Goal: Task Accomplishment & Management: Use online tool/utility

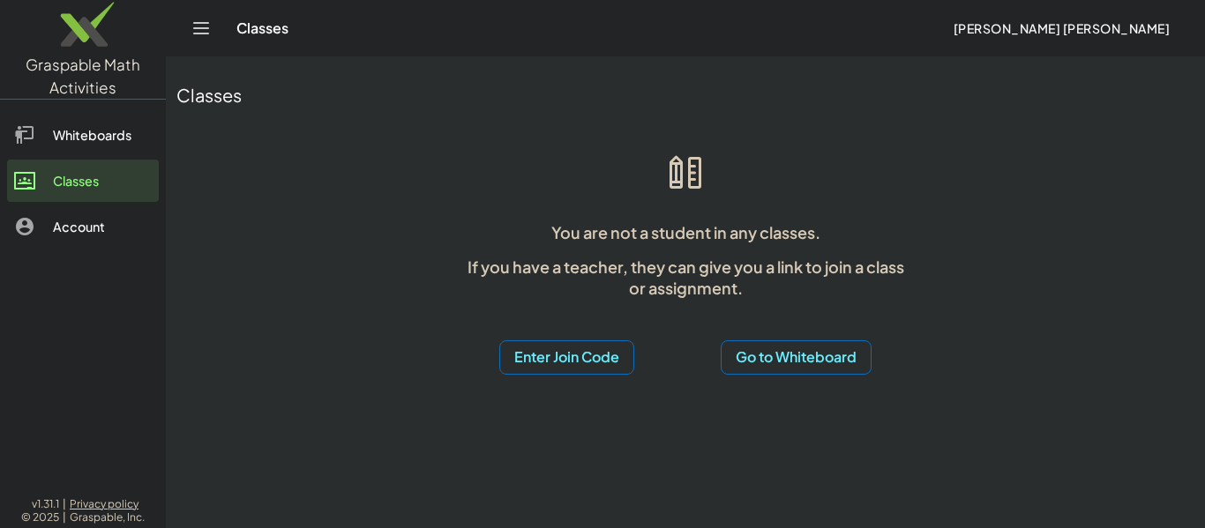
click at [549, 344] on button "Enter Join Code" at bounding box center [566, 357] width 135 height 34
click at [591, 456] on div "Join Activity" at bounding box center [566, 445] width 136 height 42
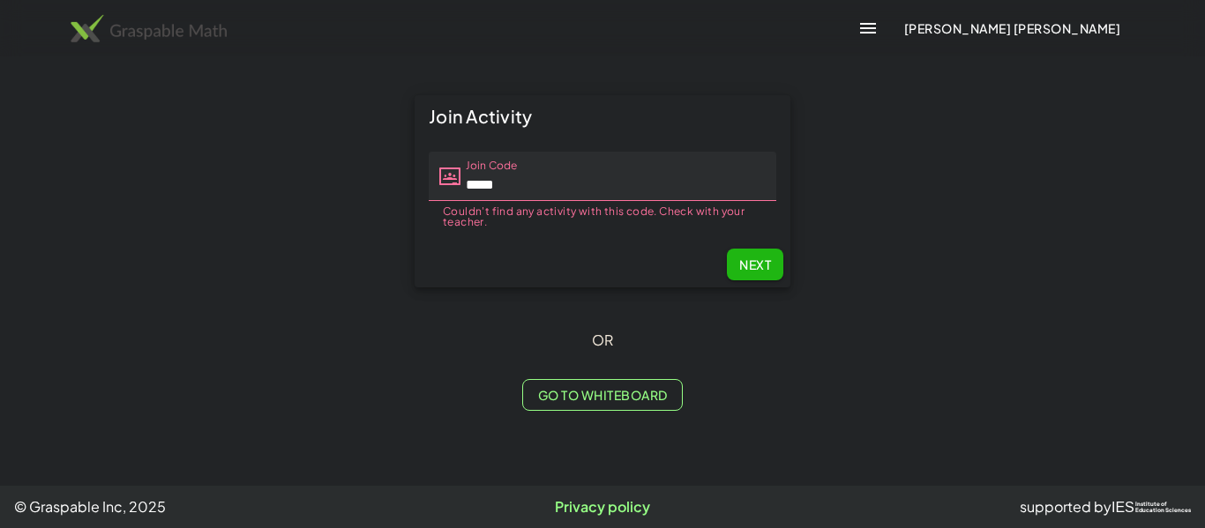
click at [551, 189] on input "*****" at bounding box center [618, 176] width 316 height 49
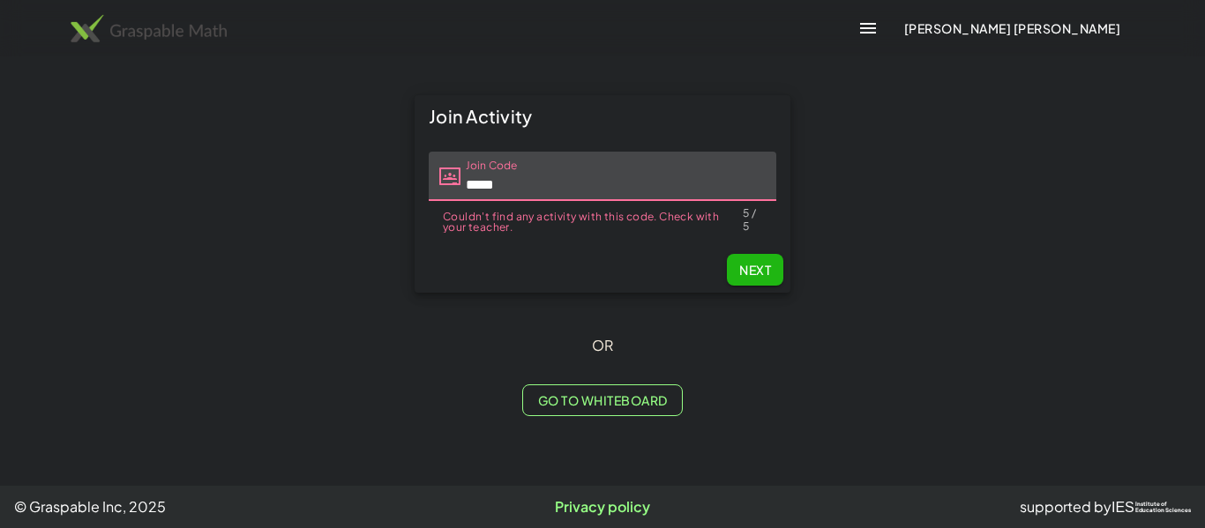
type input "*****"
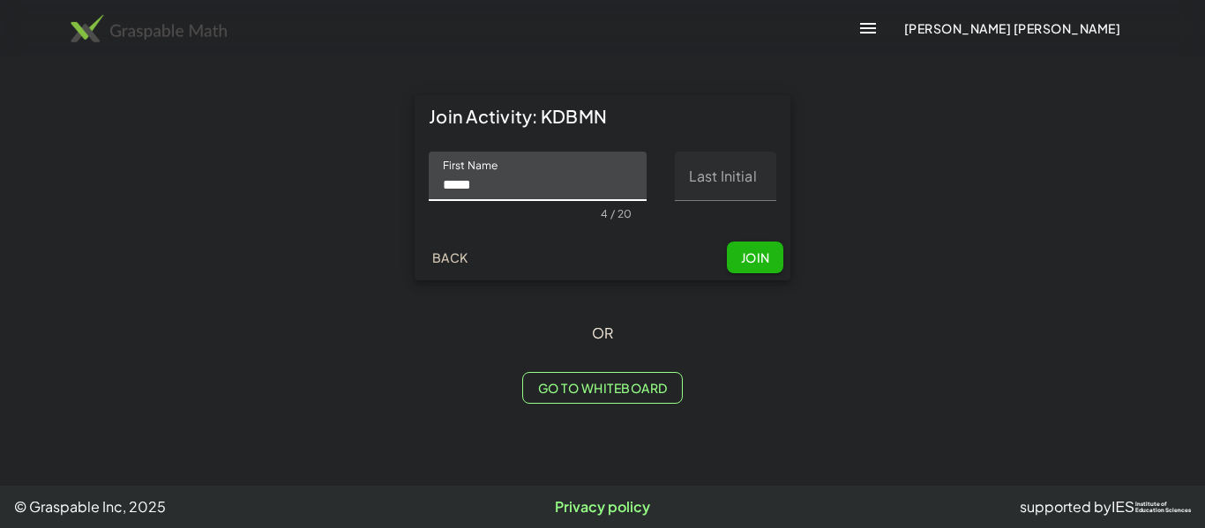
type input "****"
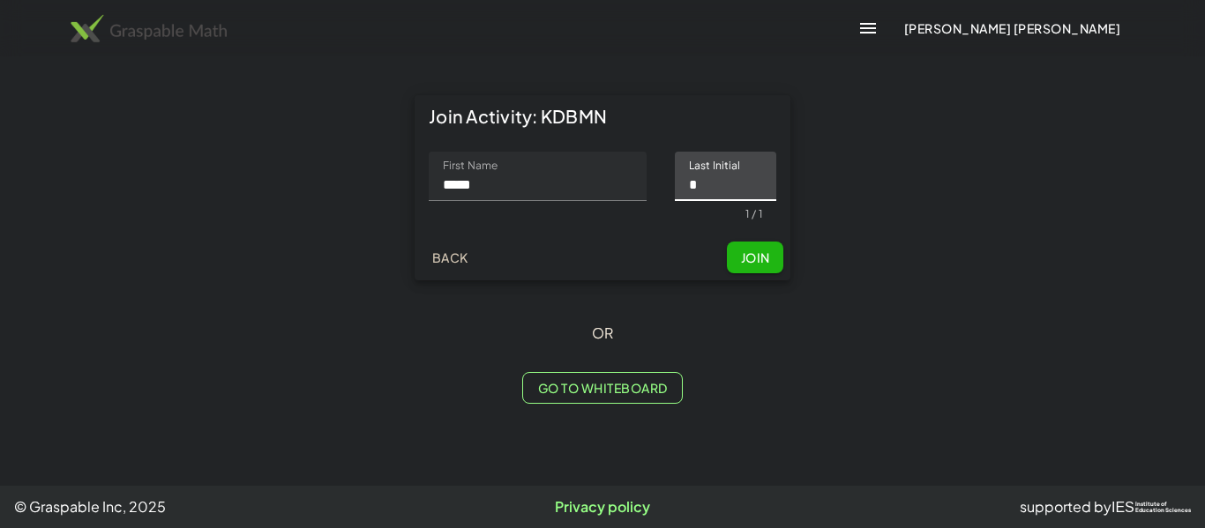
type input "*"
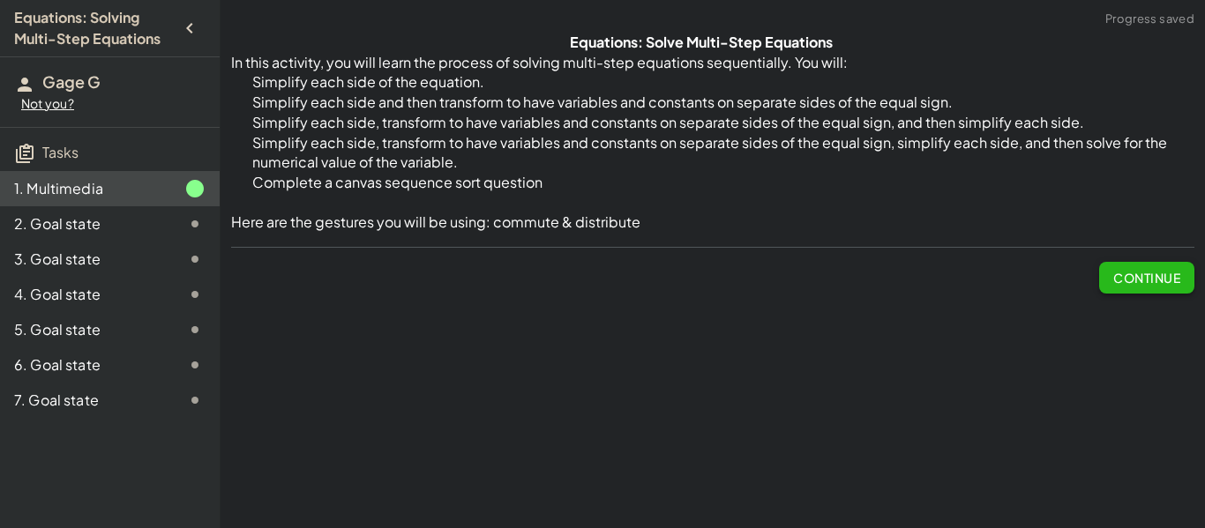
click at [1145, 279] on span "Continue" at bounding box center [1146, 278] width 67 height 16
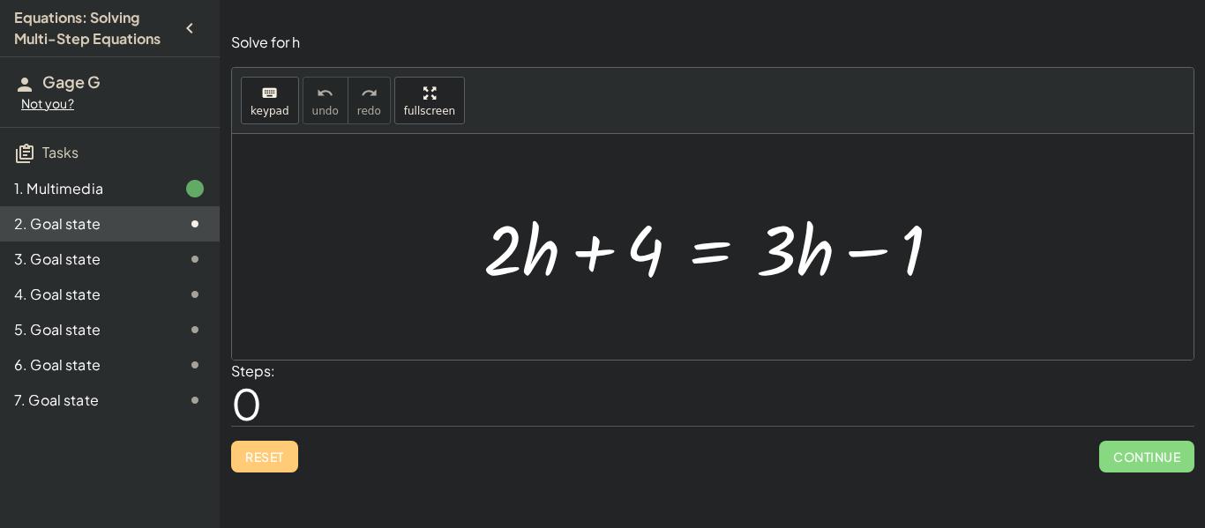
click at [260, 470] on div "Reset Continue" at bounding box center [712, 449] width 963 height 47
drag, startPoint x: 796, startPoint y: 266, endPoint x: 785, endPoint y: 263, distance: 12.0
click at [785, 263] on div at bounding box center [720, 247] width 490 height 91
drag, startPoint x: 614, startPoint y: 250, endPoint x: 937, endPoint y: 233, distance: 323.2
click at [937, 233] on div at bounding box center [720, 247] width 490 height 91
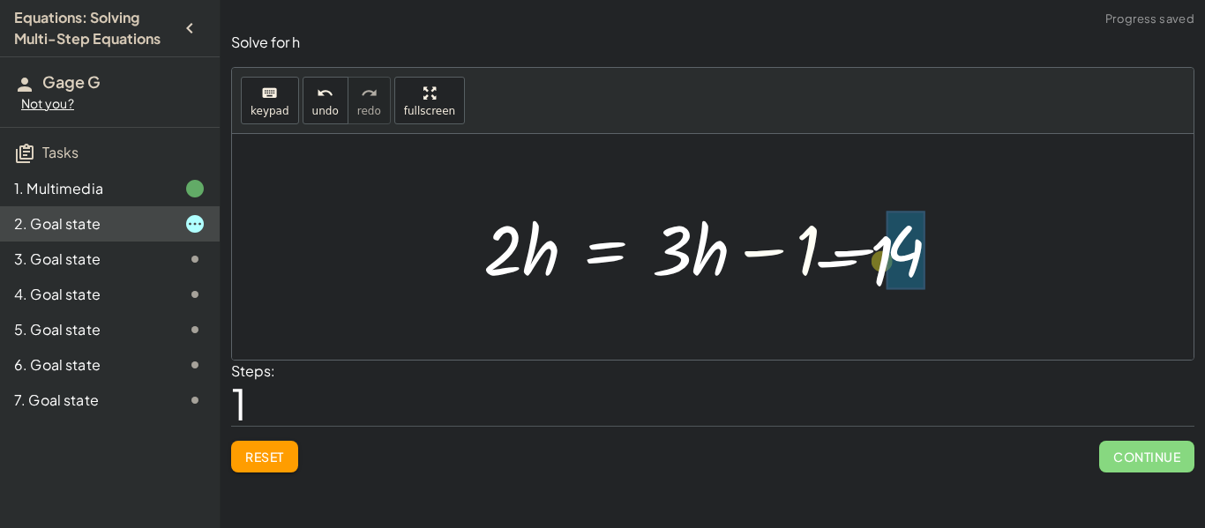
drag, startPoint x: 807, startPoint y: 254, endPoint x: 904, endPoint y: 263, distance: 97.4
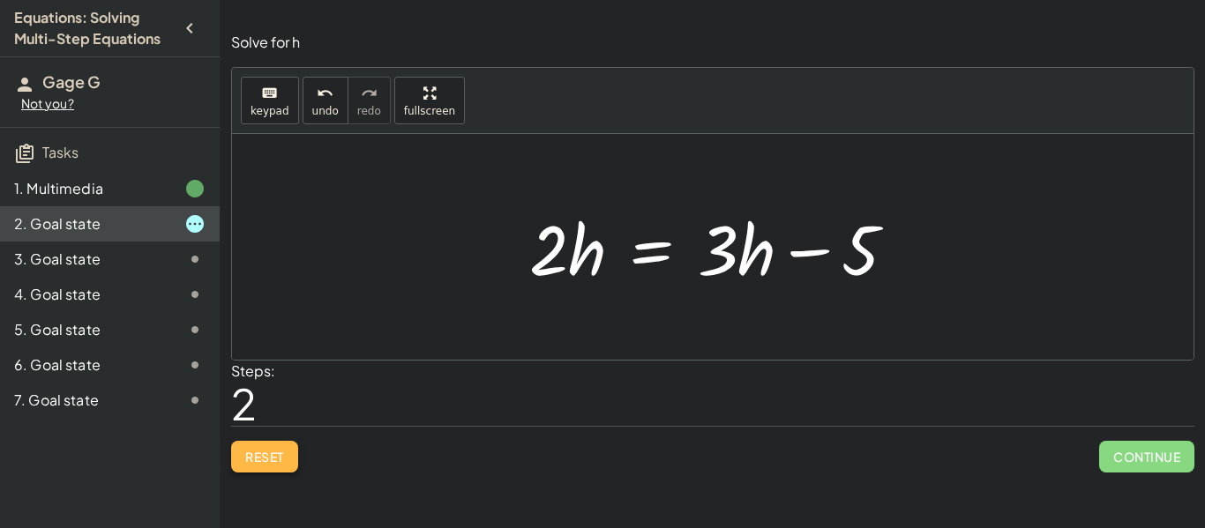
click at [264, 452] on span "Reset" at bounding box center [264, 457] width 39 height 16
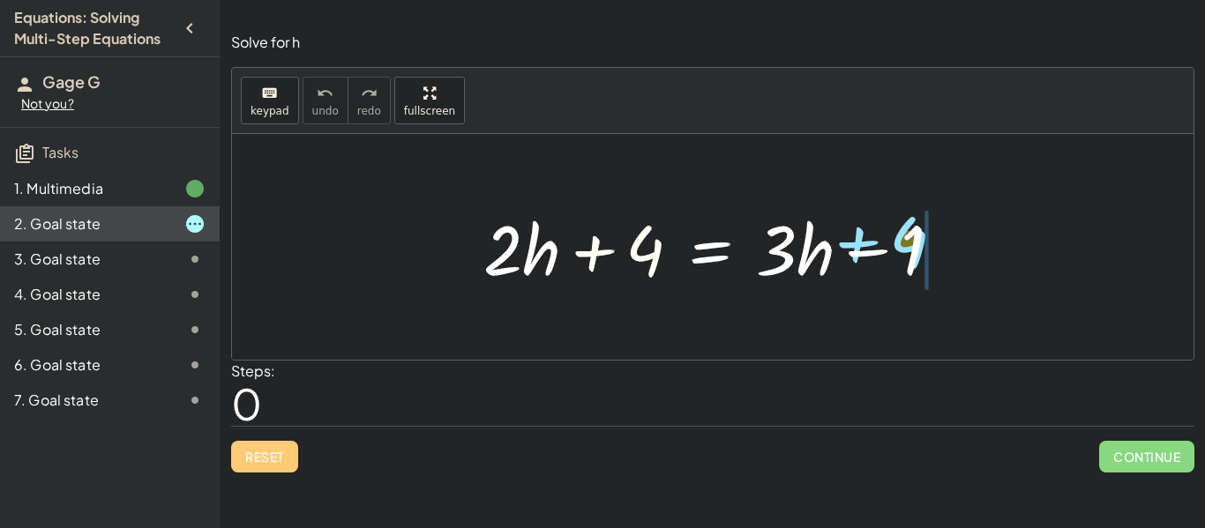
drag, startPoint x: 598, startPoint y: 249, endPoint x: 859, endPoint y: 239, distance: 261.2
click at [859, 239] on div at bounding box center [720, 247] width 490 height 91
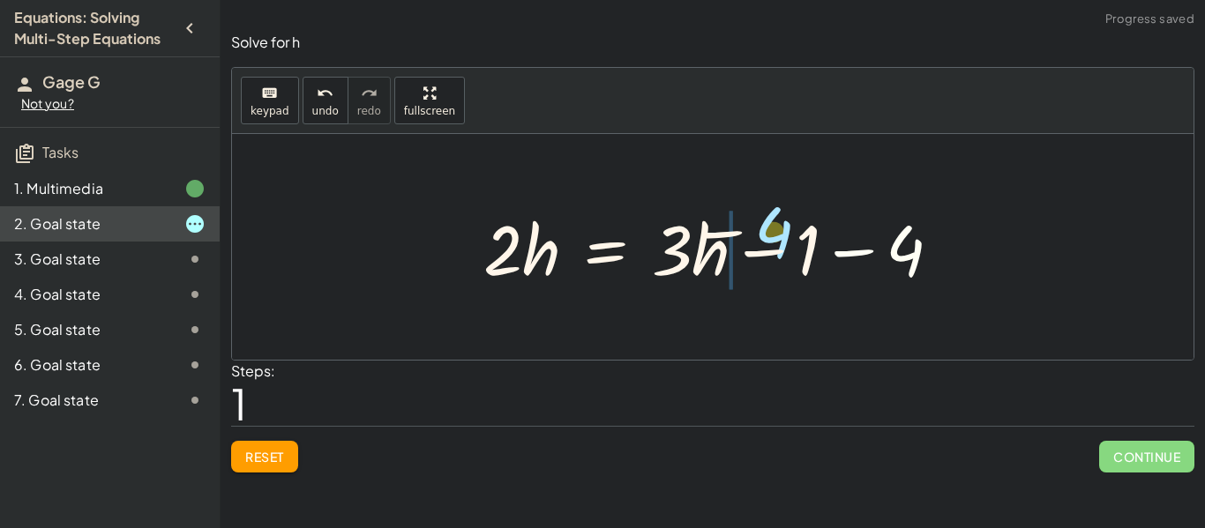
drag, startPoint x: 919, startPoint y: 248, endPoint x: 797, endPoint y: 238, distance: 122.1
click at [797, 238] on div at bounding box center [720, 247] width 490 height 91
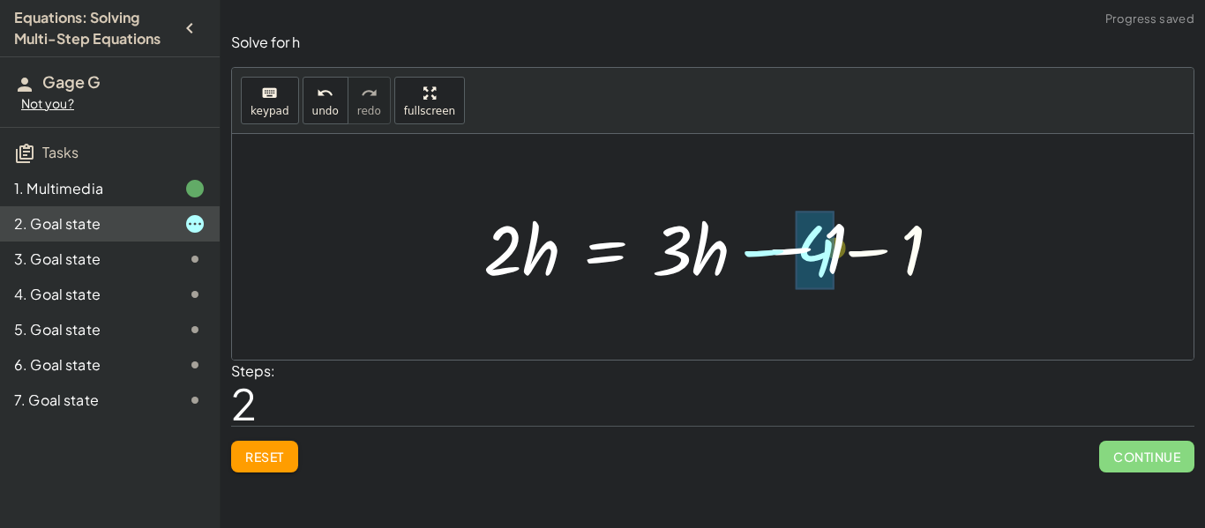
drag, startPoint x: 919, startPoint y: 258, endPoint x: 829, endPoint y: 260, distance: 90.0
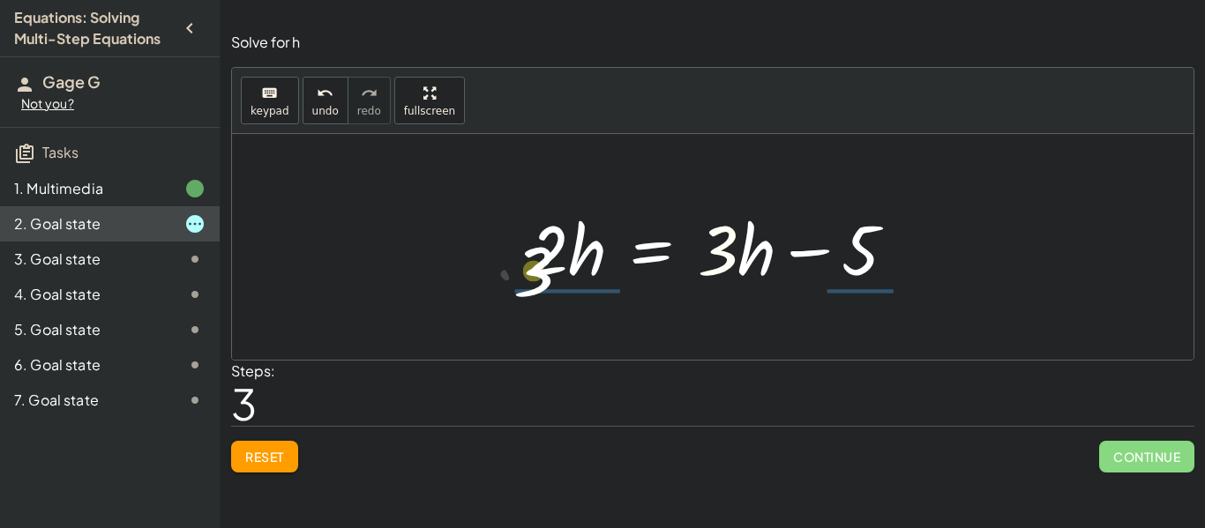
drag, startPoint x: 734, startPoint y: 250, endPoint x: 551, endPoint y: 266, distance: 183.3
click at [551, 266] on div at bounding box center [719, 247] width 399 height 91
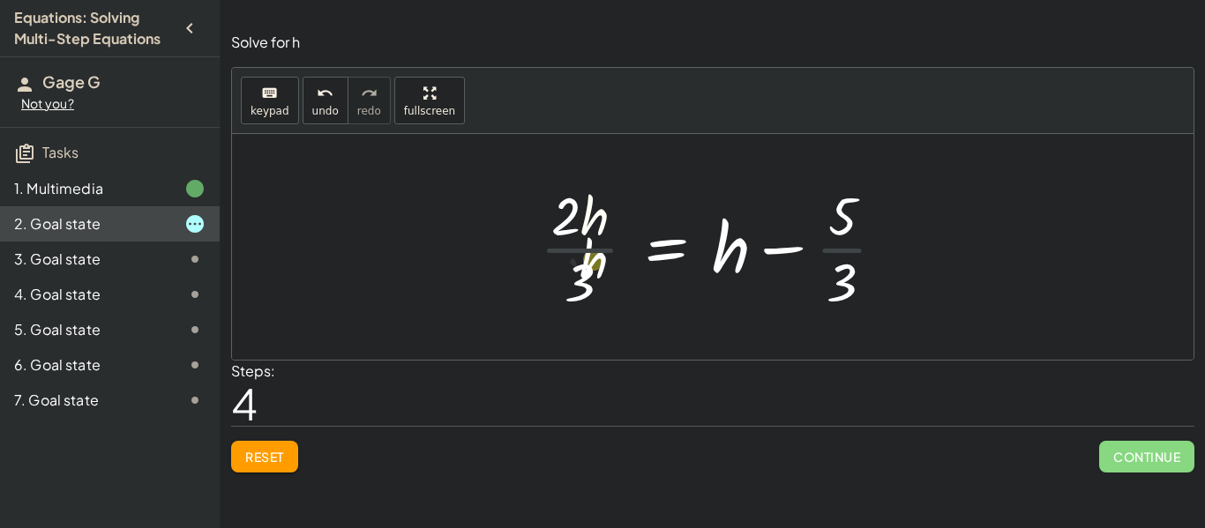
drag, startPoint x: 587, startPoint y: 215, endPoint x: 583, endPoint y: 256, distance: 40.8
click at [583, 256] on div at bounding box center [719, 247] width 377 height 136
drag, startPoint x: 567, startPoint y: 220, endPoint x: 579, endPoint y: 295, distance: 75.0
click at [579, 295] on div at bounding box center [719, 247] width 377 height 136
click at [280, 452] on span "Reset" at bounding box center [264, 457] width 39 height 16
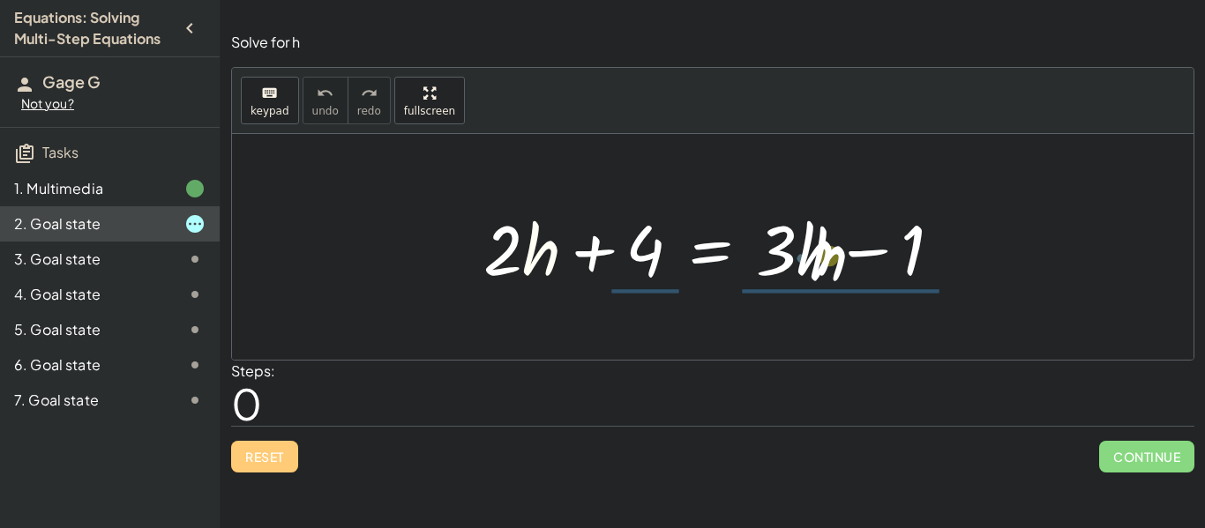
drag, startPoint x: 537, startPoint y: 265, endPoint x: 822, endPoint y: 268, distance: 284.9
click at [822, 268] on div at bounding box center [720, 247] width 490 height 91
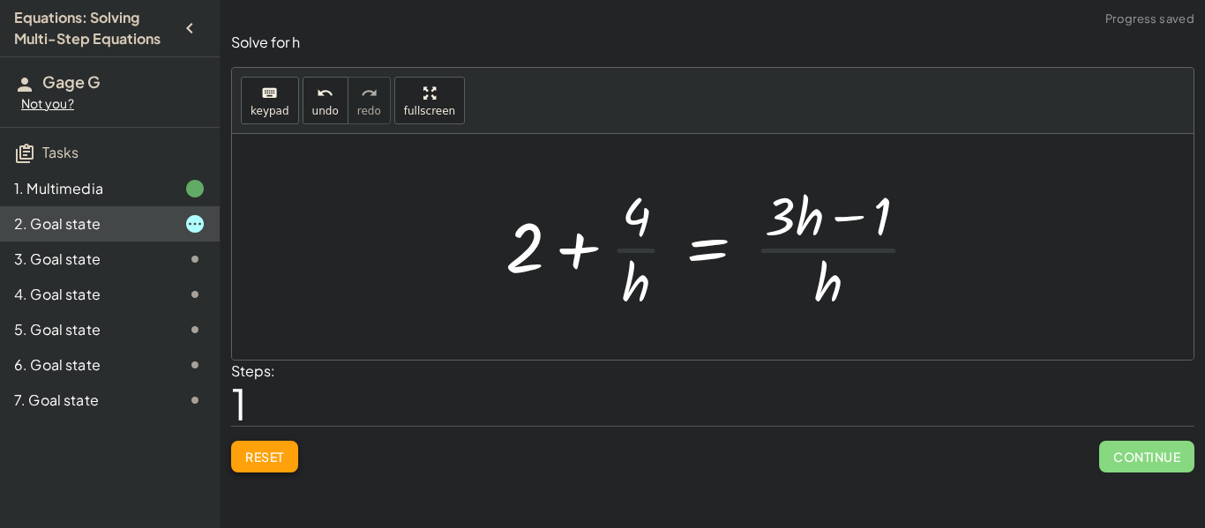
click at [267, 460] on span "Reset" at bounding box center [264, 457] width 39 height 16
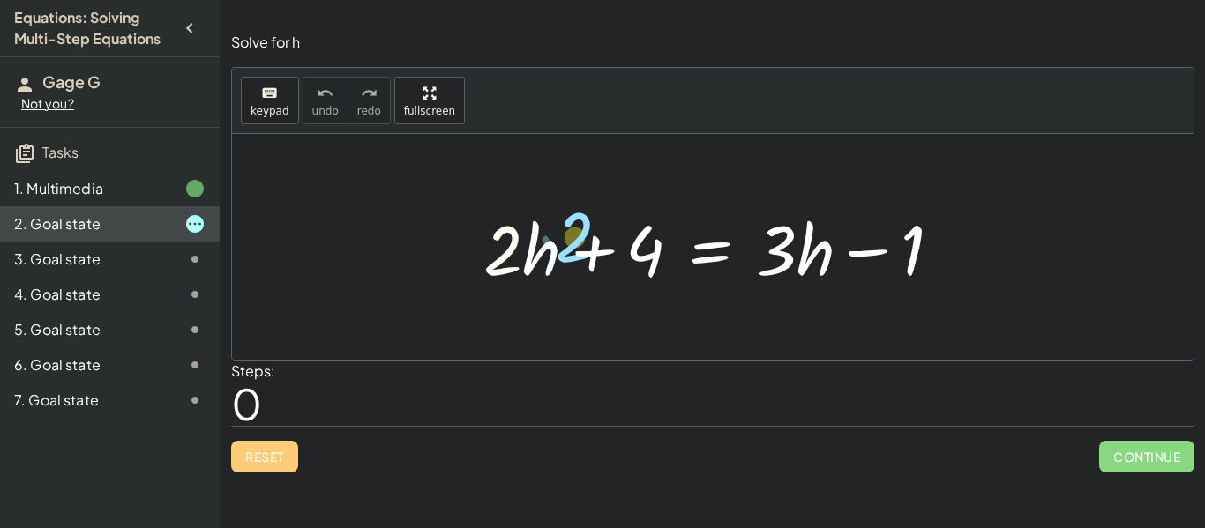
drag, startPoint x: 508, startPoint y: 239, endPoint x: 431, endPoint y: 248, distance: 77.2
click at [431, 248] on div "· 2 + · h + · 2 · h + 4 = + · 3 · h − 1" at bounding box center [712, 247] width 961 height 226
drag, startPoint x: 654, startPoint y: 268, endPoint x: 925, endPoint y: 268, distance: 270.8
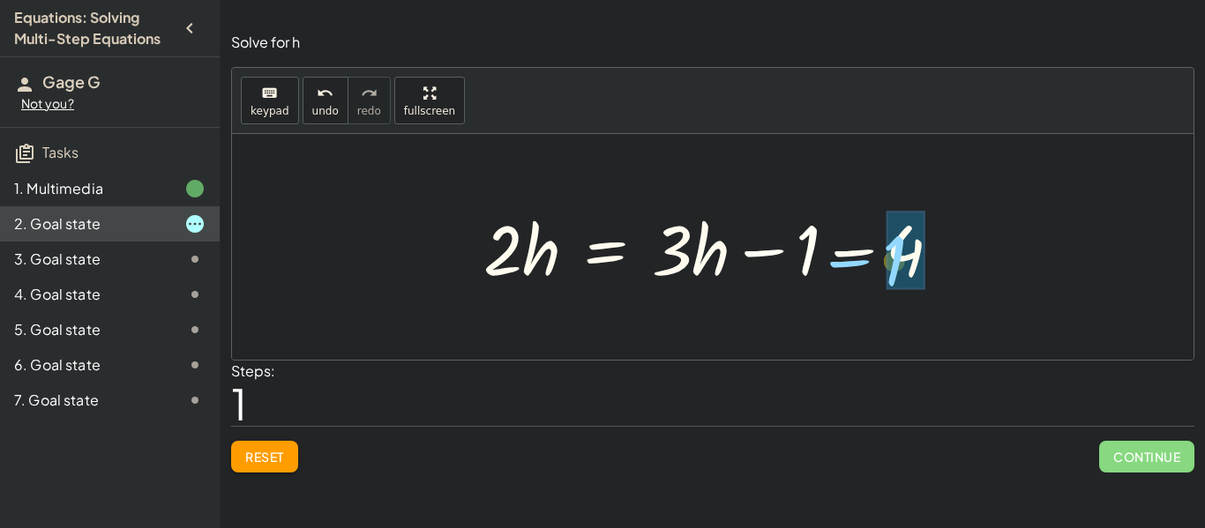
drag, startPoint x: 815, startPoint y: 248, endPoint x: 901, endPoint y: 254, distance: 85.8
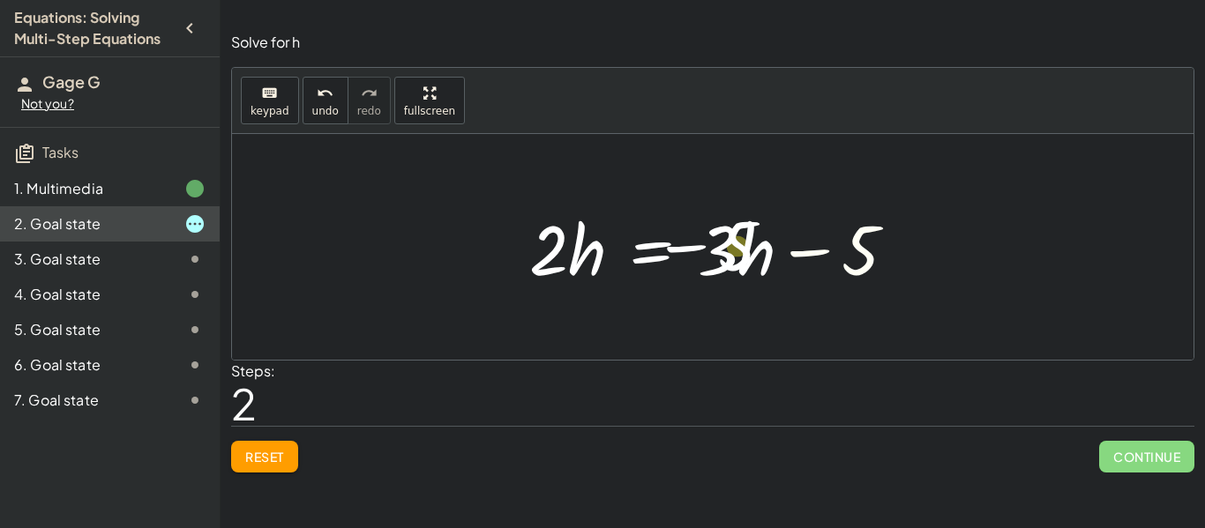
drag, startPoint x: 854, startPoint y: 252, endPoint x: 729, endPoint y: 247, distance: 124.5
click at [729, 247] on div at bounding box center [719, 247] width 399 height 91
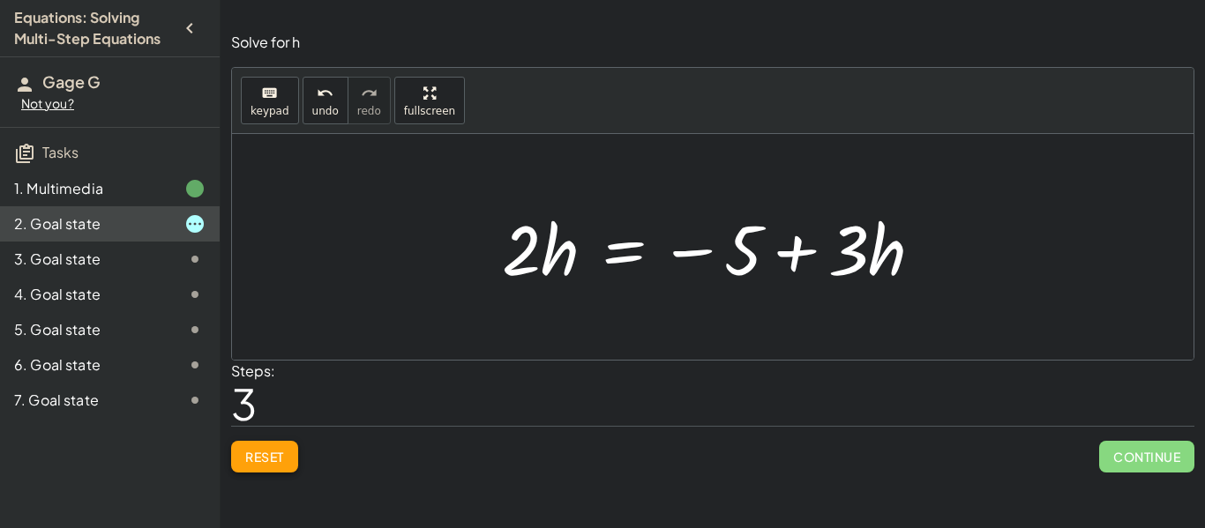
click at [260, 447] on button "Reset" at bounding box center [264, 457] width 67 height 32
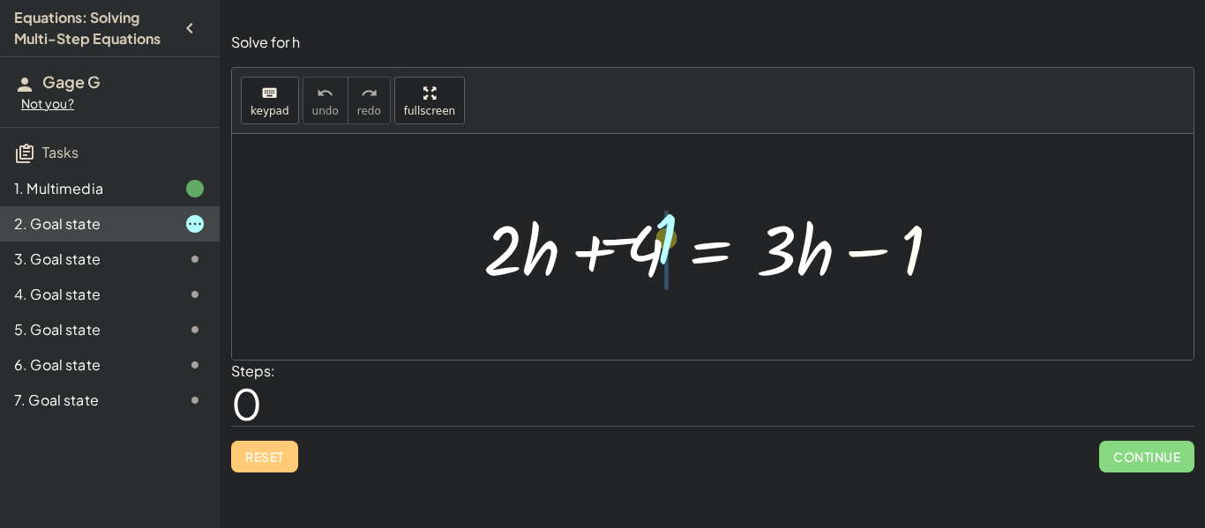
drag, startPoint x: 908, startPoint y: 238, endPoint x: 646, endPoint y: 228, distance: 262.2
click at [646, 228] on div at bounding box center [720, 247] width 490 height 91
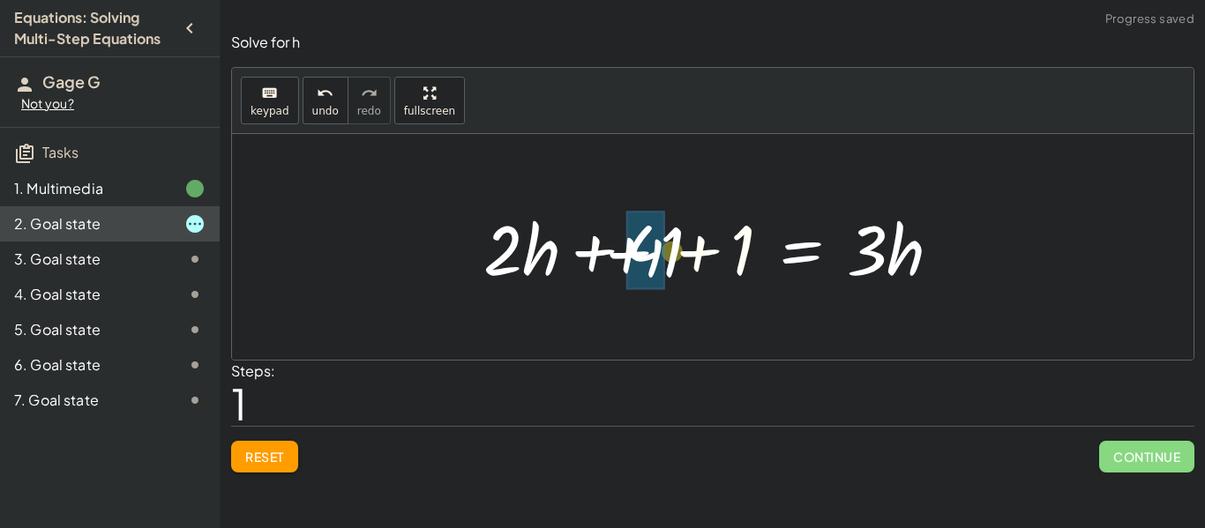
drag, startPoint x: 742, startPoint y: 253, endPoint x: 669, endPoint y: 256, distance: 73.3
click at [669, 256] on div at bounding box center [720, 247] width 490 height 91
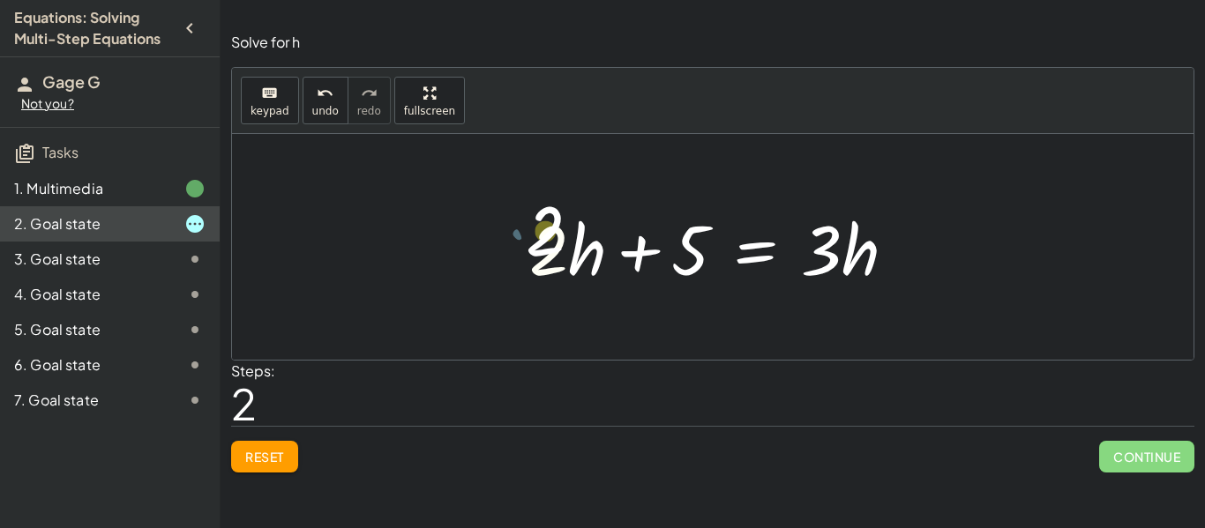
drag, startPoint x: 545, startPoint y: 250, endPoint x: 537, endPoint y: 230, distance: 21.0
click at [537, 230] on div at bounding box center [719, 247] width 399 height 91
drag, startPoint x: 814, startPoint y: 242, endPoint x: 788, endPoint y: 225, distance: 30.6
click at [788, 225] on div at bounding box center [719, 247] width 399 height 91
click at [875, 106] on div "keyboard keypad undo [PERSON_NAME] redo fullscreen" at bounding box center [712, 101] width 961 height 66
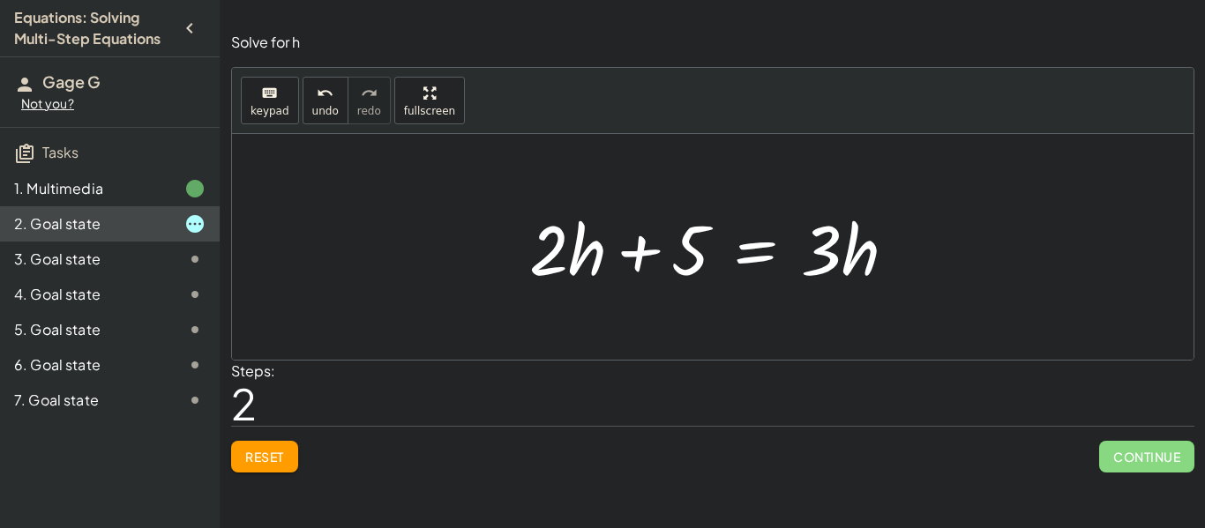
click at [875, 106] on div "keyboard keypad undo [PERSON_NAME] redo fullscreen" at bounding box center [712, 101] width 961 height 66
click at [827, 259] on div at bounding box center [719, 247] width 399 height 91
click at [289, 104] on button "keyboard keypad" at bounding box center [270, 101] width 58 height 48
click at [833, 256] on div at bounding box center [821, 249] width 41 height 82
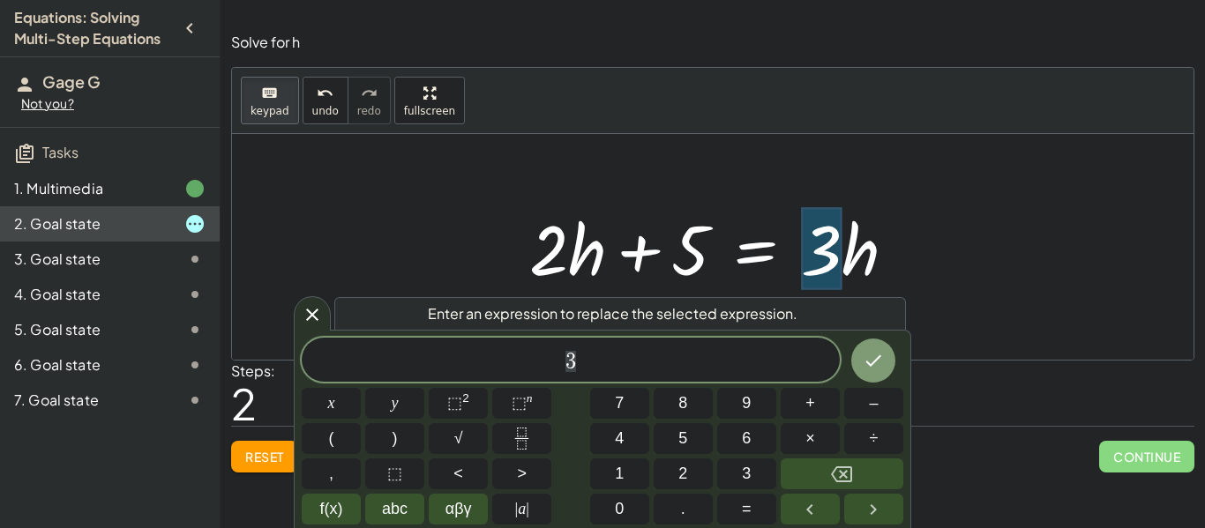
scroll to position [1, 0]
click at [681, 291] on div at bounding box center [719, 247] width 399 height 91
click at [312, 320] on icon at bounding box center [312, 314] width 21 height 21
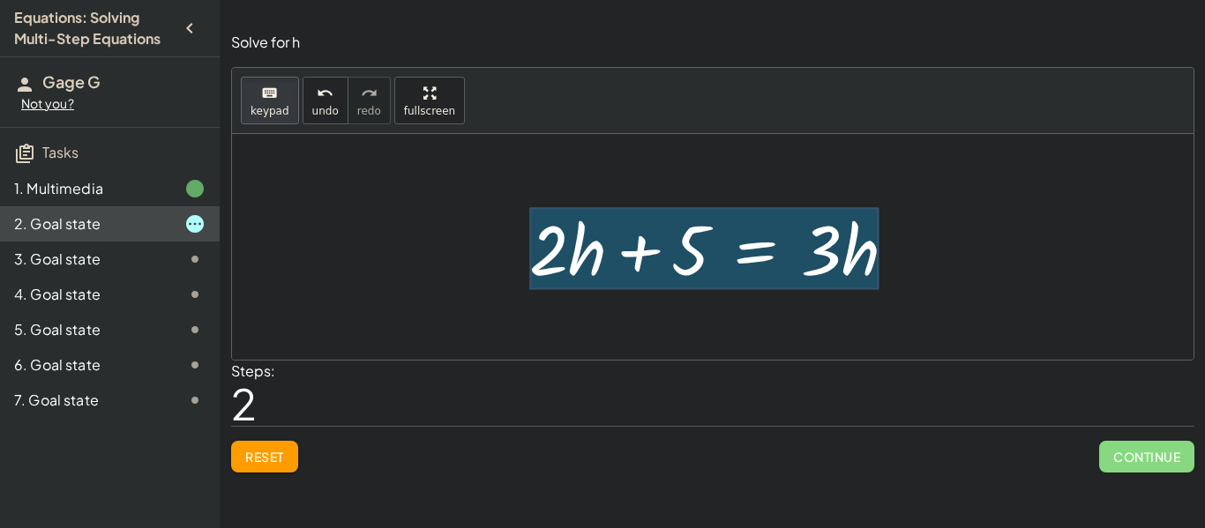
click at [780, 288] on div at bounding box center [704, 249] width 350 height 82
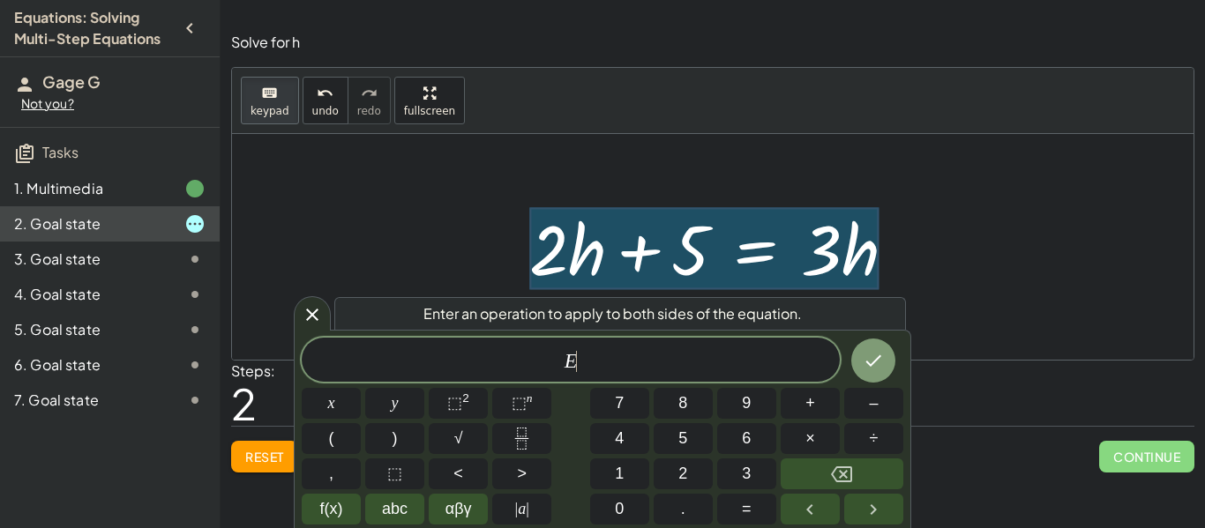
scroll to position [2, 0]
click at [697, 362] on span "E ​" at bounding box center [571, 361] width 538 height 25
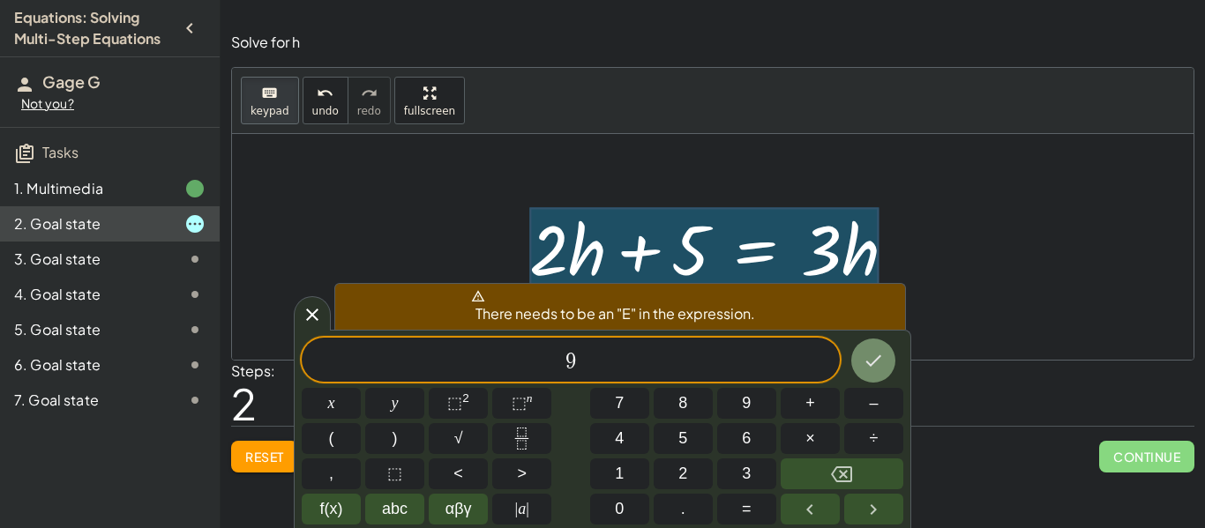
click at [885, 378] on button "Done" at bounding box center [873, 361] width 44 height 44
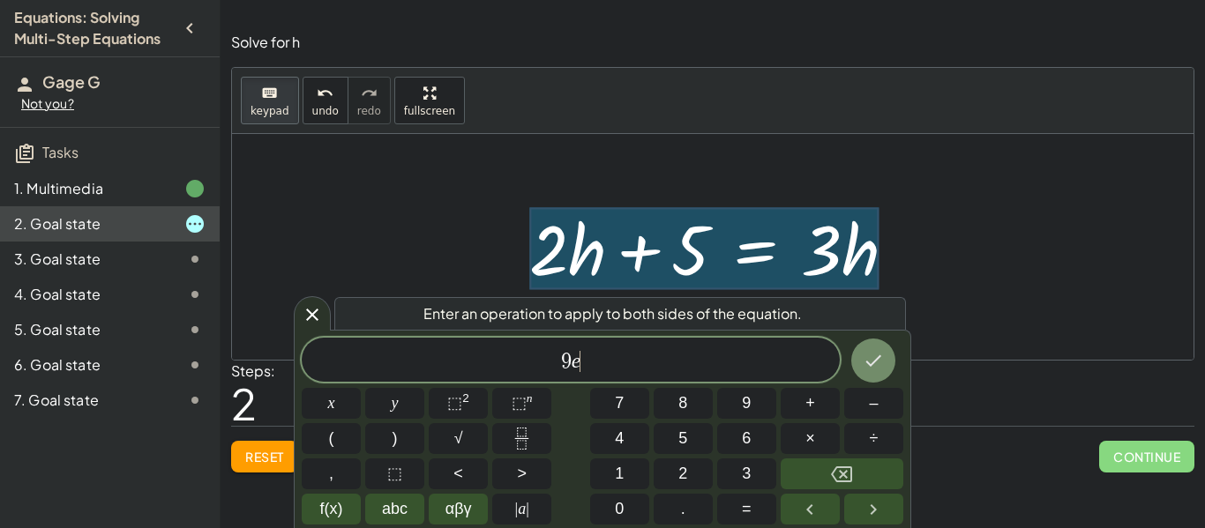
click at [866, 368] on icon "Done" at bounding box center [873, 360] width 21 height 21
click at [497, 273] on div at bounding box center [712, 247] width 961 height 226
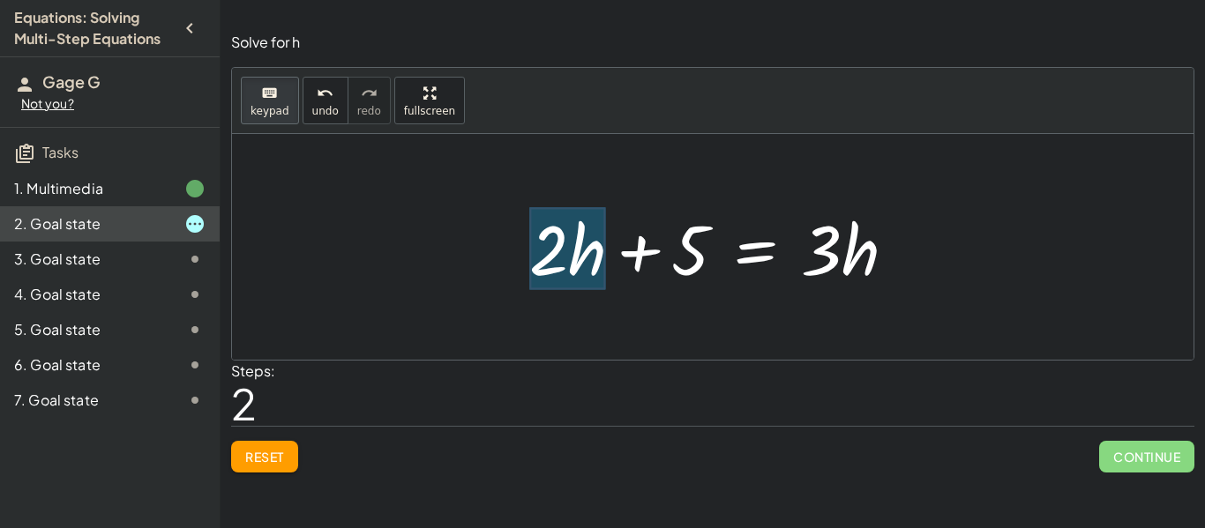
click at [601, 281] on div at bounding box center [567, 249] width 77 height 82
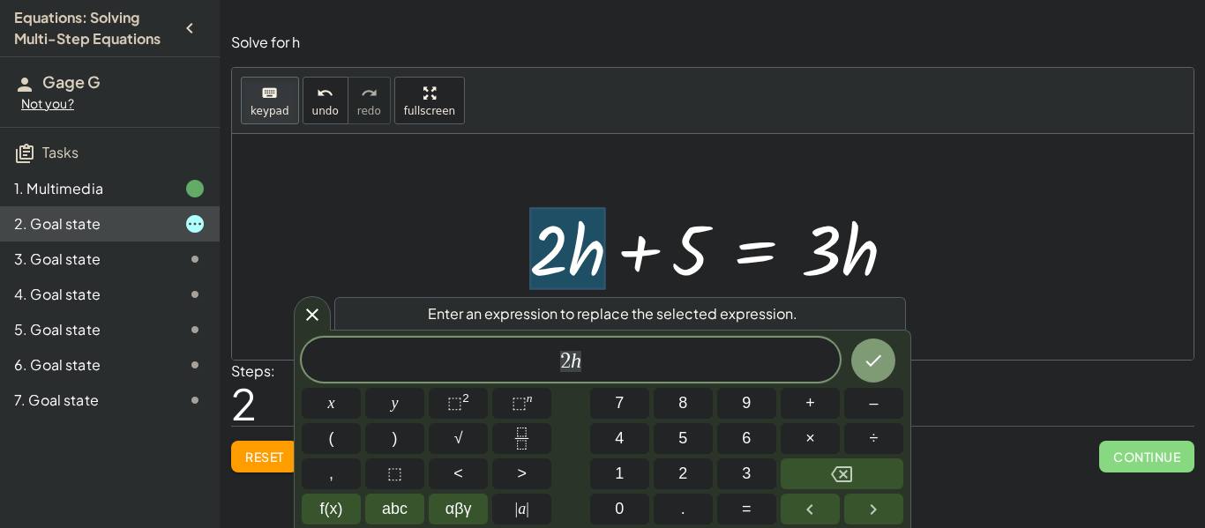
click at [597, 370] on span "2 h" at bounding box center [571, 361] width 538 height 25
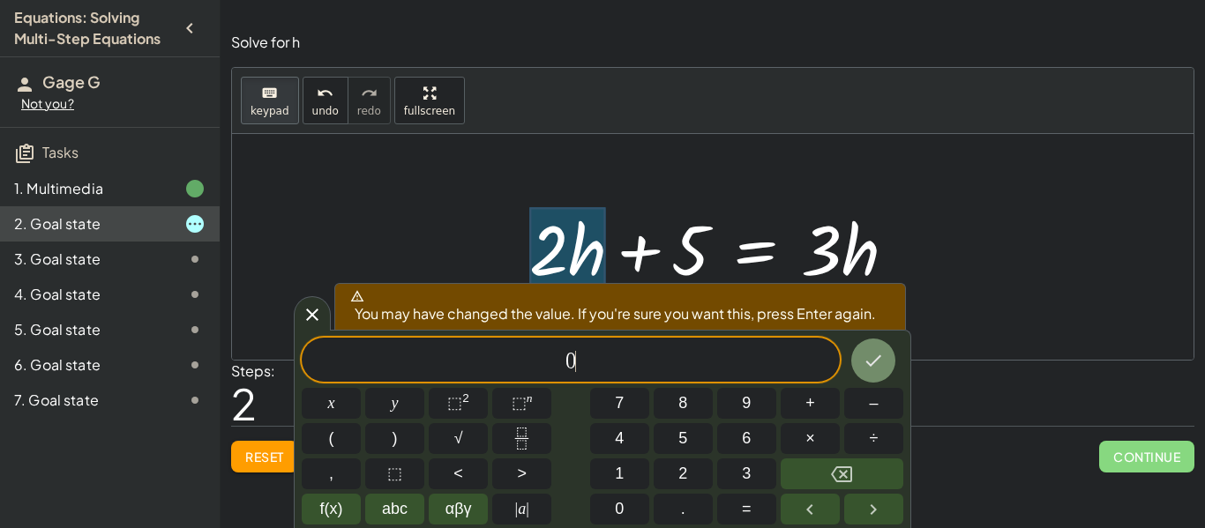
click at [858, 358] on button "Done" at bounding box center [873, 361] width 44 height 44
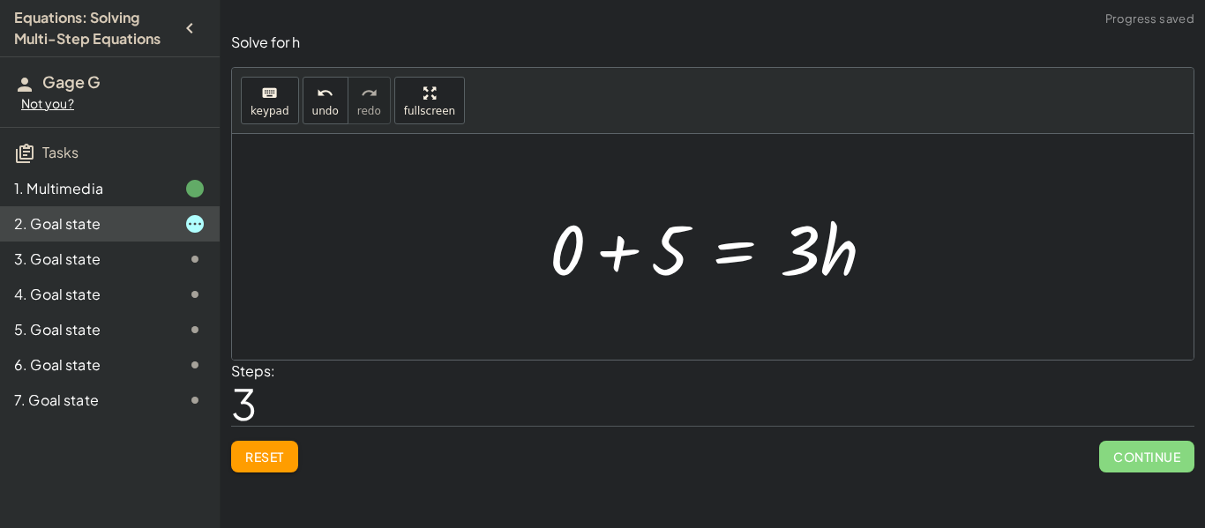
click at [801, 251] on div at bounding box center [719, 247] width 357 height 91
click at [291, 94] on button "keyboard keypad" at bounding box center [270, 101] width 58 height 48
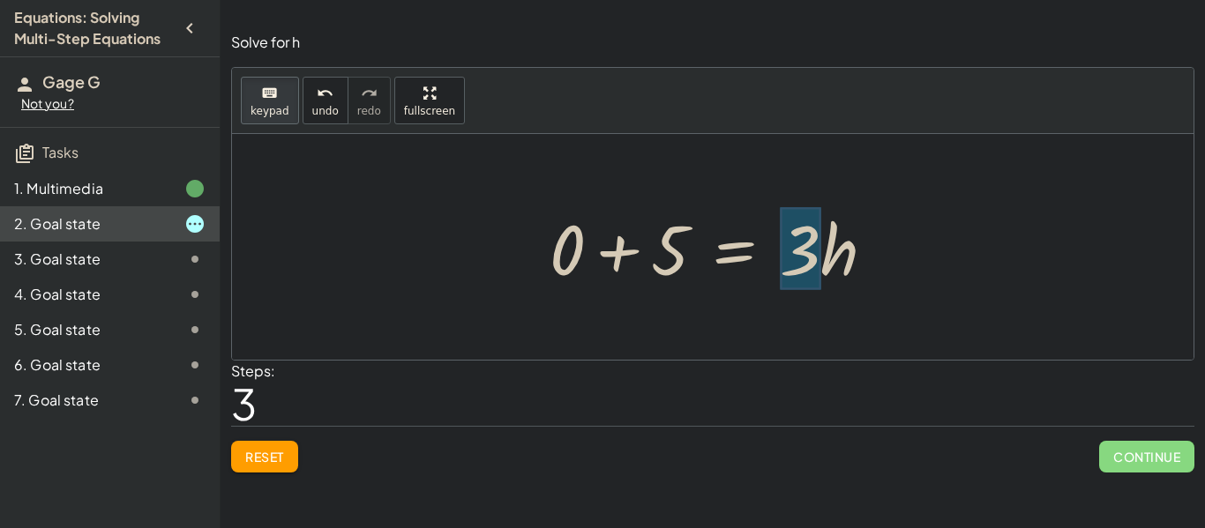
click at [809, 271] on div at bounding box center [800, 249] width 41 height 82
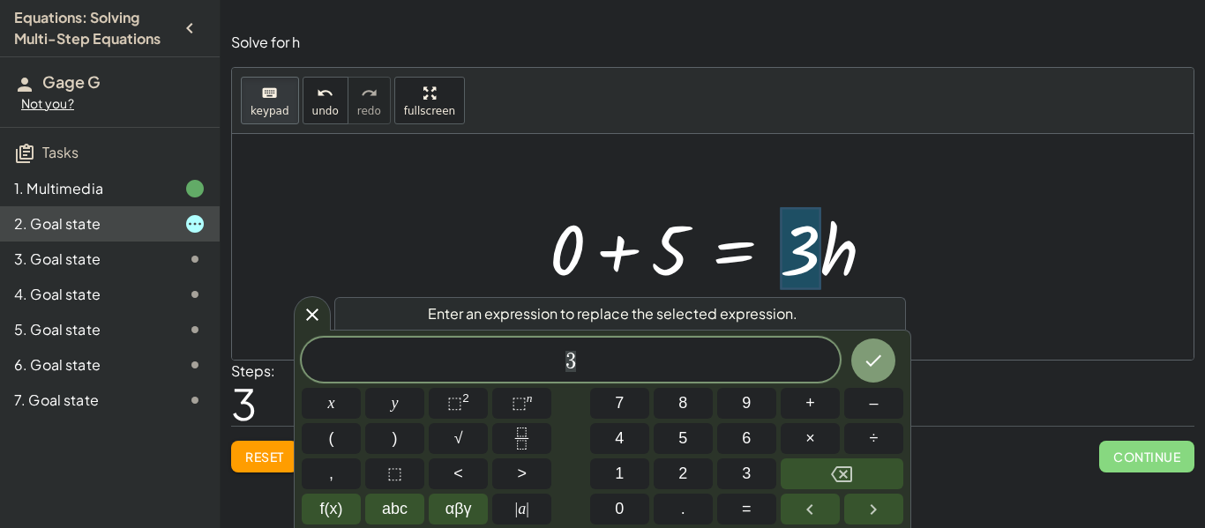
click at [656, 373] on span "3" at bounding box center [571, 361] width 538 height 25
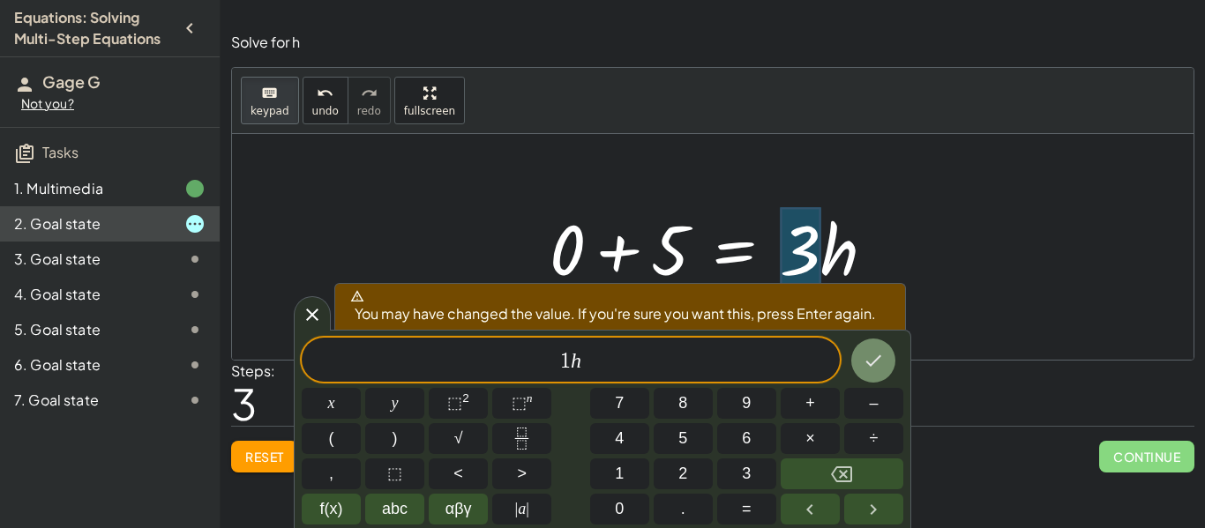
click at [860, 361] on button "Done" at bounding box center [873, 361] width 44 height 44
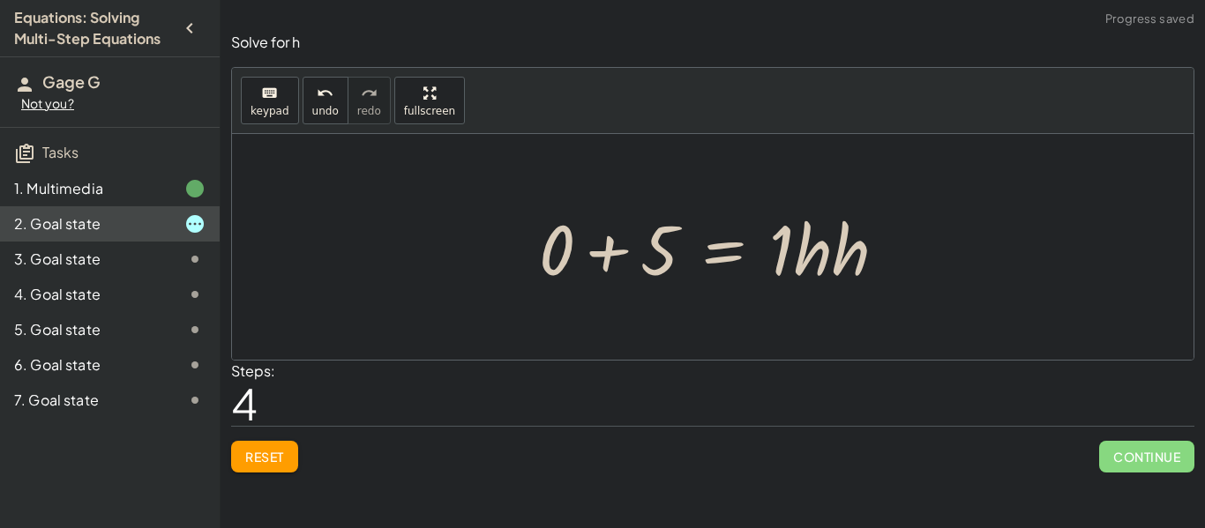
click at [822, 265] on div at bounding box center [719, 247] width 379 height 91
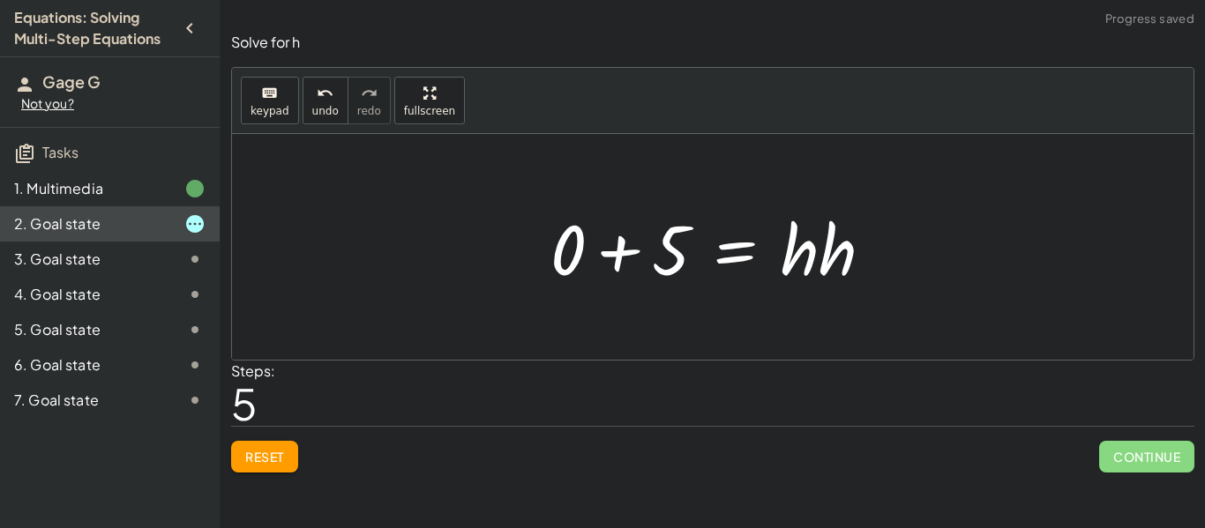
click at [795, 260] on div at bounding box center [719, 247] width 355 height 91
drag, startPoint x: 843, startPoint y: 266, endPoint x: 815, endPoint y: 267, distance: 28.2
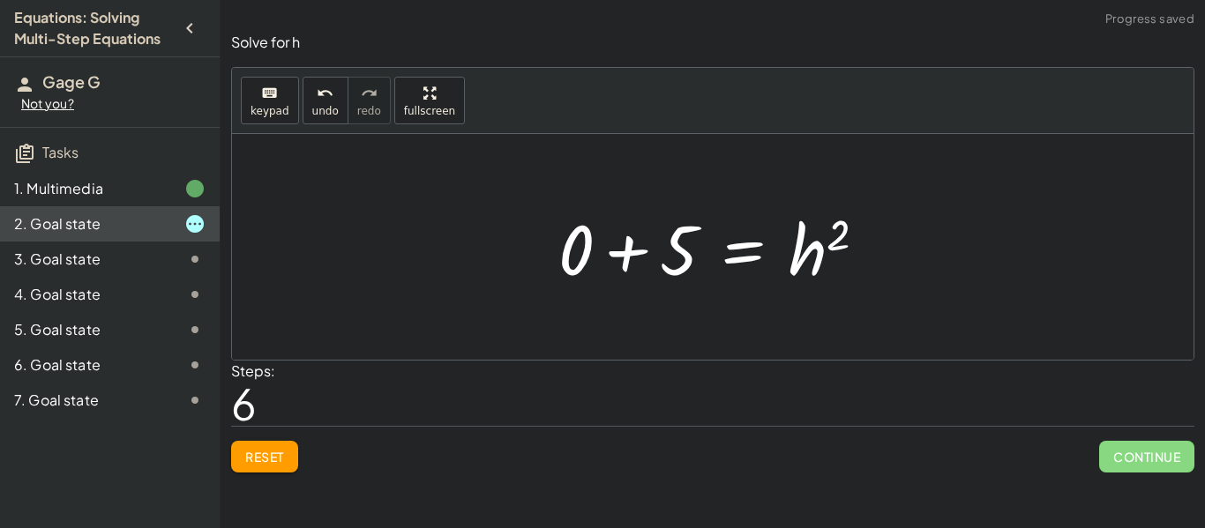
click at [801, 263] on div at bounding box center [719, 247] width 340 height 91
click at [265, 456] on span "Reset" at bounding box center [264, 457] width 39 height 16
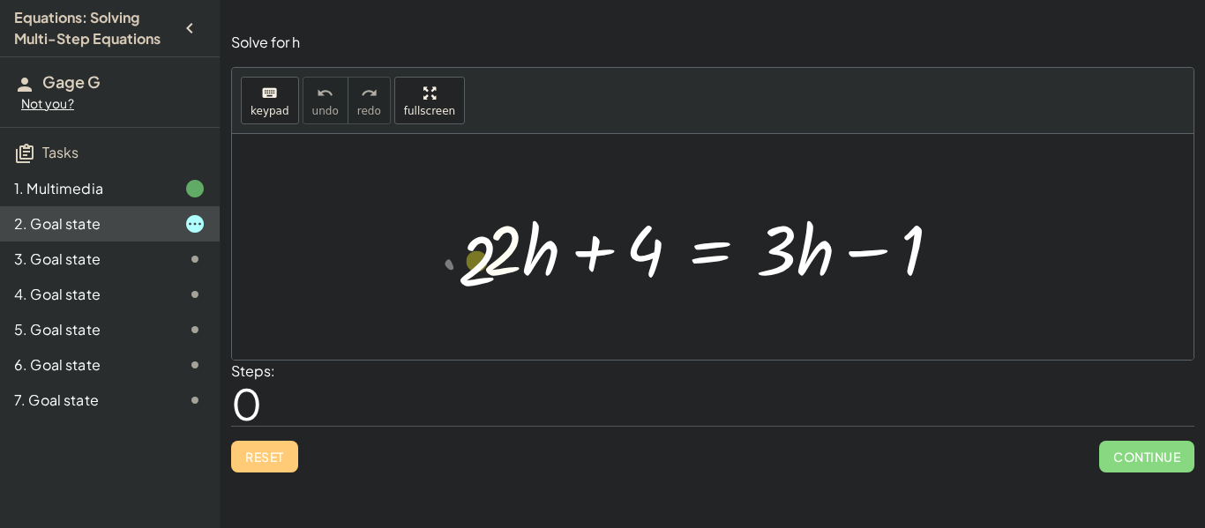
drag, startPoint x: 504, startPoint y: 258, endPoint x: 467, endPoint y: 258, distance: 37.0
drag, startPoint x: 639, startPoint y: 256, endPoint x: 935, endPoint y: 280, distance: 296.5
click at [935, 280] on div at bounding box center [720, 247] width 490 height 91
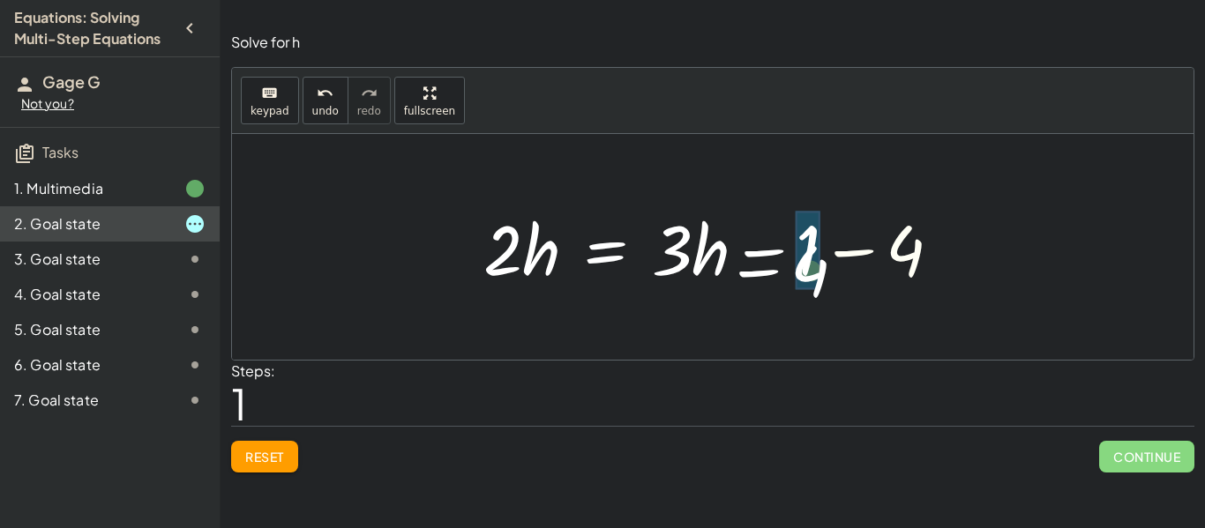
drag, startPoint x: 914, startPoint y: 253, endPoint x: 818, endPoint y: 270, distance: 97.6
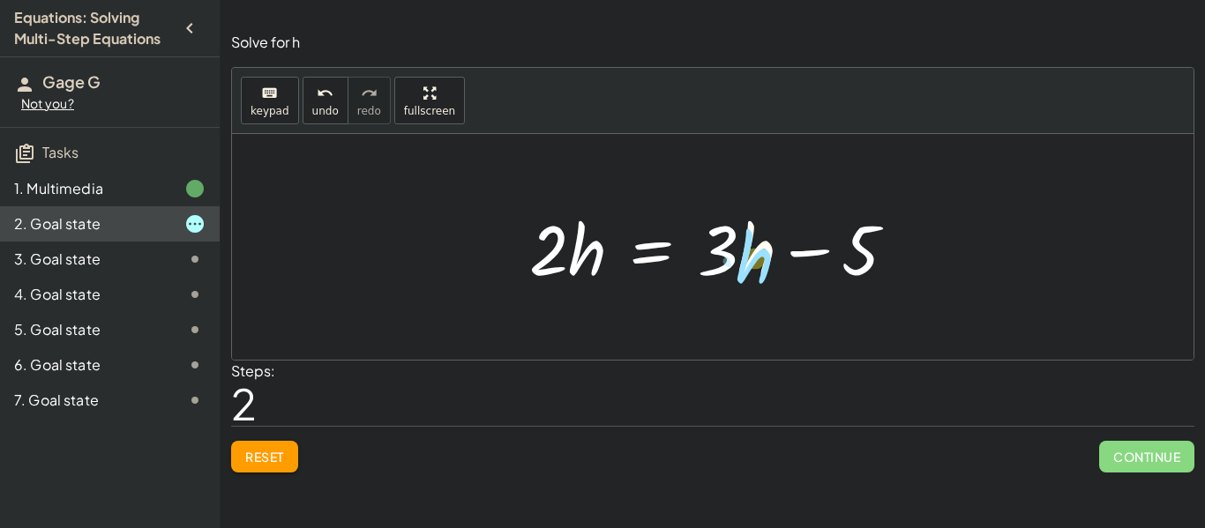
click at [761, 256] on div at bounding box center [719, 247] width 399 height 91
drag, startPoint x: 726, startPoint y: 250, endPoint x: 850, endPoint y: 249, distance: 124.4
click at [850, 249] on div at bounding box center [719, 247] width 399 height 91
click at [282, 461] on span "Reset" at bounding box center [264, 457] width 39 height 16
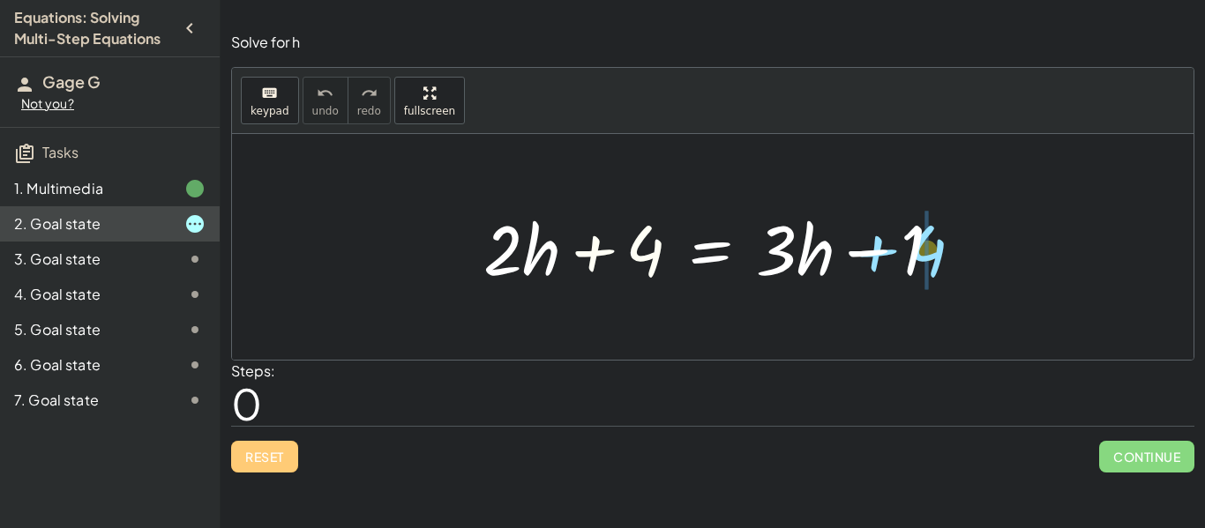
drag, startPoint x: 633, startPoint y: 254, endPoint x: 907, endPoint y: 251, distance: 273.4
click at [907, 251] on div at bounding box center [720, 247] width 490 height 91
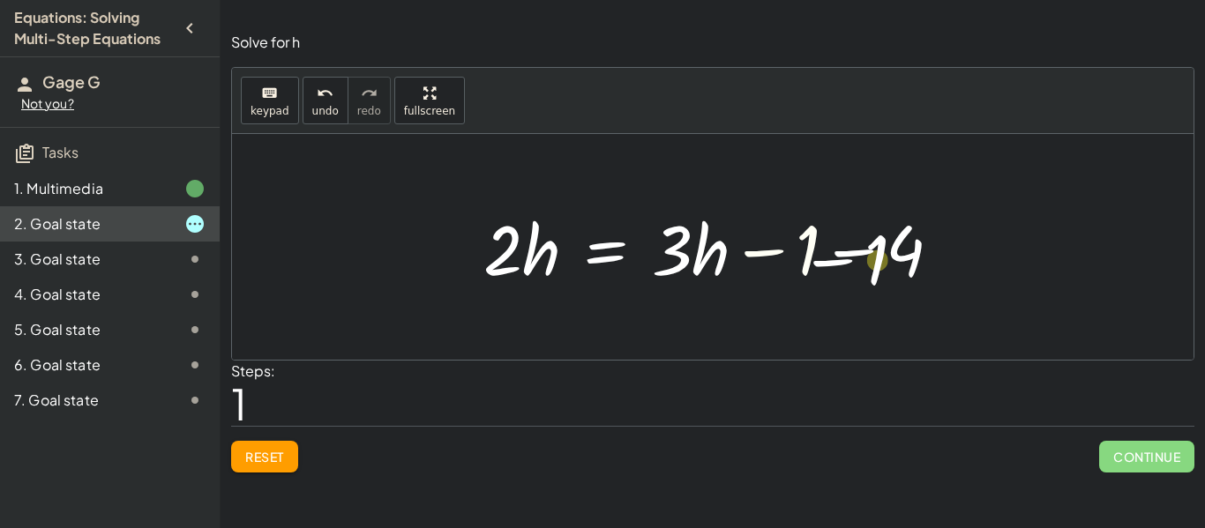
drag, startPoint x: 770, startPoint y: 248, endPoint x: 838, endPoint y: 255, distance: 68.3
click at [838, 255] on div at bounding box center [720, 247] width 490 height 91
drag, startPoint x: 801, startPoint y: 248, endPoint x: 891, endPoint y: 254, distance: 90.2
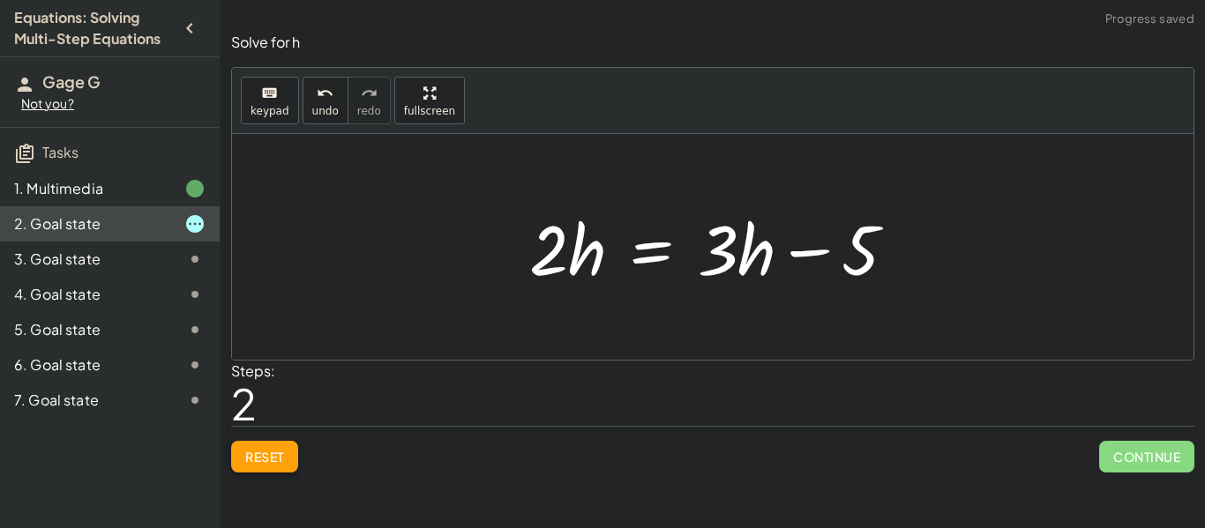
click at [284, 463] on span "Reset" at bounding box center [264, 457] width 39 height 16
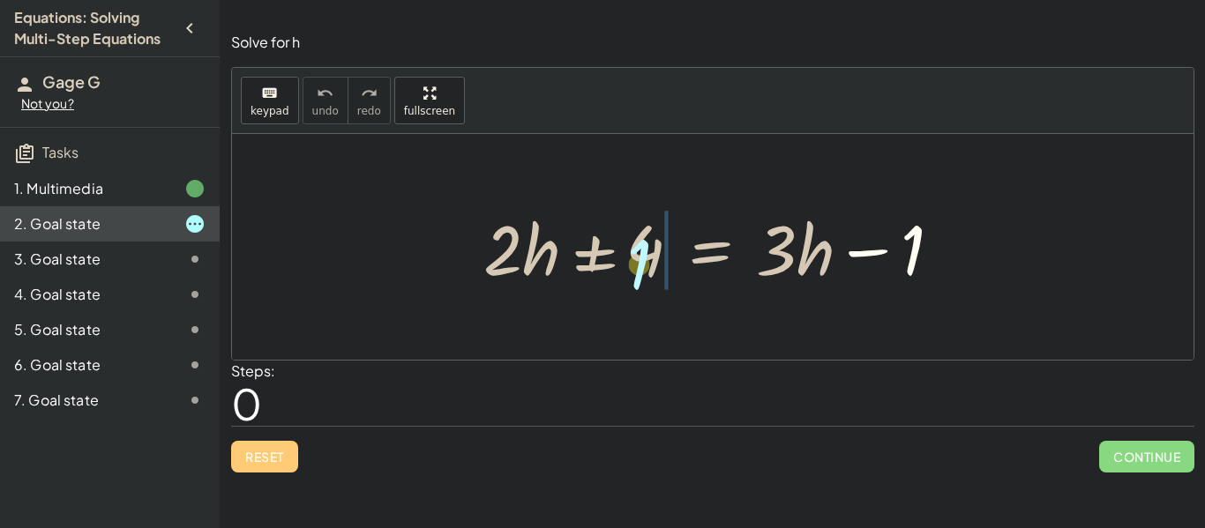
drag, startPoint x: 913, startPoint y: 253, endPoint x: 643, endPoint y: 261, distance: 270.0
click at [643, 261] on div at bounding box center [720, 247] width 490 height 91
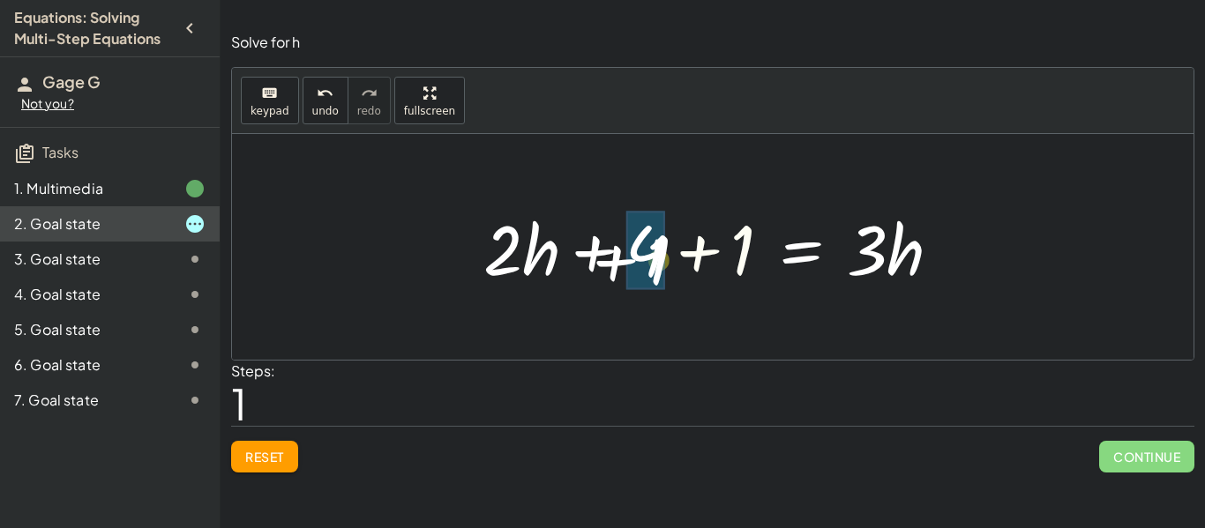
drag, startPoint x: 752, startPoint y: 258, endPoint x: 669, endPoint y: 267, distance: 84.3
click at [669, 267] on div at bounding box center [720, 247] width 490 height 91
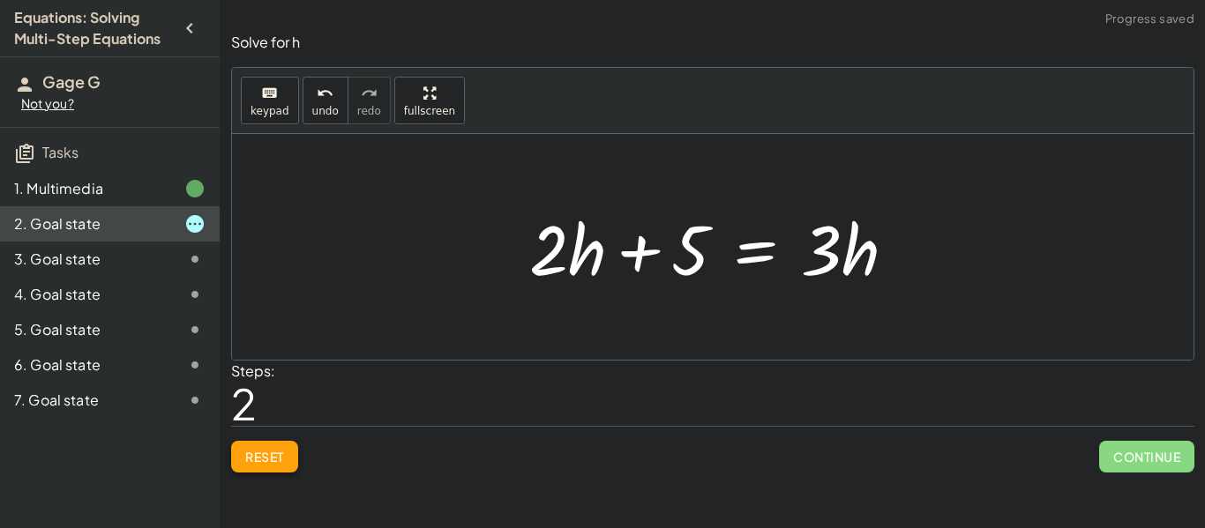
click at [260, 465] on button "Reset" at bounding box center [264, 457] width 67 height 32
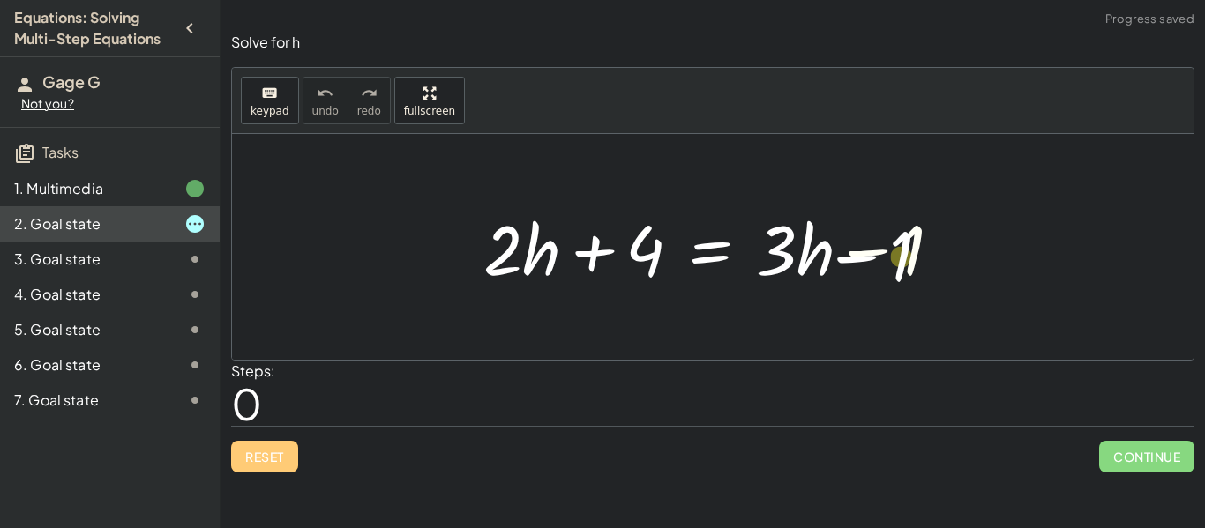
click at [919, 243] on div at bounding box center [720, 247] width 490 height 91
drag, startPoint x: 639, startPoint y: 253, endPoint x: 927, endPoint y: 270, distance: 288.0
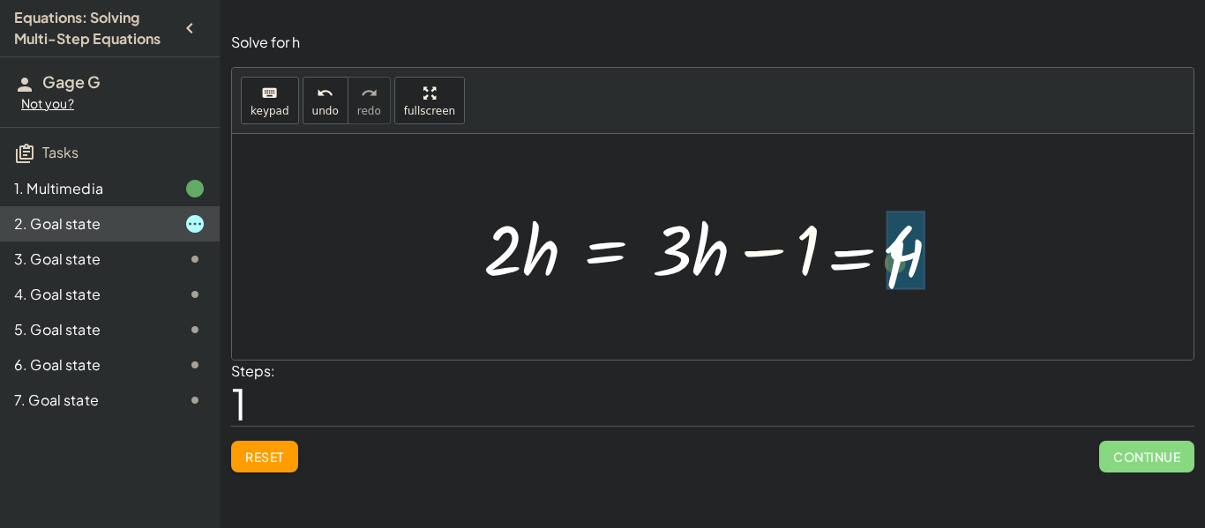
drag, startPoint x: 759, startPoint y: 255, endPoint x: 864, endPoint y: 258, distance: 105.9
click at [864, 258] on div at bounding box center [720, 247] width 490 height 91
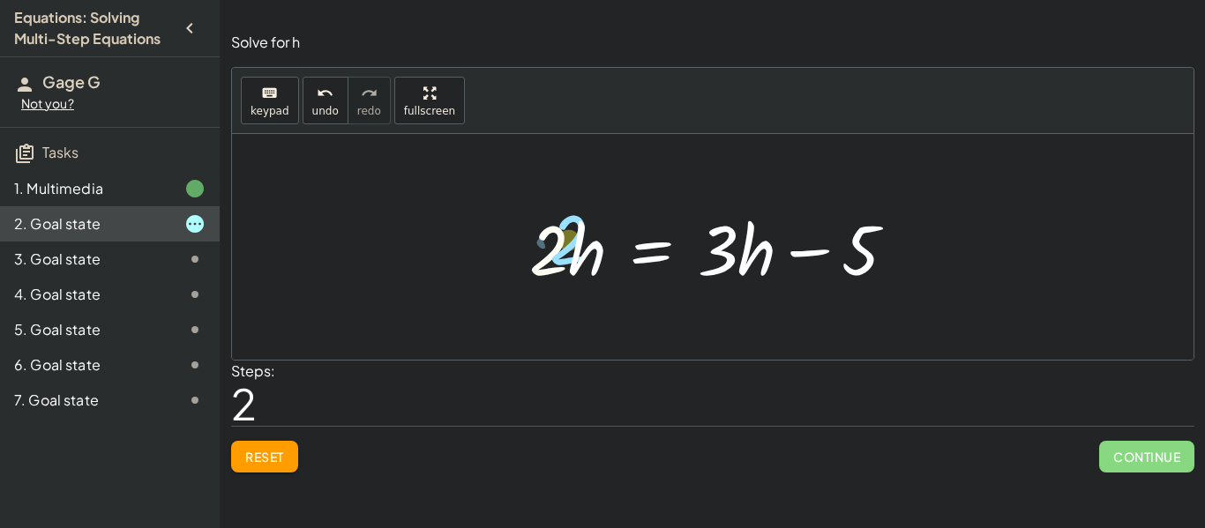
drag, startPoint x: 542, startPoint y: 270, endPoint x: 561, endPoint y: 259, distance: 21.3
click at [561, 259] on div at bounding box center [719, 247] width 399 height 91
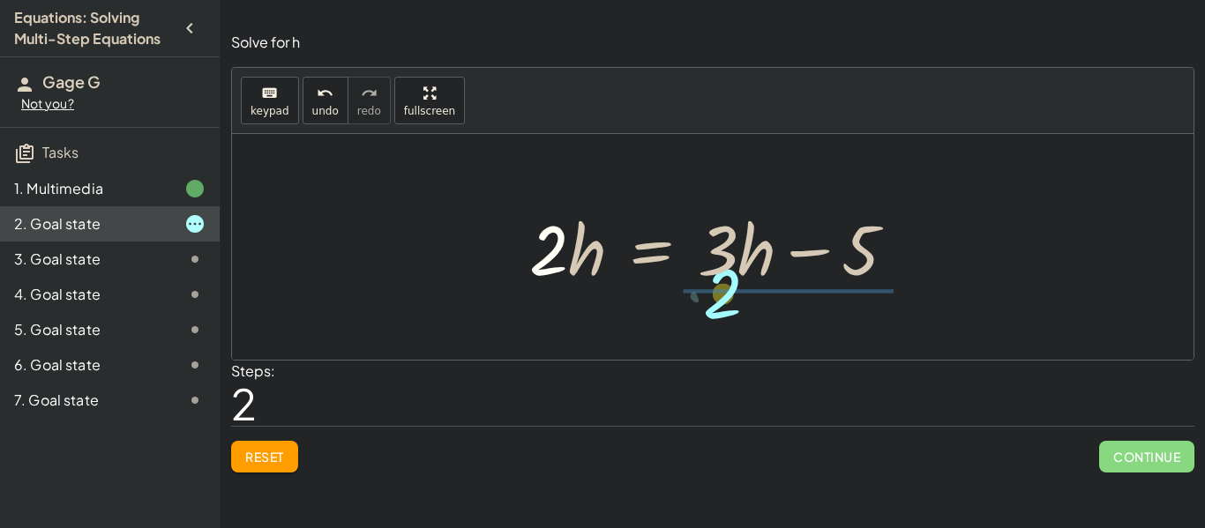
drag, startPoint x: 551, startPoint y: 252, endPoint x: 729, endPoint y: 295, distance: 182.3
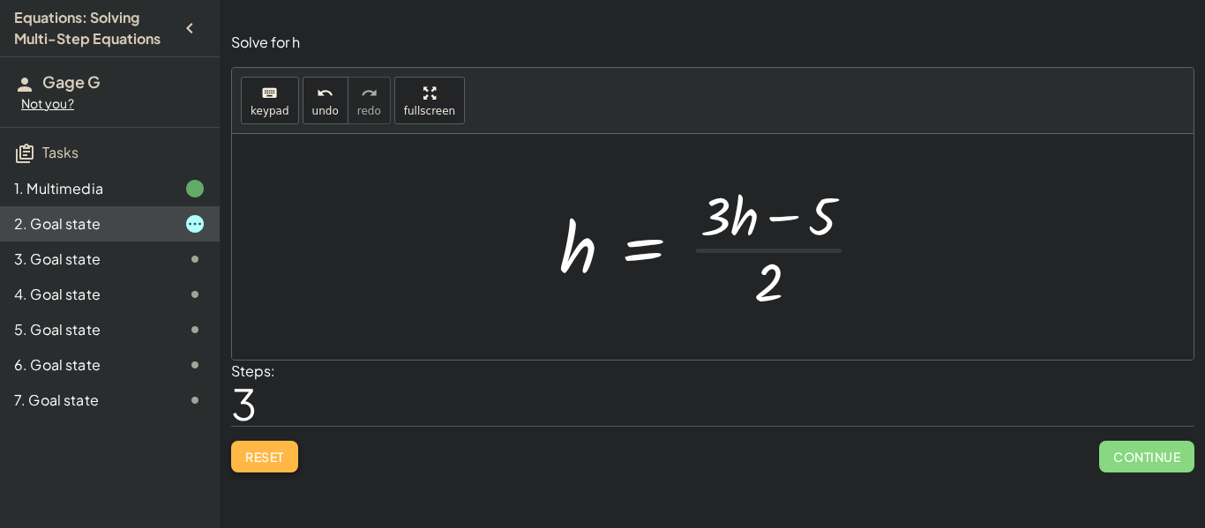
click at [288, 457] on button "Reset" at bounding box center [264, 457] width 67 height 32
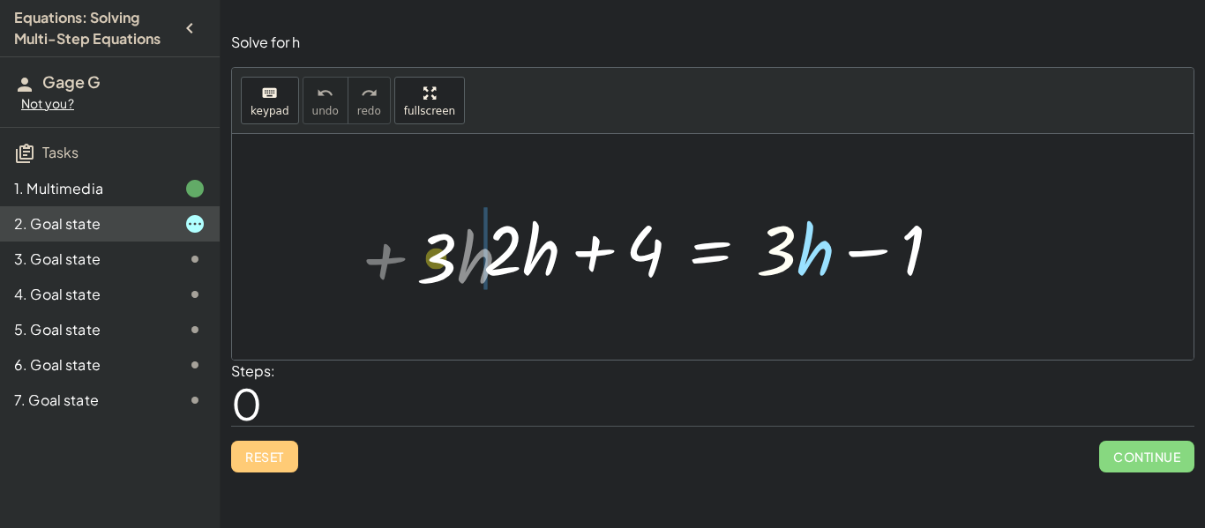
drag, startPoint x: 784, startPoint y: 251, endPoint x: 446, endPoint y: 258, distance: 337.9
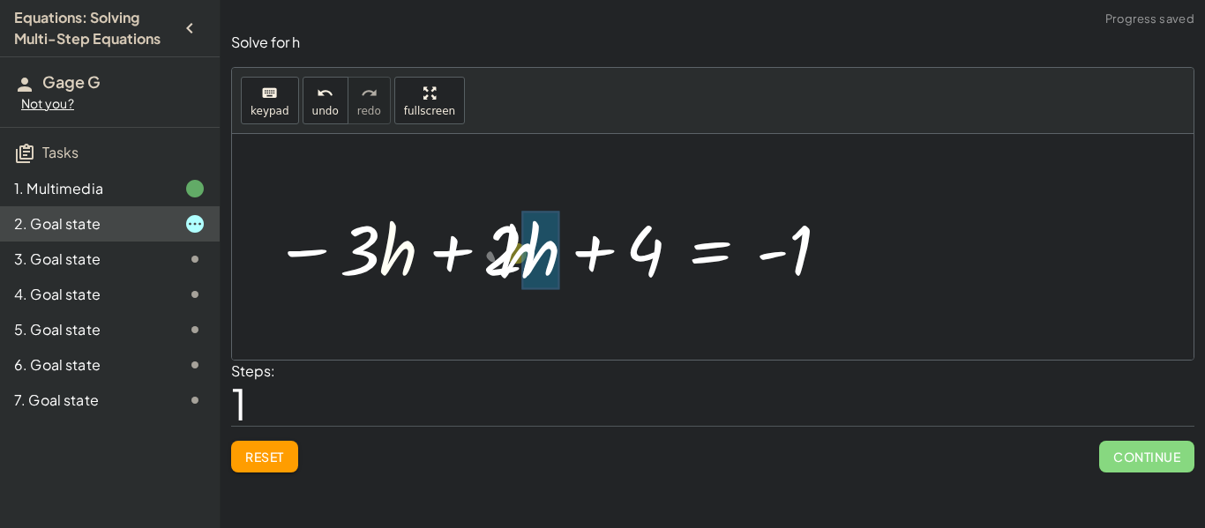
drag, startPoint x: 385, startPoint y: 249, endPoint x: 516, endPoint y: 252, distance: 130.6
click at [516, 252] on div at bounding box center [553, 247] width 576 height 91
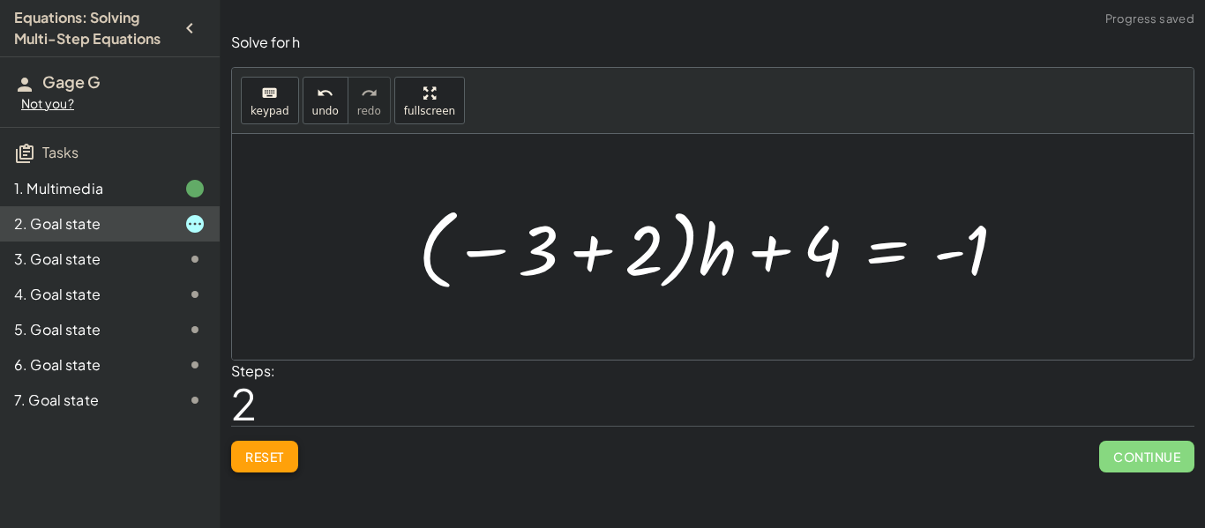
click at [277, 452] on span "Reset" at bounding box center [264, 457] width 39 height 16
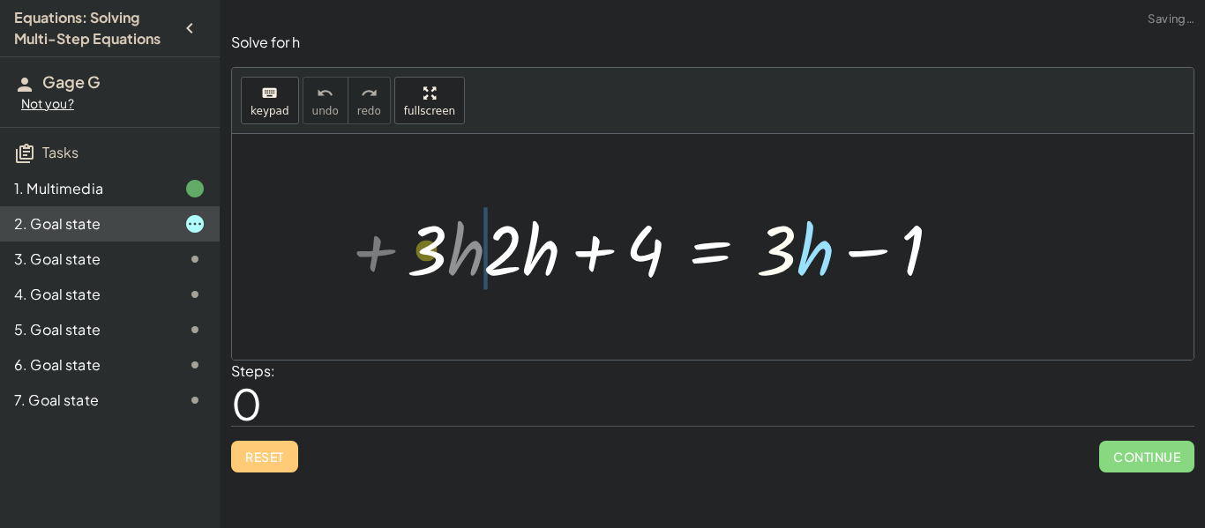
drag, startPoint x: 766, startPoint y: 262, endPoint x: 424, endPoint y: 265, distance: 341.3
click at [424, 265] on div "· 3 + · h + · 2 · h + 4 = + · 3 · h − 1" at bounding box center [712, 247] width 961 height 226
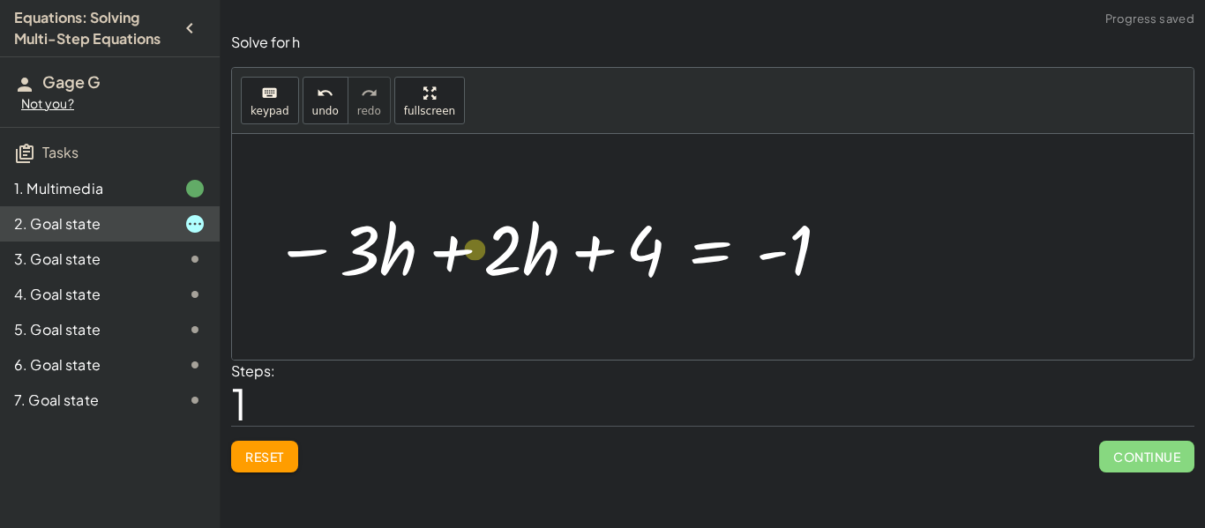
drag, startPoint x: 509, startPoint y: 250, endPoint x: 482, endPoint y: 247, distance: 27.5
click at [482, 247] on div at bounding box center [553, 247] width 576 height 91
drag, startPoint x: 503, startPoint y: 265, endPoint x: 249, endPoint y: 259, distance: 254.1
click at [249, 259] on div "+ · 2 · h + 4 = + · 3 · h − 1 · 2 + · h + · 2 · h + 4 = · 3 · h - 1 −" at bounding box center [546, 248] width 598 height 100
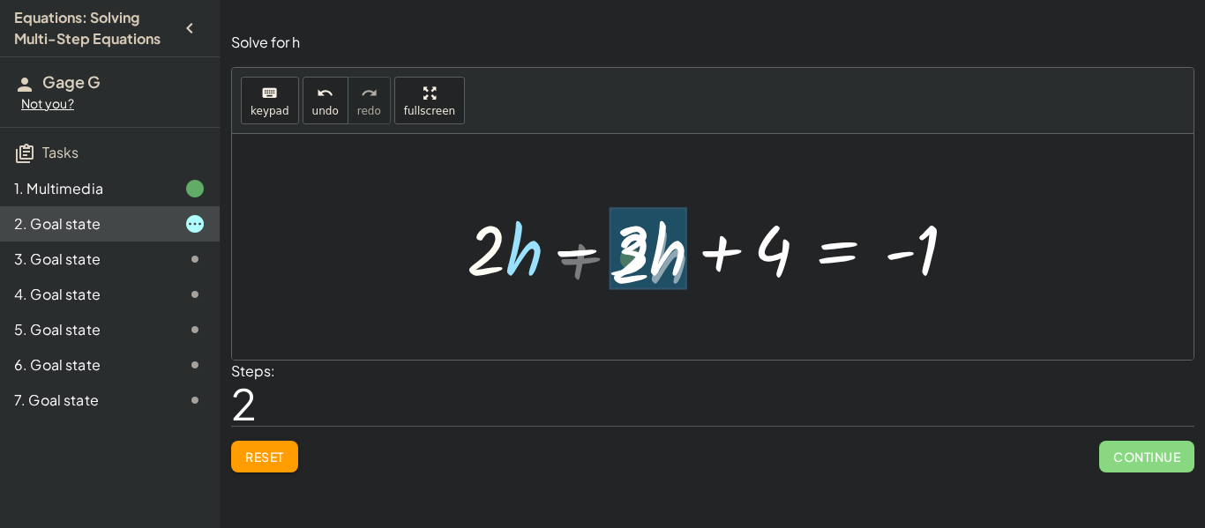
drag, startPoint x: 490, startPoint y: 254, endPoint x: 632, endPoint y: 254, distance: 142.0
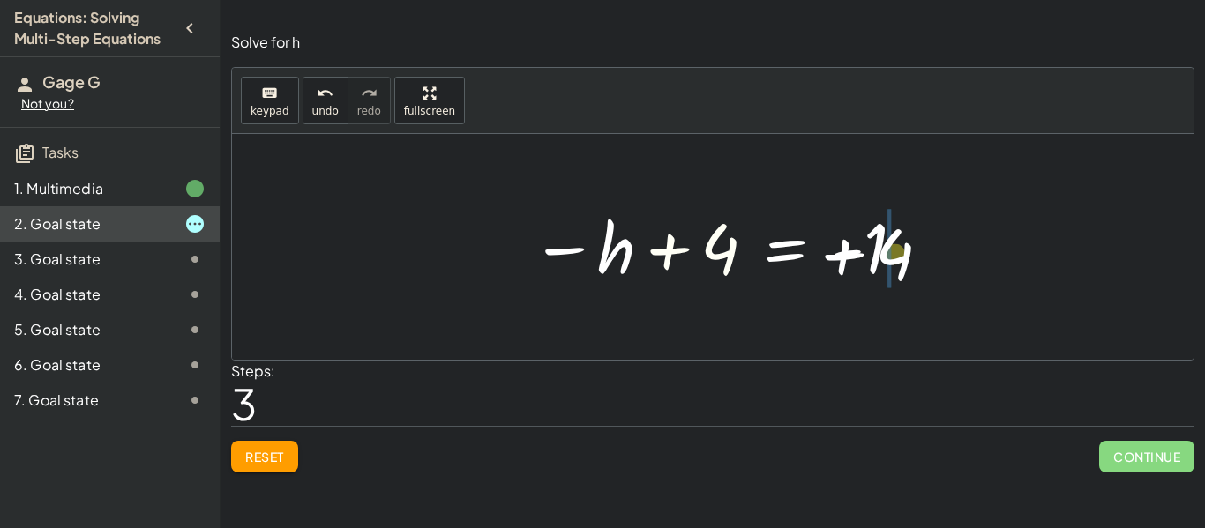
drag, startPoint x: 691, startPoint y: 252, endPoint x: 863, endPoint y: 255, distance: 172.0
click at [863, 255] on div at bounding box center [718, 247] width 393 height 87
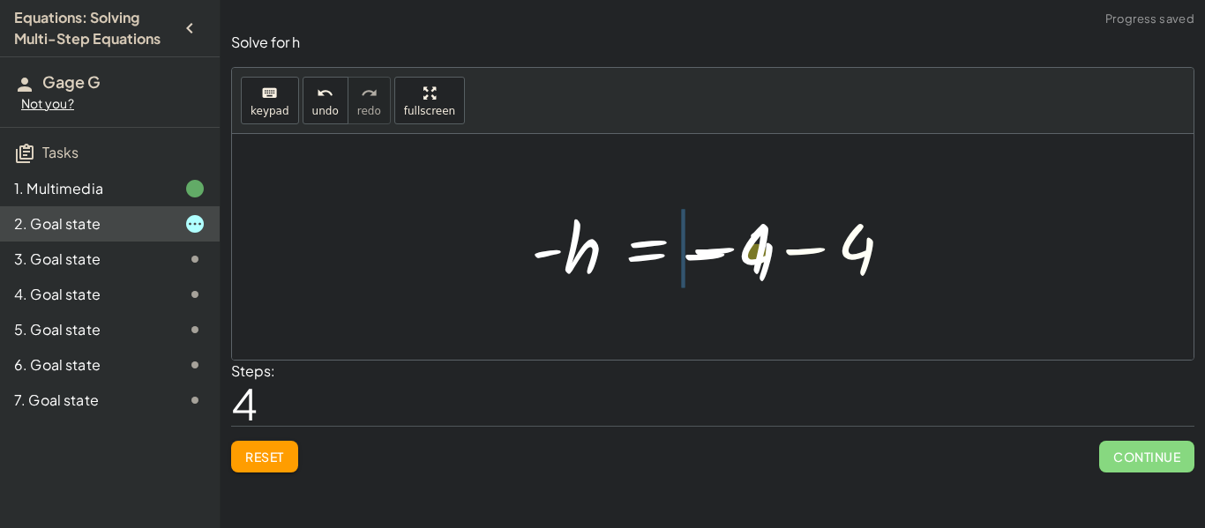
drag, startPoint x: 867, startPoint y: 251, endPoint x: 763, endPoint y: 258, distance: 104.3
click at [763, 258] on div at bounding box center [718, 247] width 393 height 87
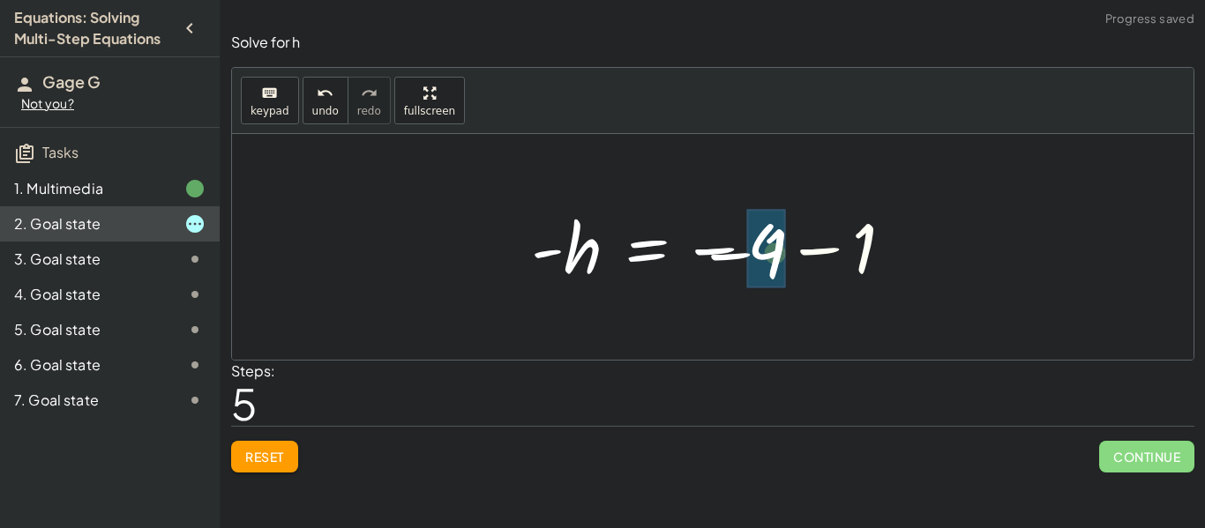
drag, startPoint x: 855, startPoint y: 256, endPoint x: 765, endPoint y: 261, distance: 90.1
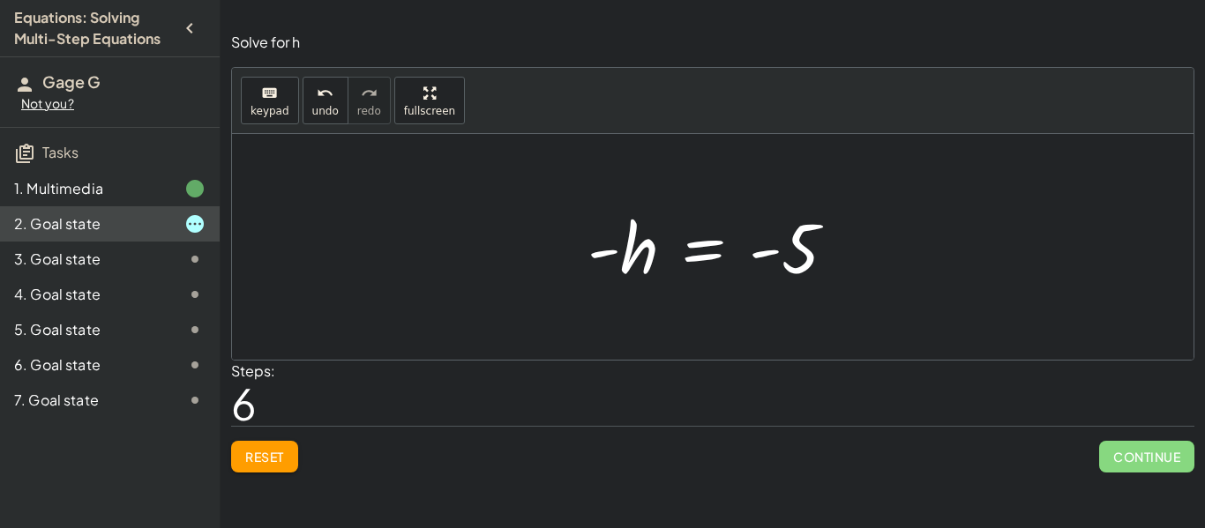
click at [597, 255] on div at bounding box center [719, 247] width 280 height 87
click at [255, 450] on span "Reset" at bounding box center [264, 457] width 39 height 16
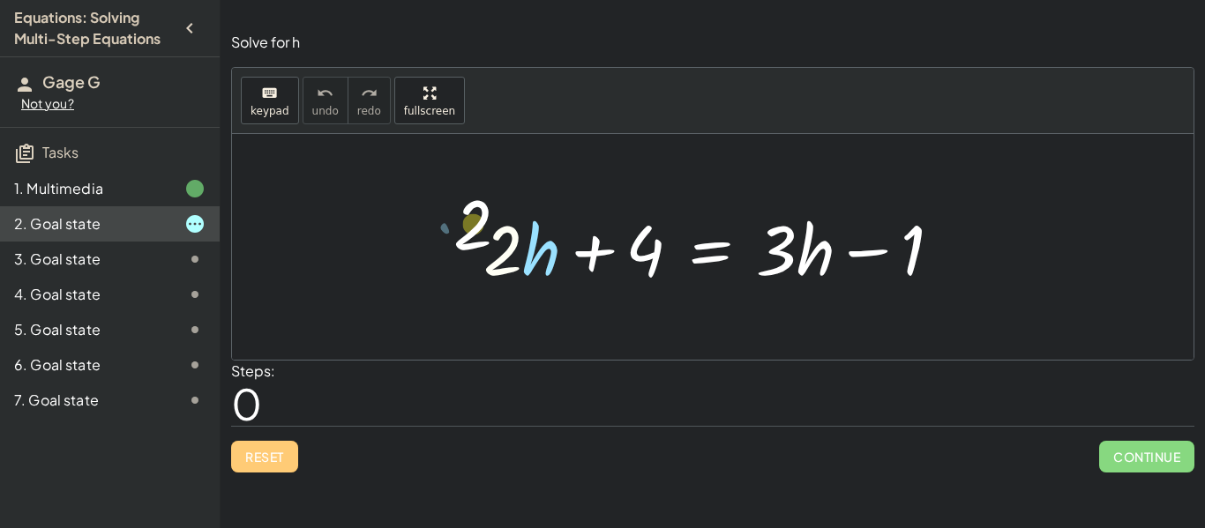
drag, startPoint x: 504, startPoint y: 257, endPoint x: 473, endPoint y: 231, distance: 40.1
drag, startPoint x: 490, startPoint y: 243, endPoint x: 501, endPoint y: 246, distance: 11.8
click at [501, 246] on div at bounding box center [720, 247] width 490 height 91
drag, startPoint x: 519, startPoint y: 250, endPoint x: 519, endPoint y: 262, distance: 12.4
click at [519, 262] on div at bounding box center [720, 247] width 490 height 91
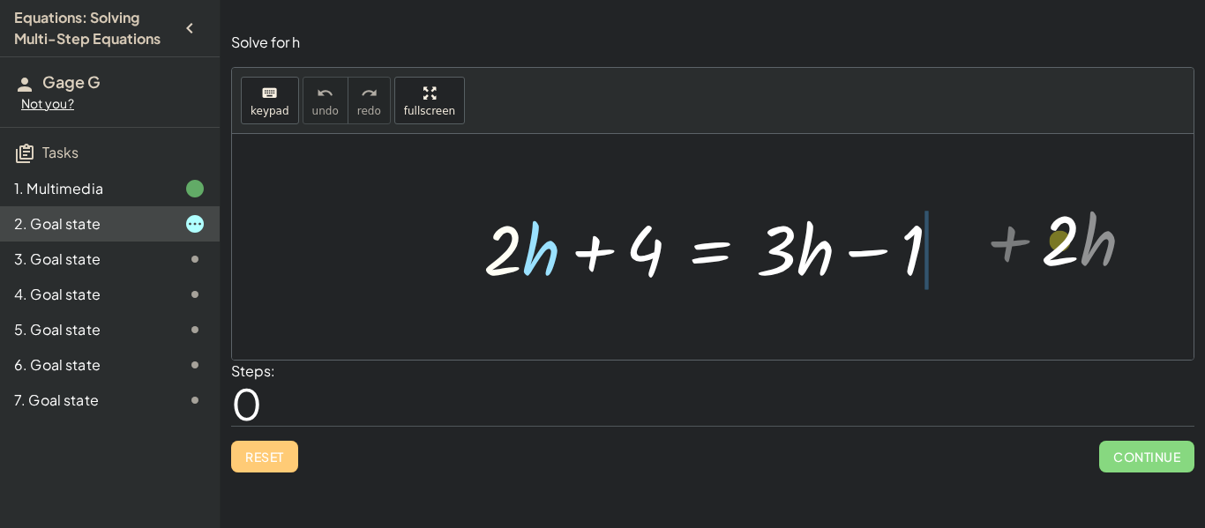
drag, startPoint x: 521, startPoint y: 243, endPoint x: 1065, endPoint y: 230, distance: 543.4
click at [1065, 230] on div "· 2 + · h + · 2 · h + 4 = + · 3 · h − 1" at bounding box center [712, 247] width 961 height 226
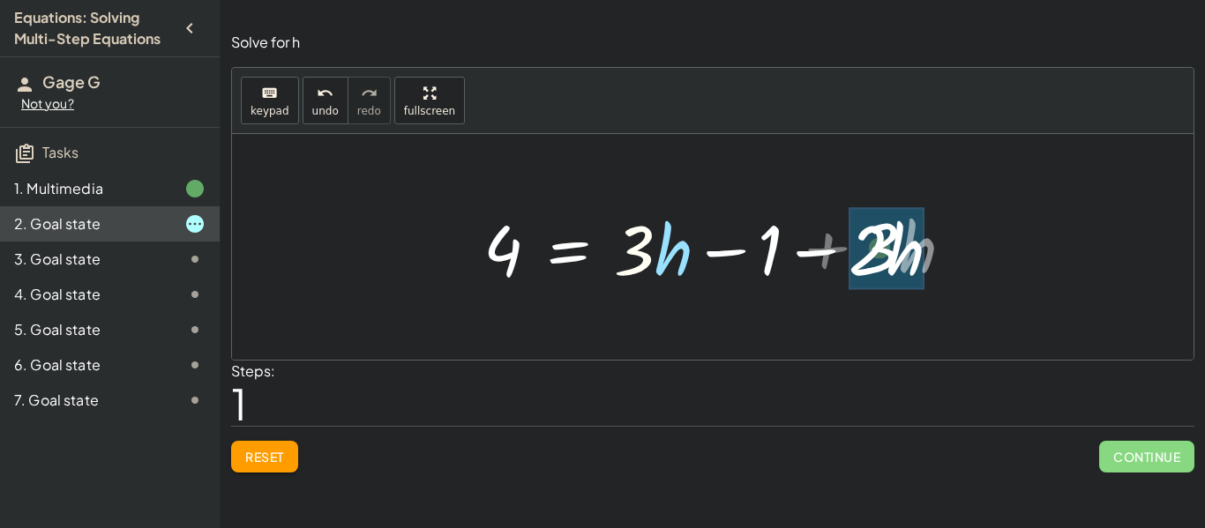
drag, startPoint x: 643, startPoint y: 254, endPoint x: 889, endPoint y: 251, distance: 246.1
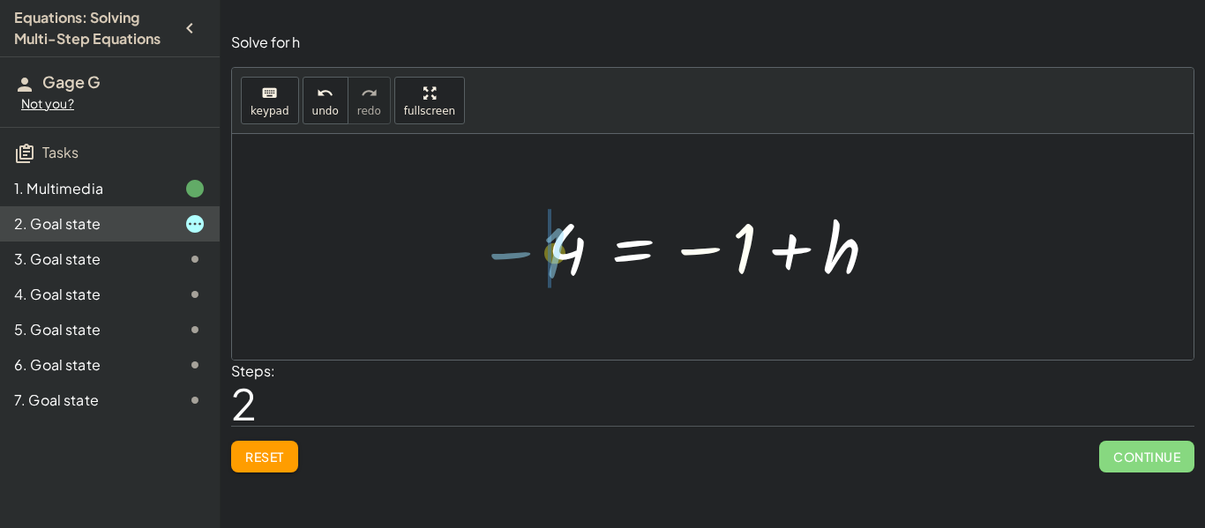
drag, startPoint x: 743, startPoint y: 264, endPoint x: 555, endPoint y: 268, distance: 187.9
click at [555, 268] on div at bounding box center [719, 247] width 361 height 87
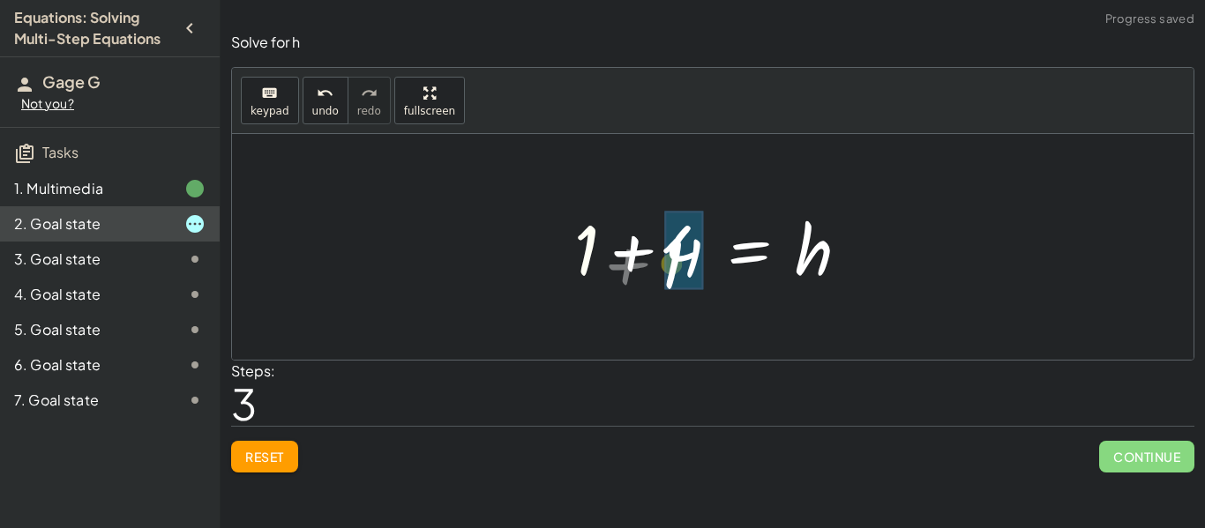
drag, startPoint x: 585, startPoint y: 243, endPoint x: 671, endPoint y: 246, distance: 86.5
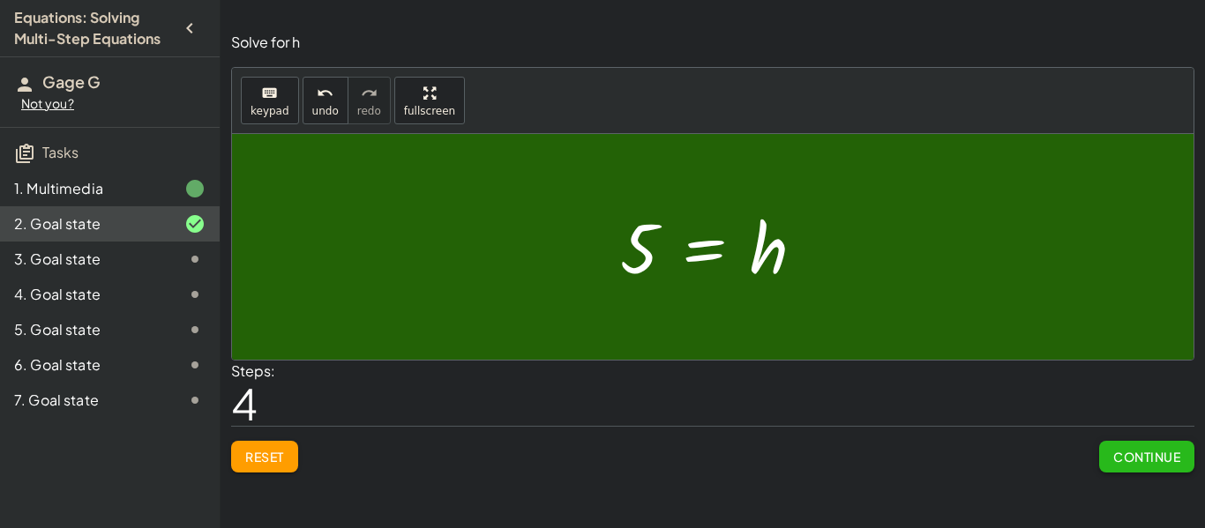
click at [1152, 454] on span "Continue" at bounding box center [1146, 457] width 67 height 16
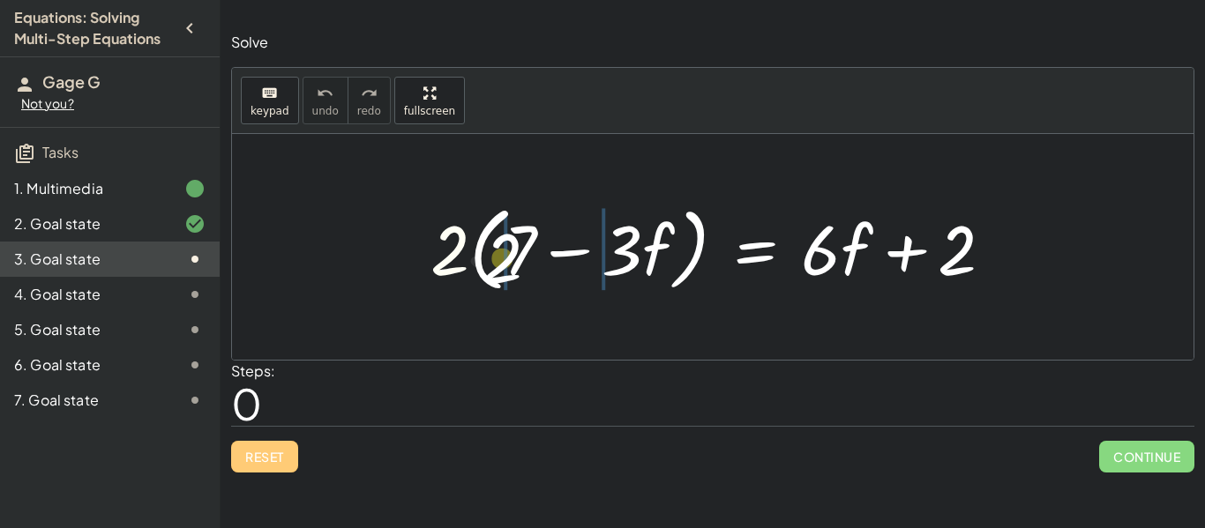
drag, startPoint x: 440, startPoint y: 267, endPoint x: 502, endPoint y: 273, distance: 62.0
click at [502, 273] on div at bounding box center [719, 247] width 594 height 101
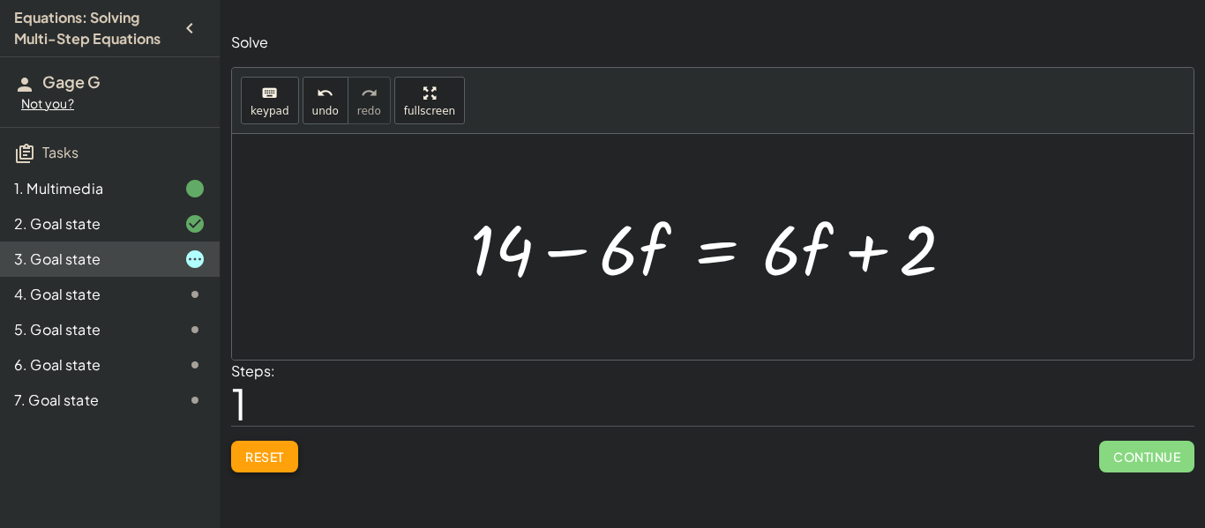
click at [273, 450] on span "Reset" at bounding box center [264, 457] width 39 height 16
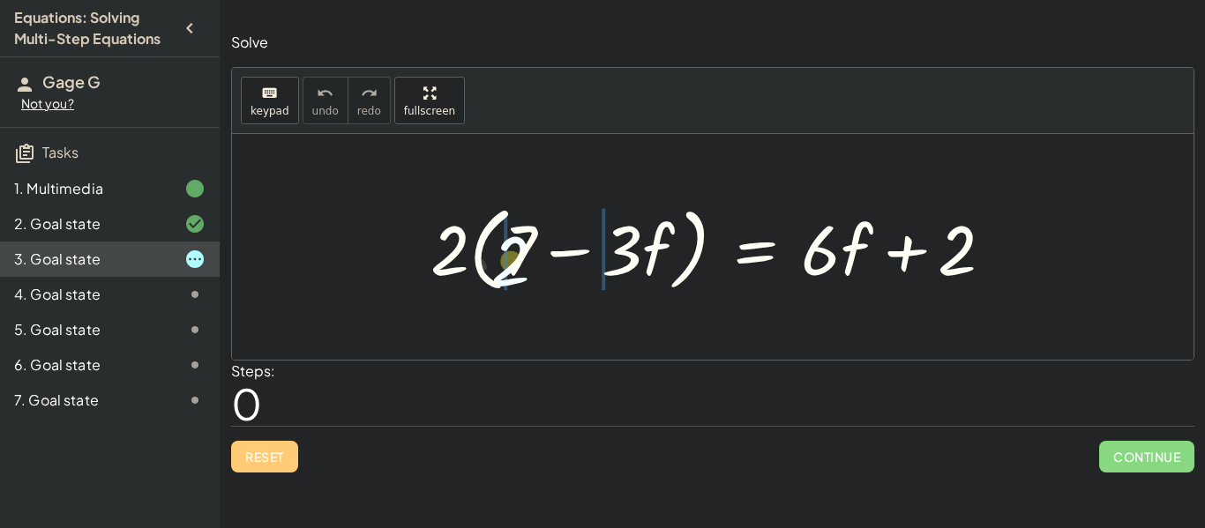
drag, startPoint x: 454, startPoint y: 248, endPoint x: 520, endPoint y: 258, distance: 66.9
click at [520, 258] on div at bounding box center [719, 247] width 594 height 101
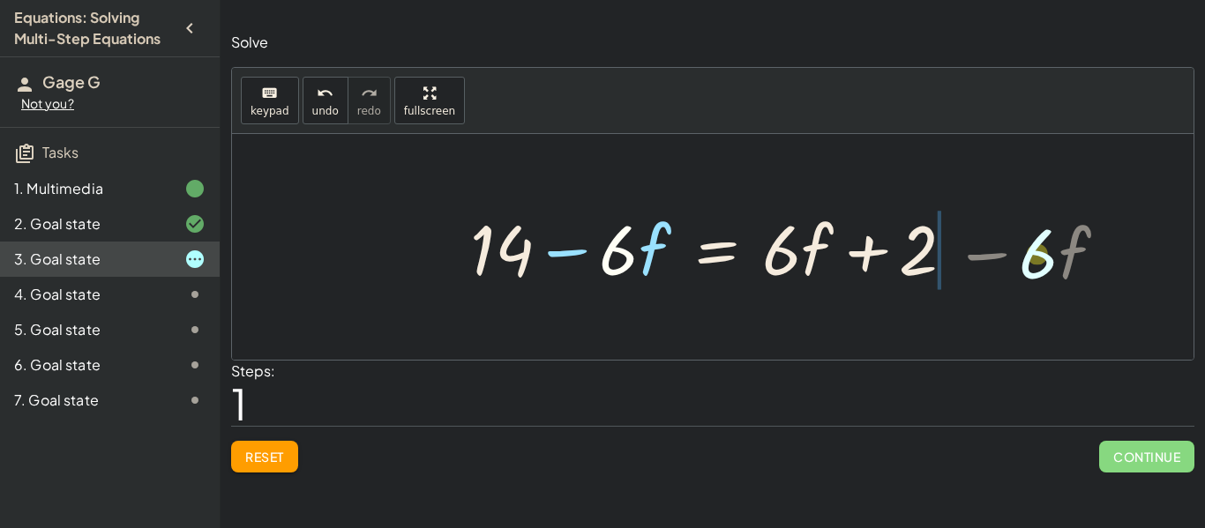
drag, startPoint x: 624, startPoint y: 267, endPoint x: 1041, endPoint y: 270, distance: 416.3
click at [1041, 270] on div "· 2 · ( + 7 − · 3 · f ) = + · 6 · f + 2 + · 2 · 7 − · 2 · 3 · f = + · 6 · f + 2…" at bounding box center [712, 247] width 961 height 226
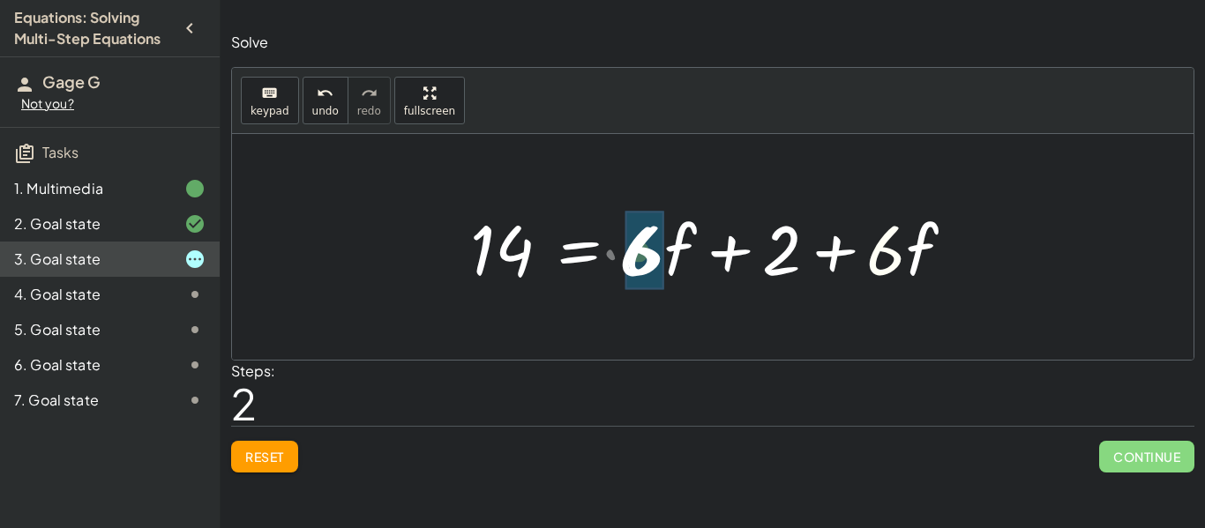
drag, startPoint x: 887, startPoint y: 250, endPoint x: 645, endPoint y: 250, distance: 242.5
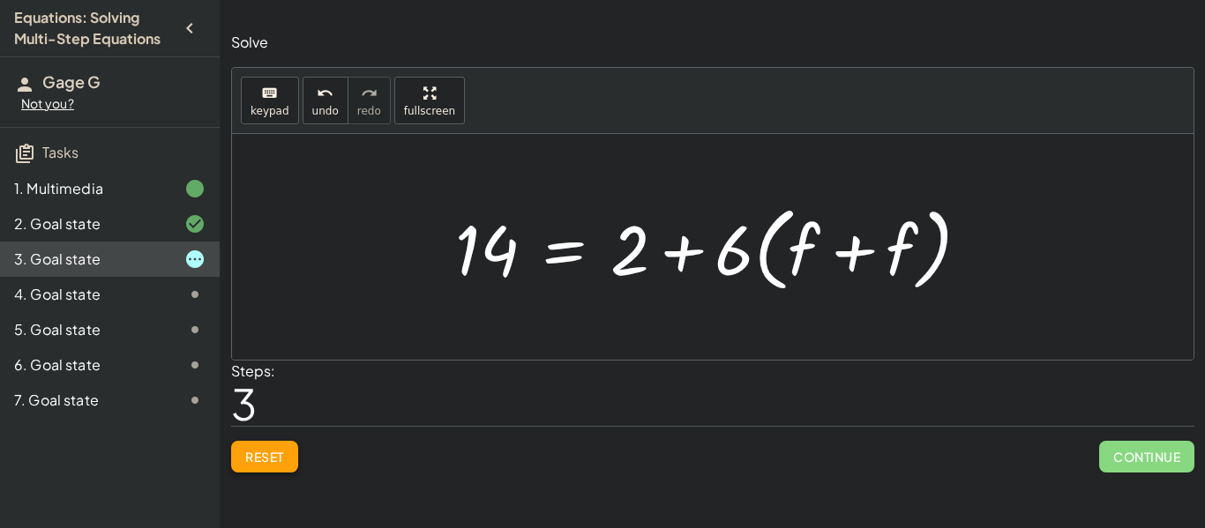
click at [257, 448] on button "Reset" at bounding box center [264, 457] width 67 height 32
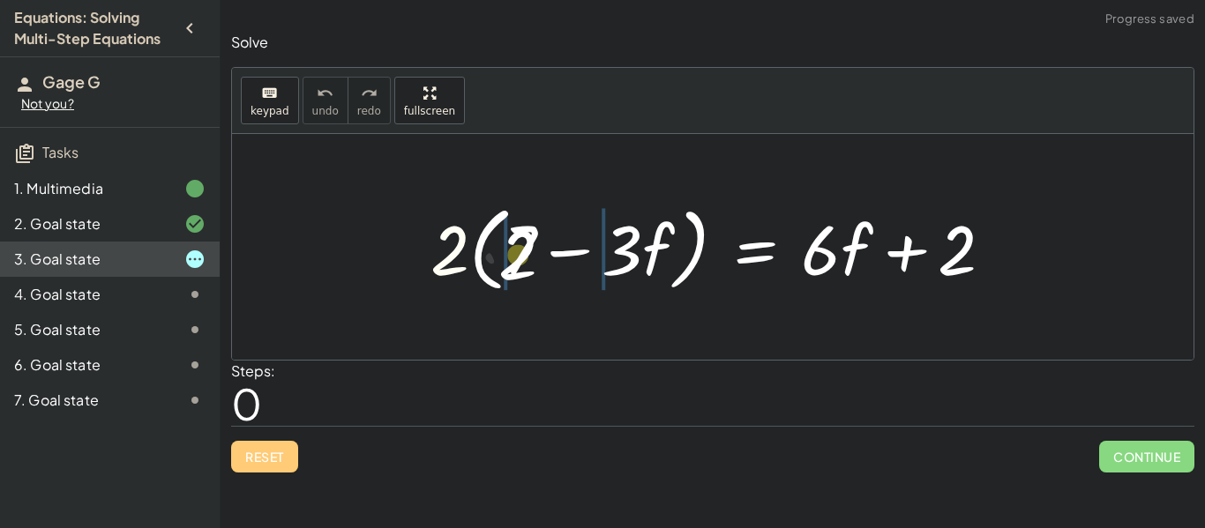
drag, startPoint x: 444, startPoint y: 259, endPoint x: 519, endPoint y: 260, distance: 75.9
click at [519, 260] on div at bounding box center [719, 247] width 594 height 101
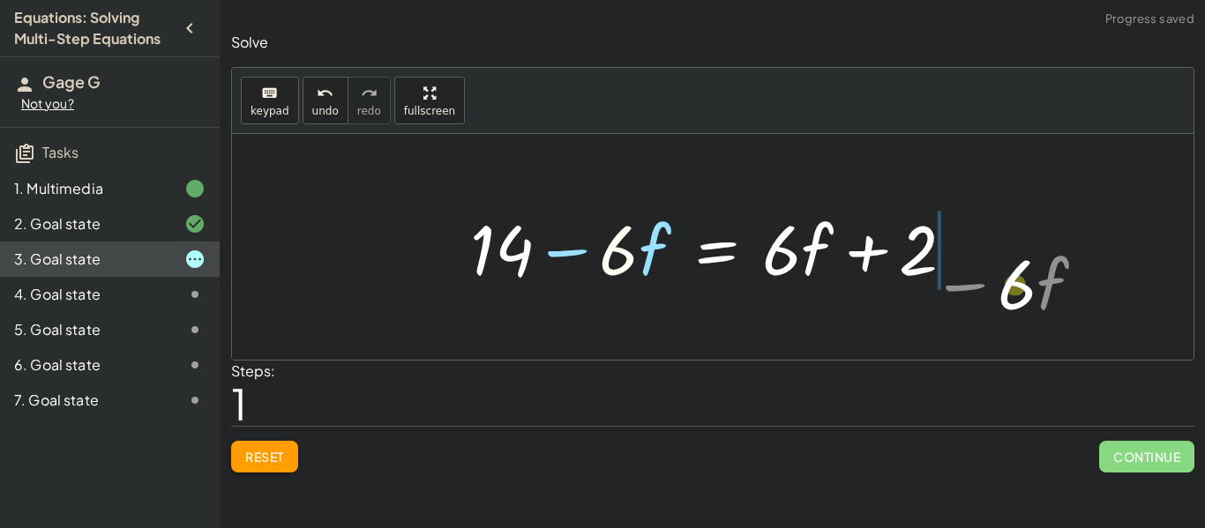
drag, startPoint x: 613, startPoint y: 243, endPoint x: 1015, endPoint y: 273, distance: 403.3
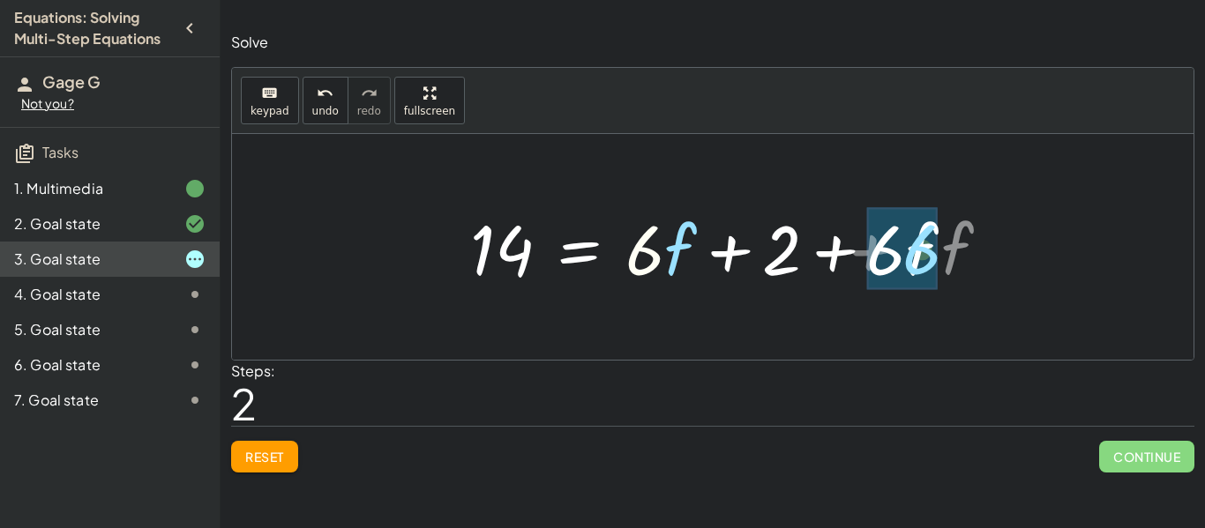
drag, startPoint x: 654, startPoint y: 258, endPoint x: 930, endPoint y: 255, distance: 275.2
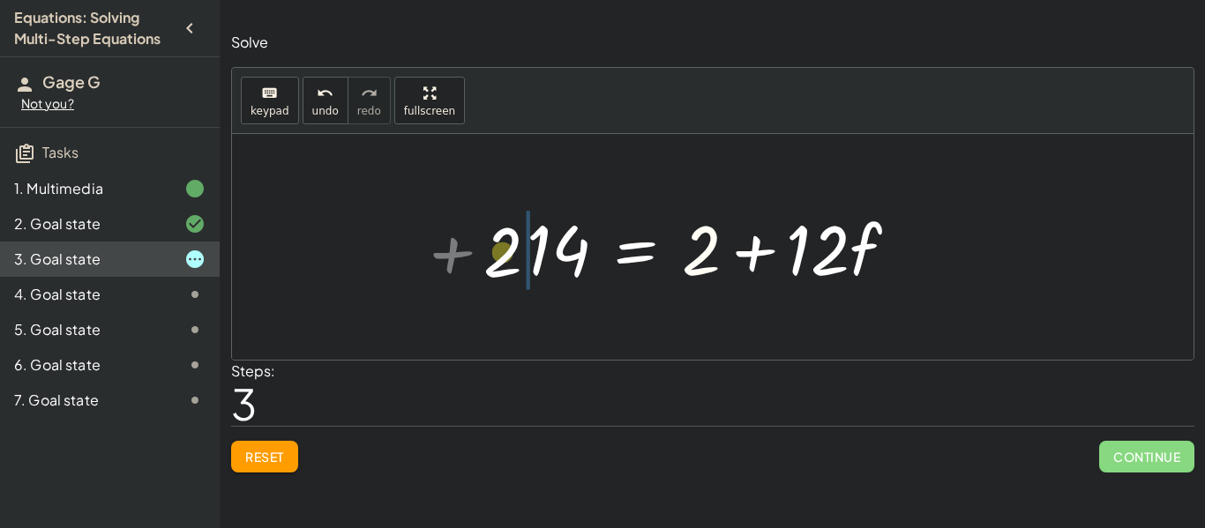
drag, startPoint x: 706, startPoint y: 263, endPoint x: 508, endPoint y: 265, distance: 198.5
click at [508, 265] on div "· 2 · ( + 7 − · 3 · f ) = + · 6 · f + 2 + · 2 · 7 − · 2 · 3 · f = + · 6 · f + 2…" at bounding box center [712, 248] width 425 height 100
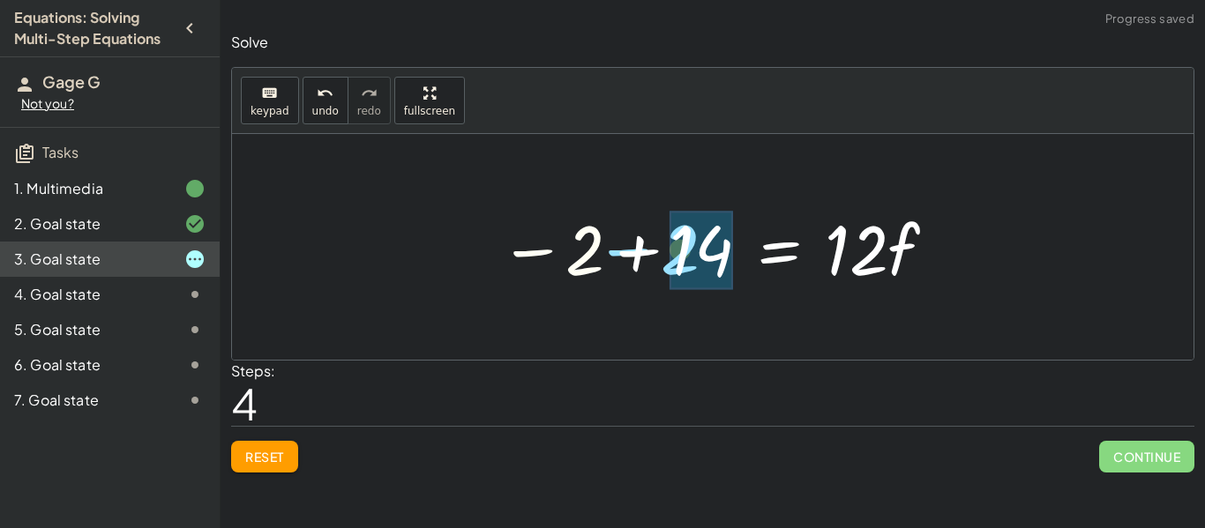
drag, startPoint x: 564, startPoint y: 256, endPoint x: 659, endPoint y: 253, distance: 95.3
click at [659, 253] on div at bounding box center [718, 247] width 457 height 91
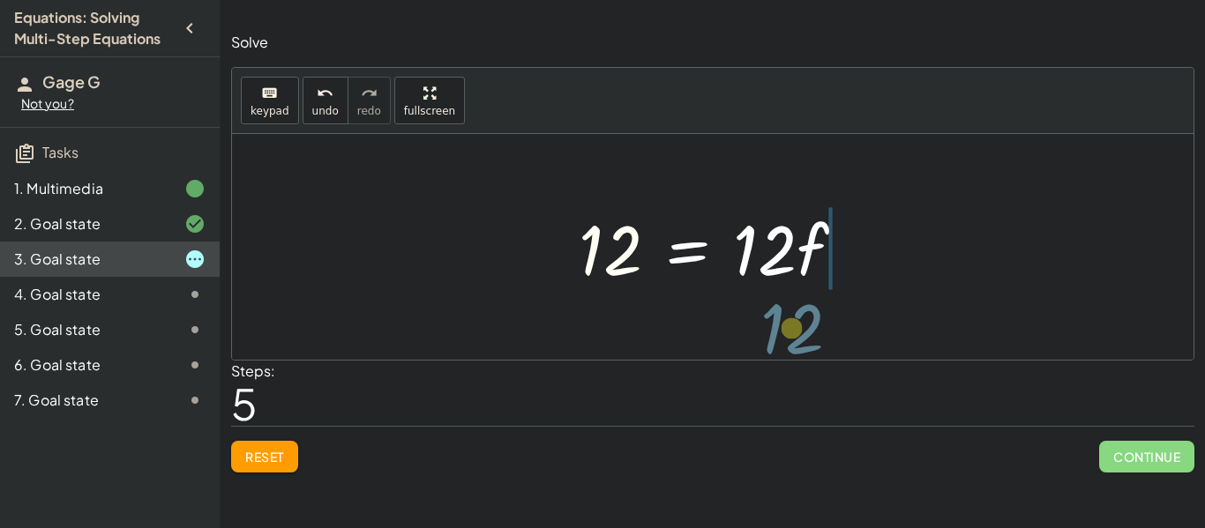
drag, startPoint x: 612, startPoint y: 258, endPoint x: 792, endPoint y: 333, distance: 195.3
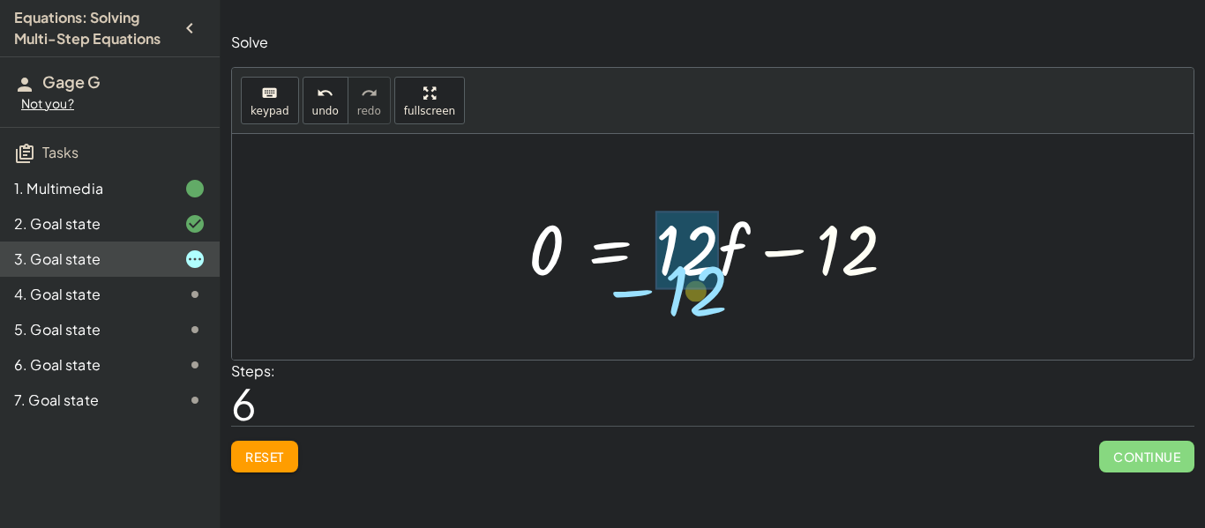
drag, startPoint x: 865, startPoint y: 261, endPoint x: 714, endPoint y: 301, distance: 156.8
click at [714, 301] on div "· 2 · ( + 7 − · 3 · f ) = + · 6 · f + 2 + · 2 · 7 − · 2 · 3 · f = + · 6 · f + 2…" at bounding box center [712, 247] width 961 height 226
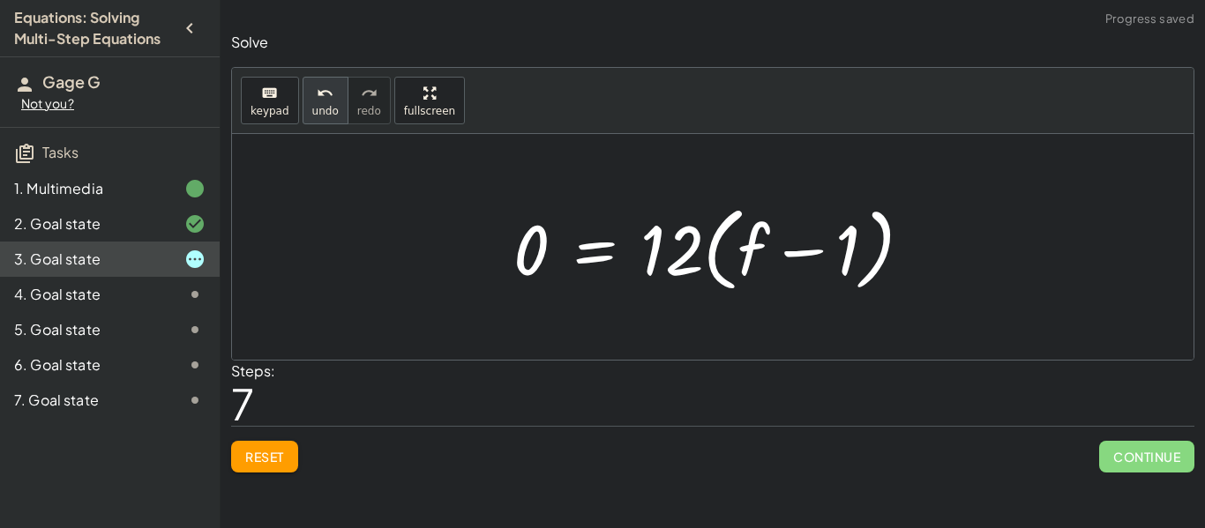
click at [314, 109] on span "undo" at bounding box center [325, 111] width 26 height 12
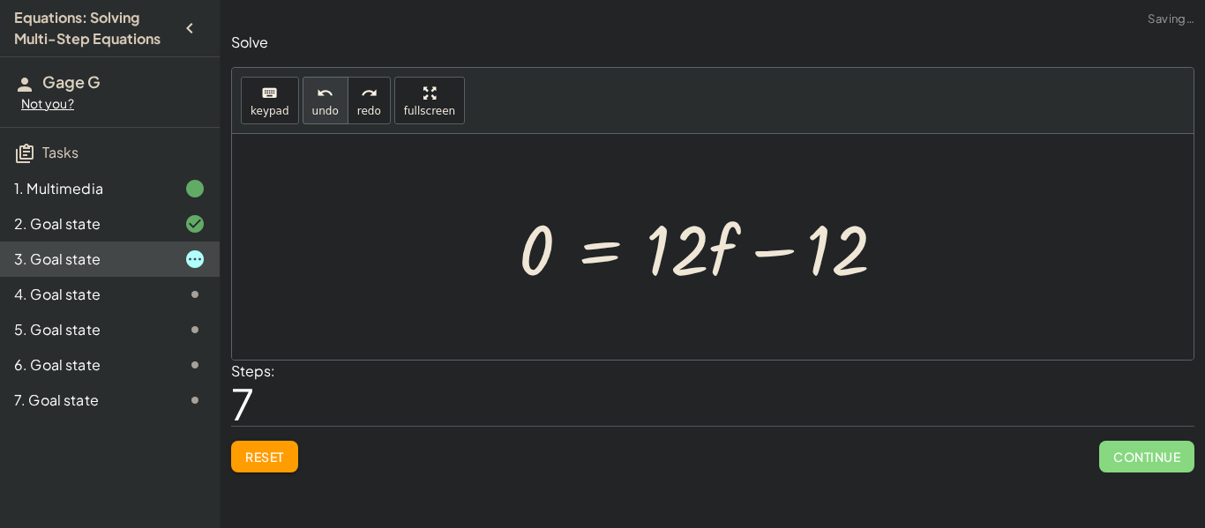
click at [314, 109] on span "undo" at bounding box center [325, 111] width 26 height 12
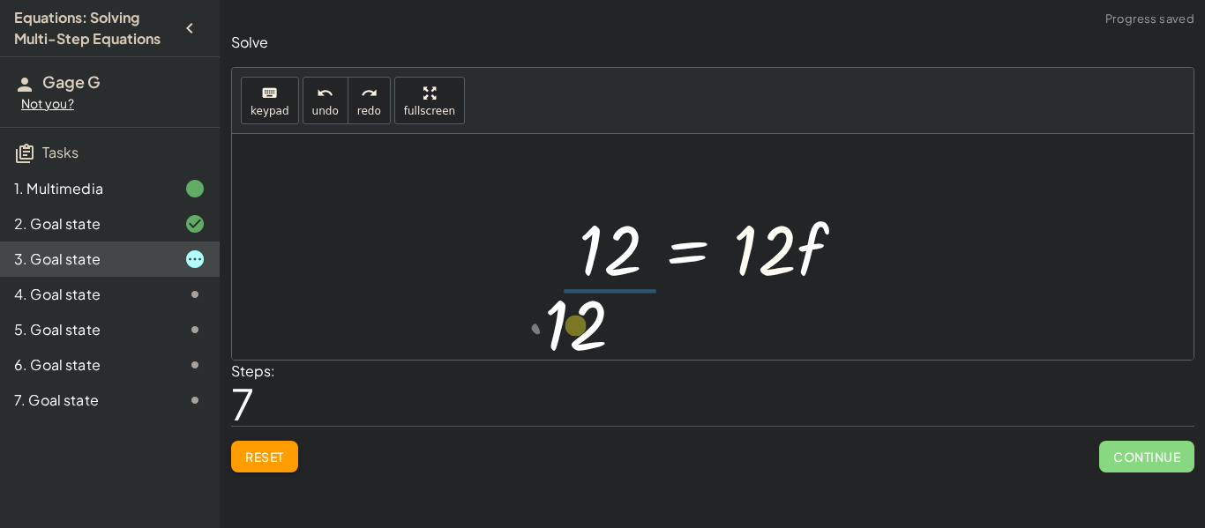
drag, startPoint x: 785, startPoint y: 265, endPoint x: 606, endPoint y: 341, distance: 194.8
click at [606, 341] on div "· 2 · ( + 7 − · 3 · f ) = + · 6 · f + 2 + · 2 · 7 − · 2 · 3 · f = + · 6 · f + 2…" at bounding box center [712, 247] width 961 height 226
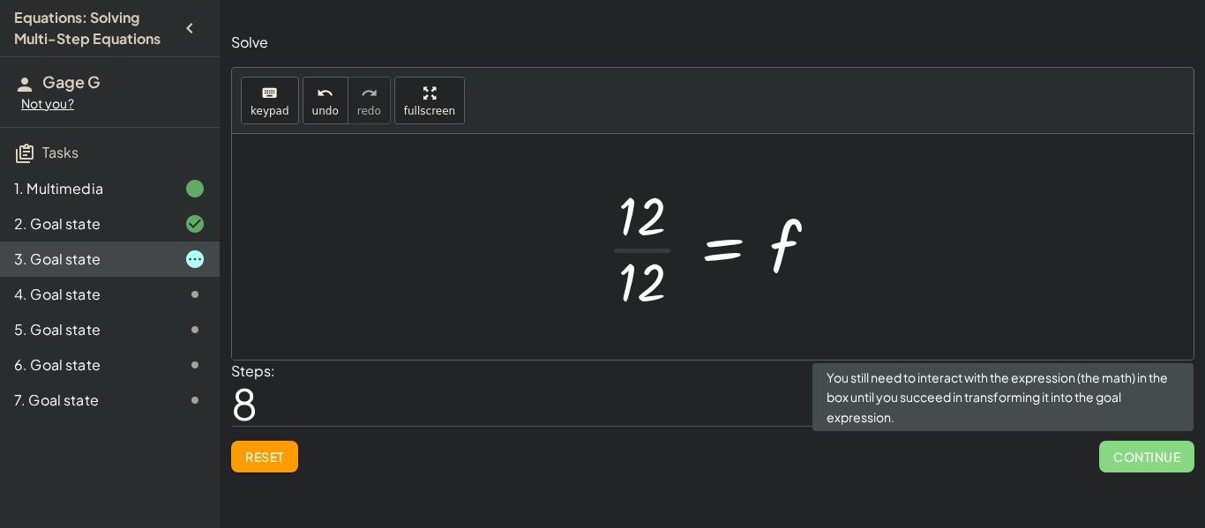
click at [1115, 453] on span "Continue" at bounding box center [1146, 457] width 95 height 32
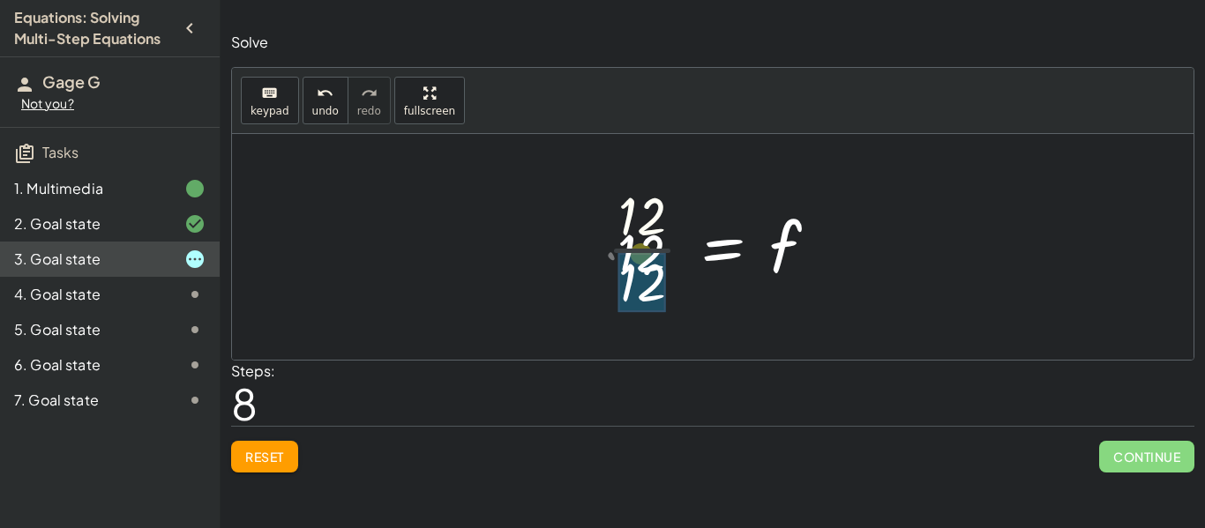
drag, startPoint x: 661, startPoint y: 231, endPoint x: 660, endPoint y: 265, distance: 33.5
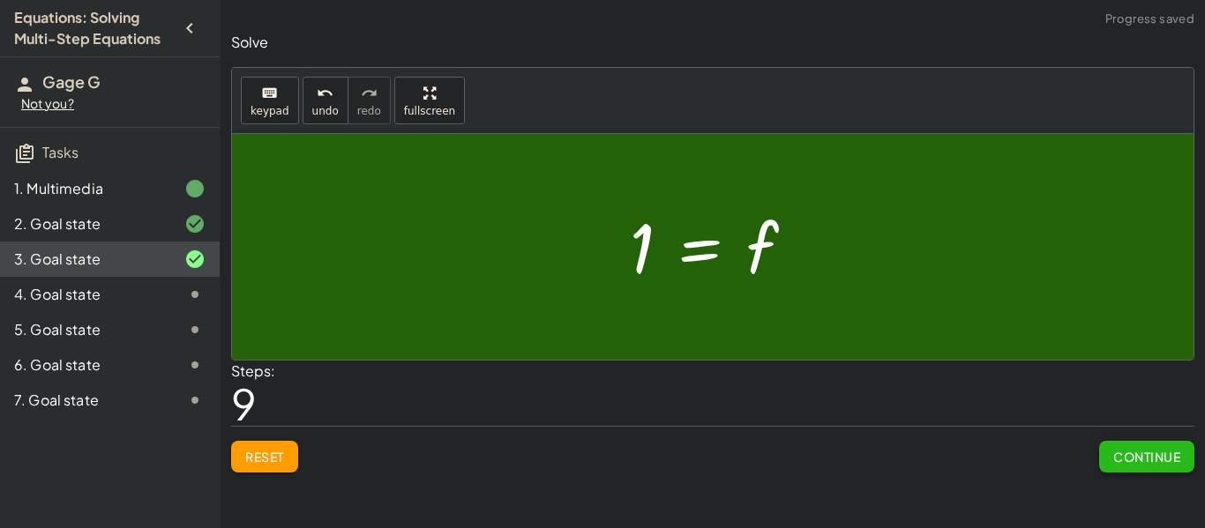
click at [1123, 455] on span "Continue" at bounding box center [1146, 457] width 67 height 16
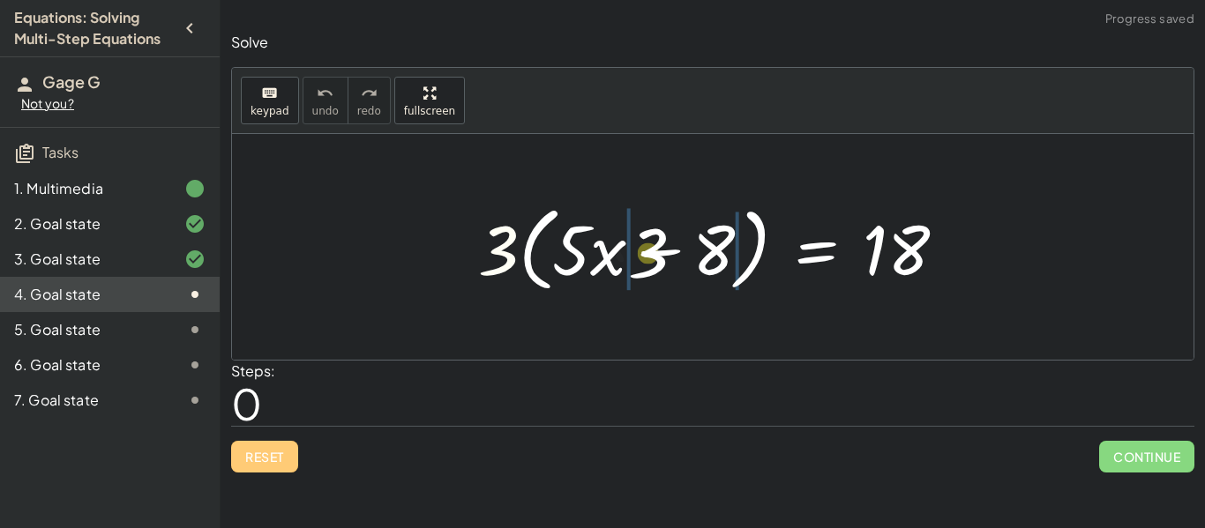
drag, startPoint x: 503, startPoint y: 231, endPoint x: 661, endPoint y: 233, distance: 158.8
click at [661, 233] on div at bounding box center [718, 247] width 499 height 101
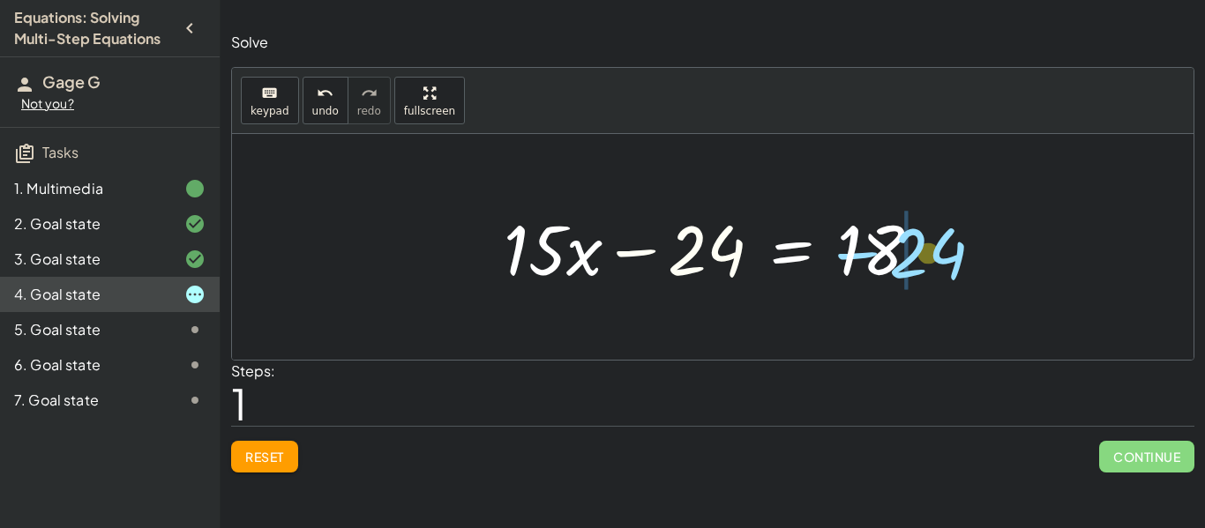
drag, startPoint x: 684, startPoint y: 262, endPoint x: 902, endPoint y: 261, distance: 217.9
click at [902, 261] on div at bounding box center [719, 247] width 449 height 91
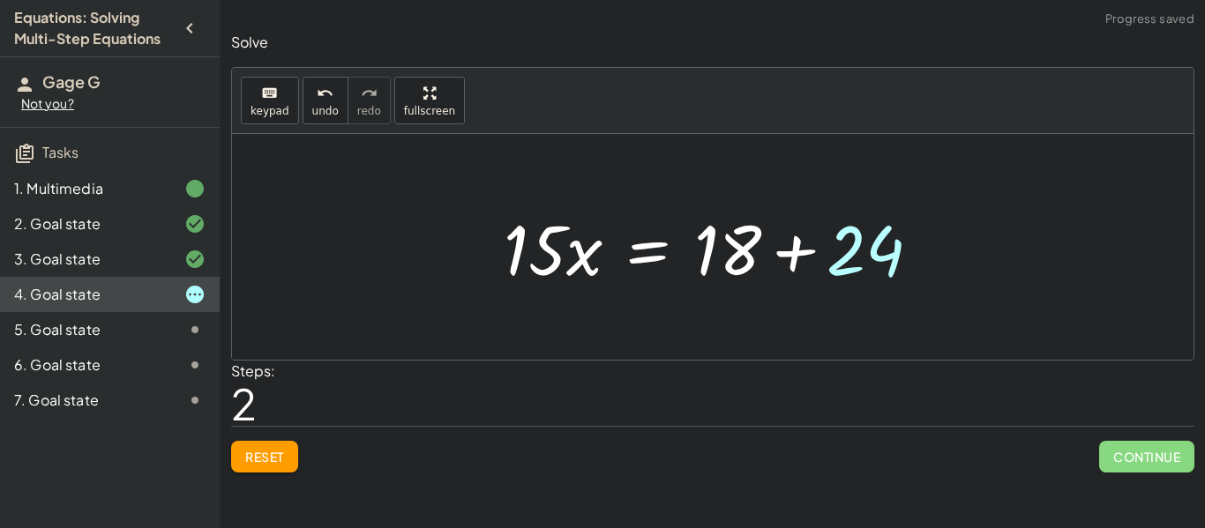
drag, startPoint x: 999, startPoint y: 247, endPoint x: 910, endPoint y: 249, distance: 89.1
click at [910, 249] on div "· 3 · ( + · 5 · x − 8 ) = 18 + · 5 · x · 3 − · 8 · 3 = 18 + · 15 · x − 24 = 18 …" at bounding box center [712, 247] width 961 height 226
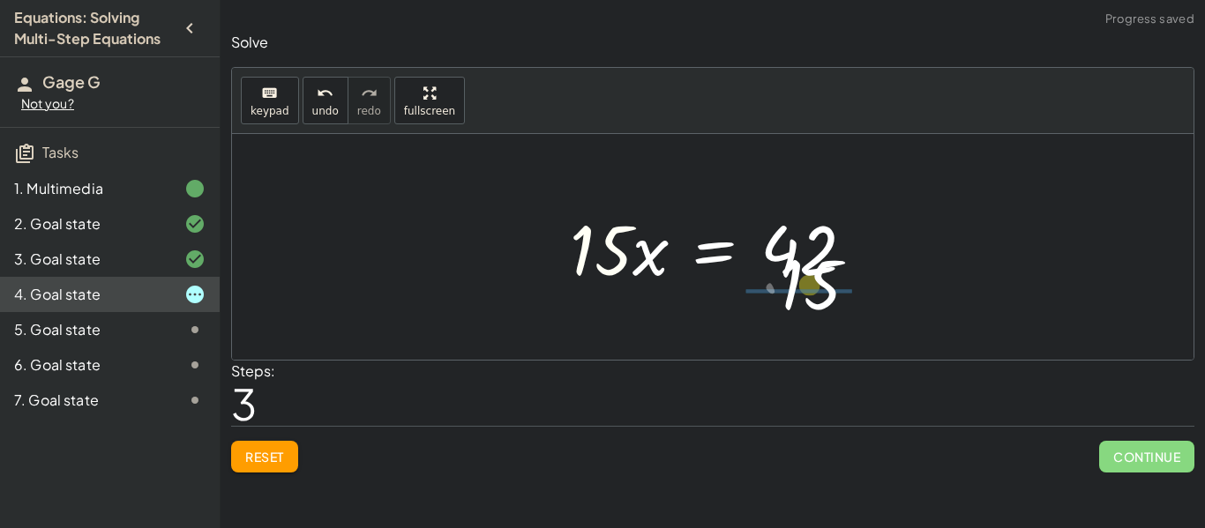
drag, startPoint x: 610, startPoint y: 267, endPoint x: 820, endPoint y: 305, distance: 213.3
click at [820, 305] on div "· 3 · ( + · 5 · x − 8 ) = 18 + · 5 · x · 3 − · 8 · 3 = 18 + · 15 · x − 24 = 18 …" at bounding box center [712, 247] width 961 height 226
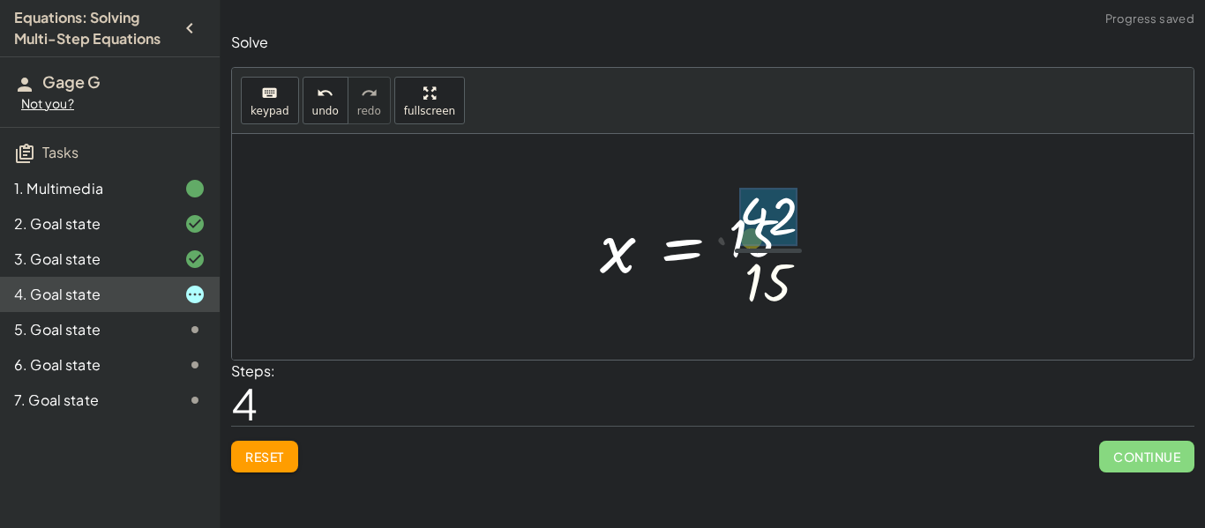
drag, startPoint x: 776, startPoint y: 283, endPoint x: 777, endPoint y: 215, distance: 67.9
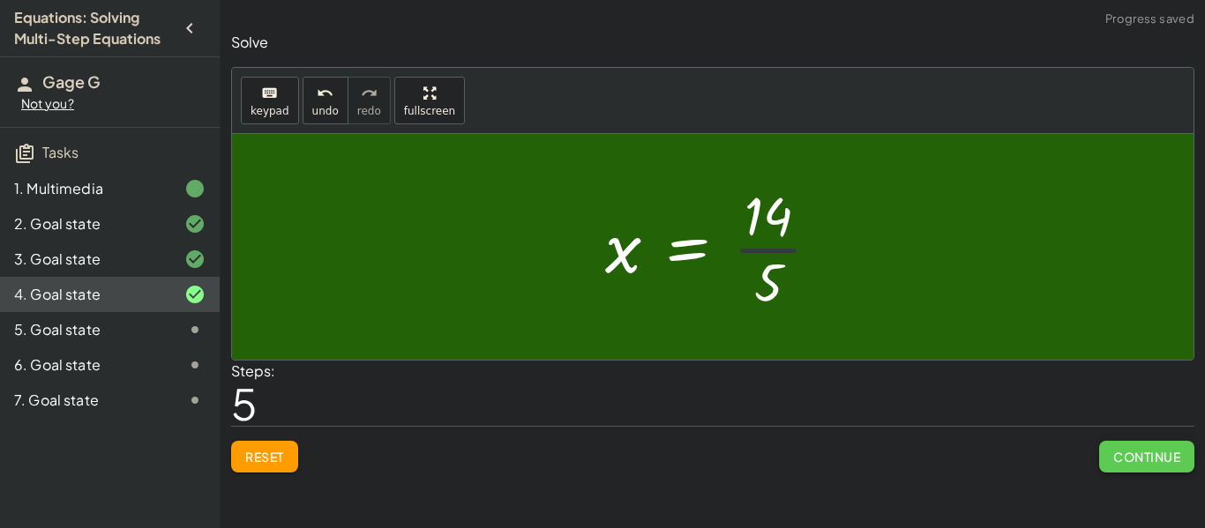
click at [1149, 453] on span "Continue" at bounding box center [1146, 457] width 67 height 16
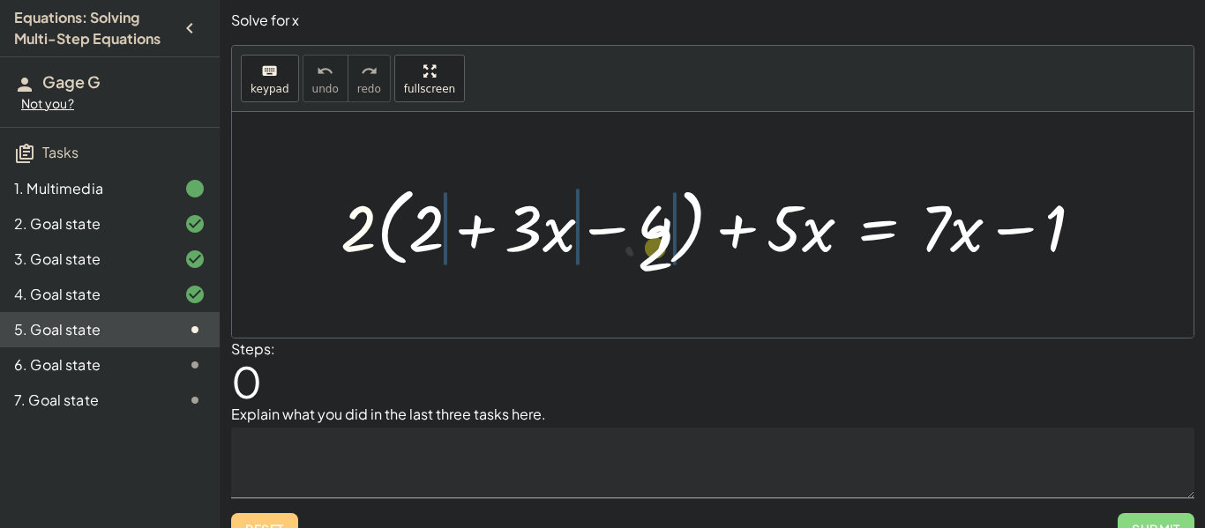
drag, startPoint x: 357, startPoint y: 235, endPoint x: 656, endPoint y: 251, distance: 299.5
click at [656, 251] on div at bounding box center [719, 225] width 775 height 94
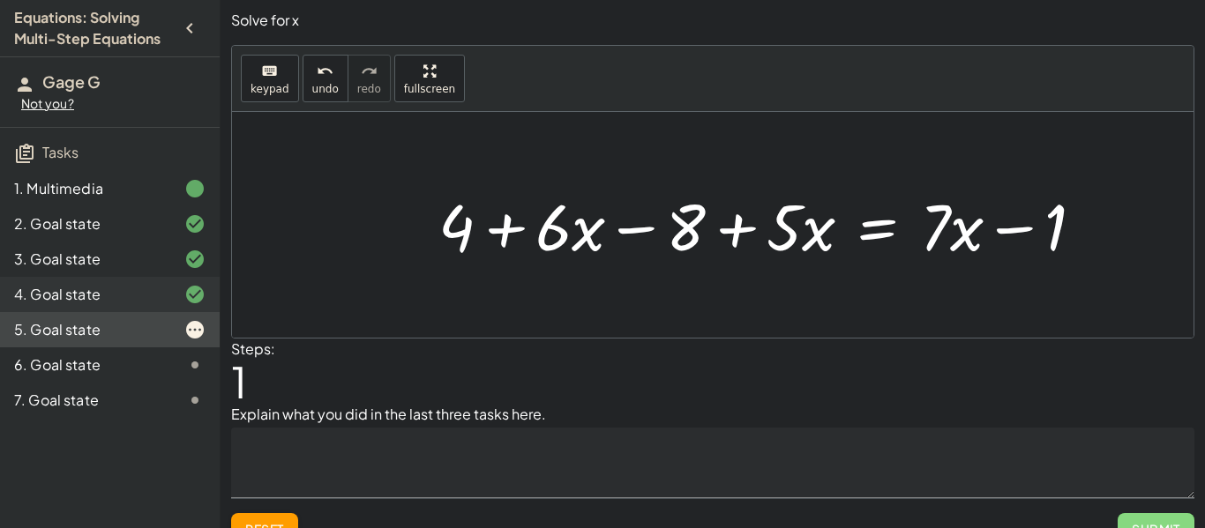
click at [165, 295] on div at bounding box center [180, 294] width 49 height 21
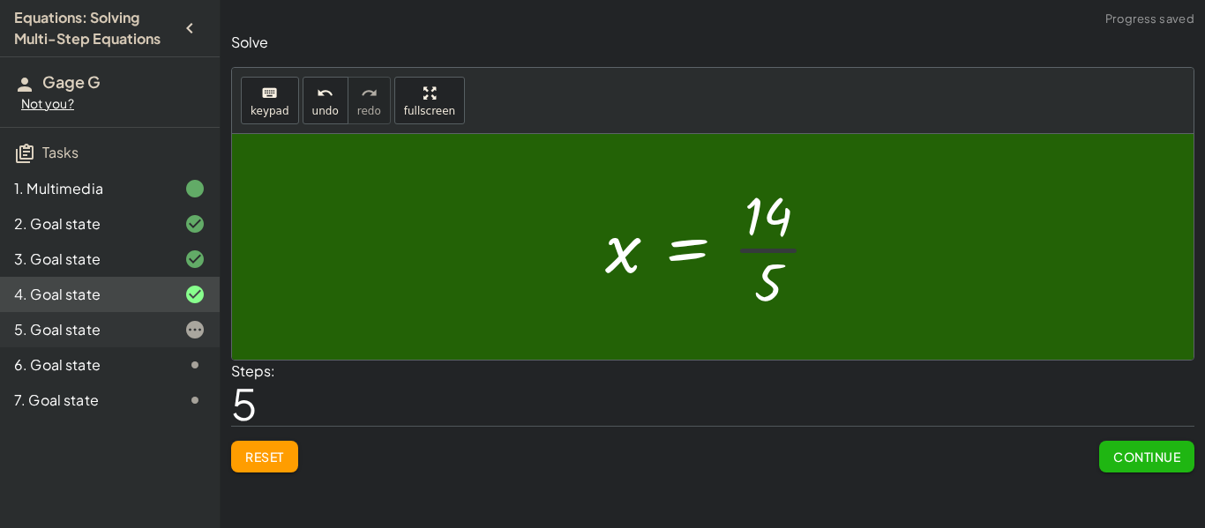
click at [168, 329] on div at bounding box center [180, 329] width 49 height 21
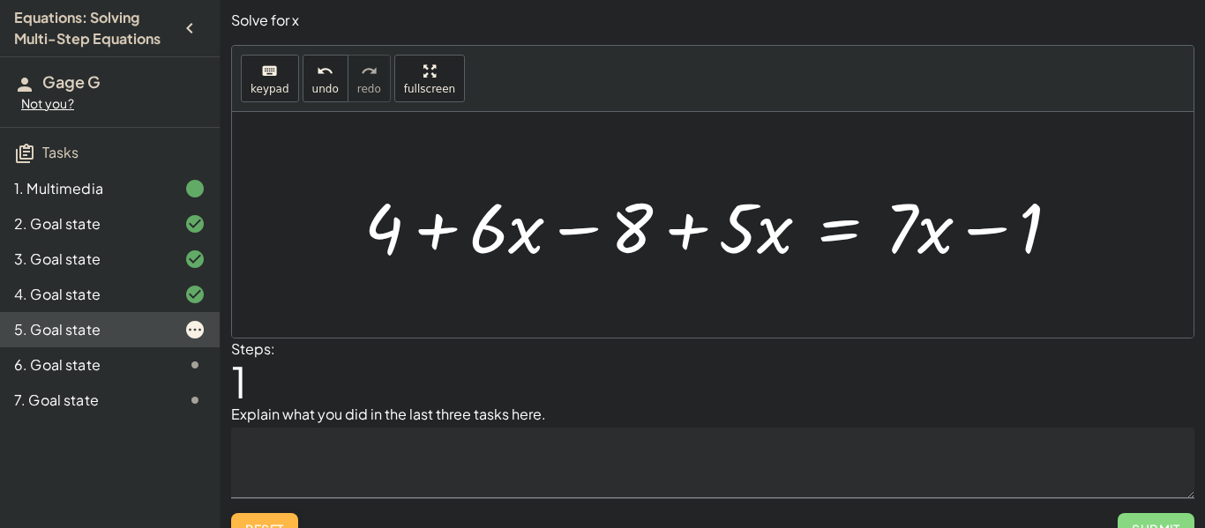
click at [254, 522] on span "Reset" at bounding box center [264, 529] width 39 height 16
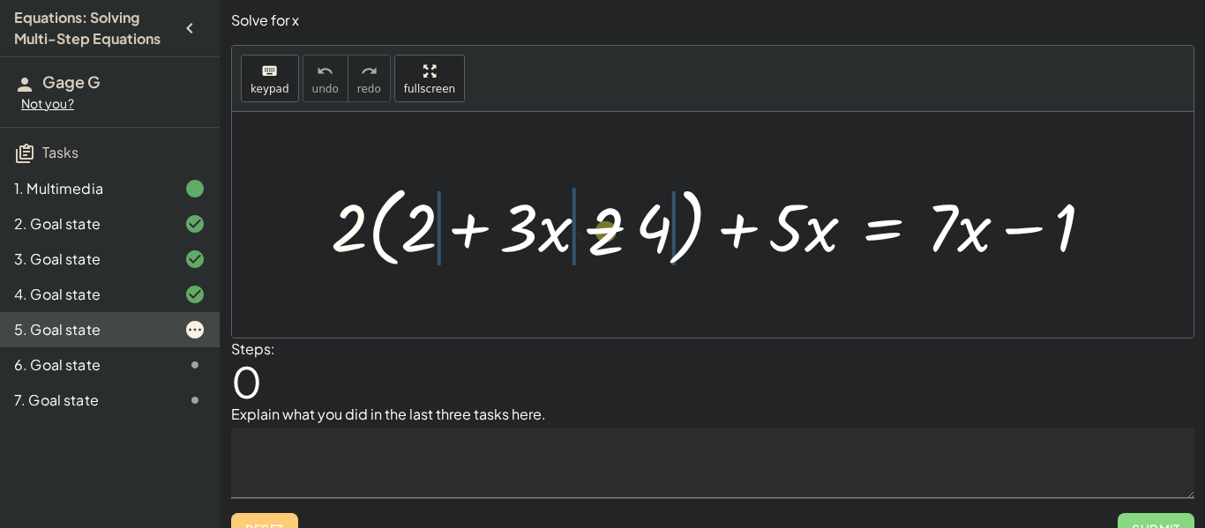
drag, startPoint x: 347, startPoint y: 235, endPoint x: 616, endPoint y: 239, distance: 269.0
click at [616, 239] on div at bounding box center [720, 224] width 796 height 97
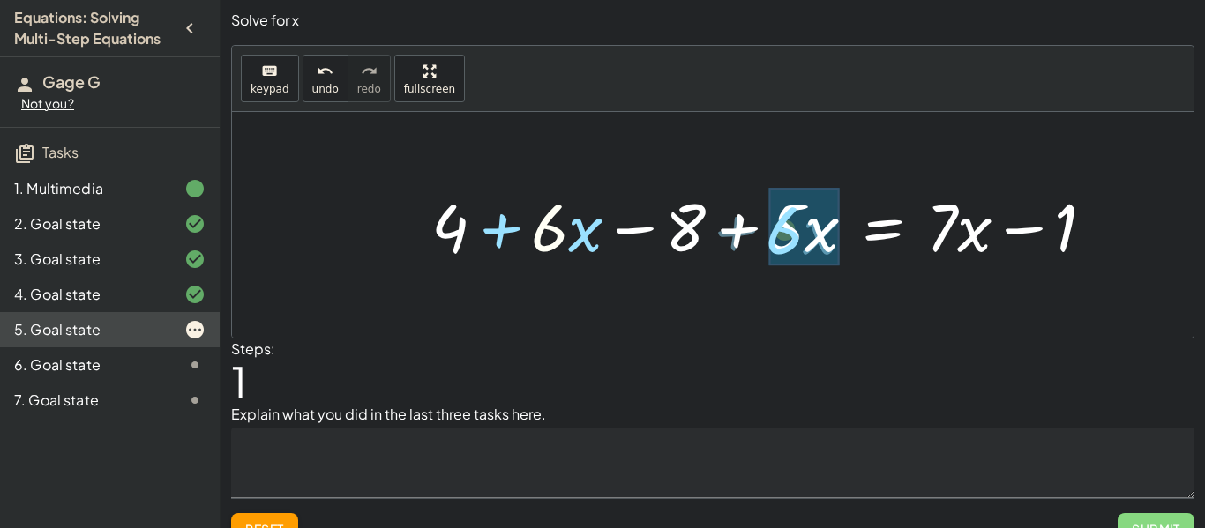
drag, startPoint x: 561, startPoint y: 223, endPoint x: 794, endPoint y: 221, distance: 232.9
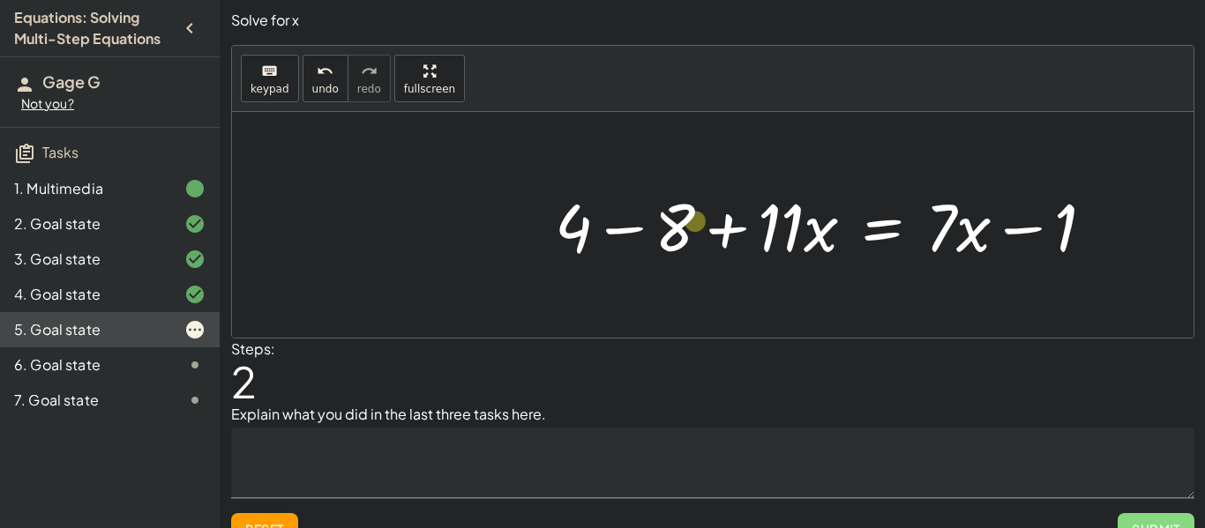
drag, startPoint x: 677, startPoint y: 226, endPoint x: 695, endPoint y: 219, distance: 19.0
click at [695, 219] on div at bounding box center [831, 225] width 571 height 86
drag, startPoint x: 582, startPoint y: 234, endPoint x: 1111, endPoint y: 240, distance: 529.2
click at [1111, 240] on div at bounding box center [831, 225] width 571 height 86
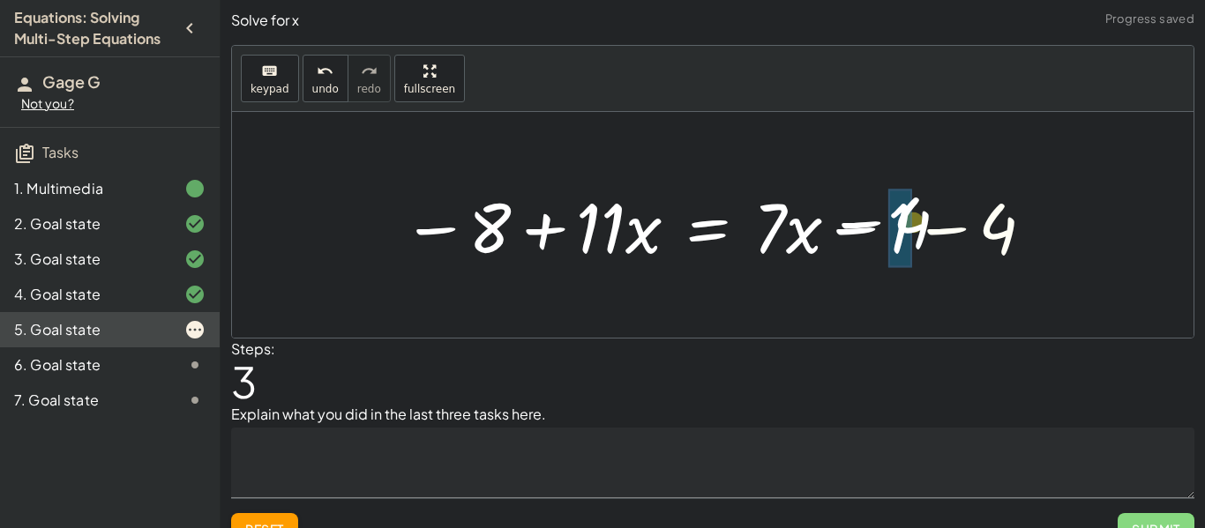
drag, startPoint x: 1006, startPoint y: 232, endPoint x: 910, endPoint y: 234, distance: 96.2
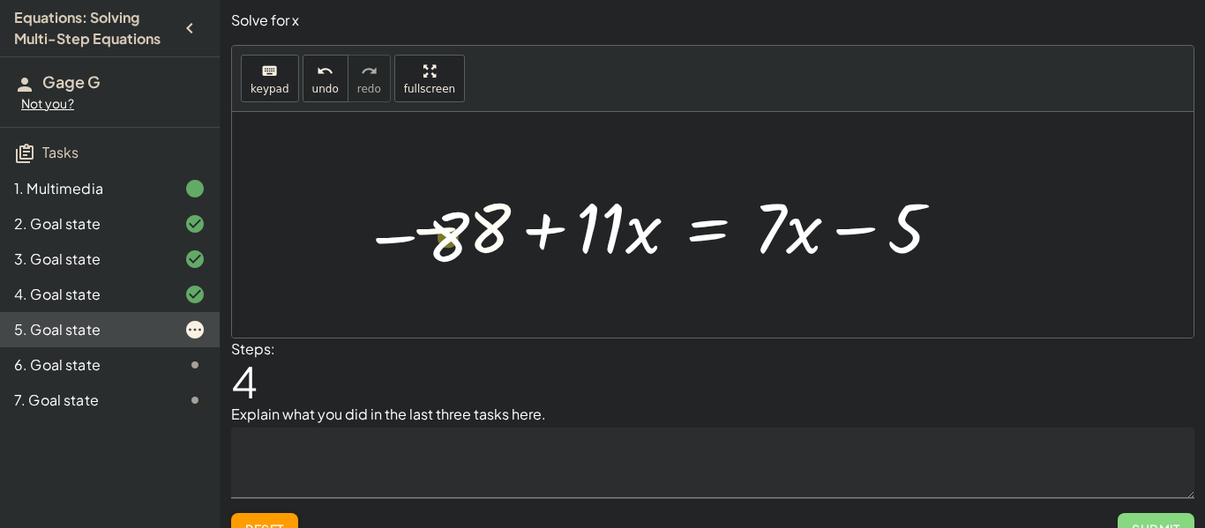
drag, startPoint x: 494, startPoint y: 232, endPoint x: 449, endPoint y: 234, distance: 45.0
click at [449, 234] on div at bounding box center [673, 225] width 560 height 91
drag, startPoint x: 909, startPoint y: 235, endPoint x: 384, endPoint y: 248, distance: 525.8
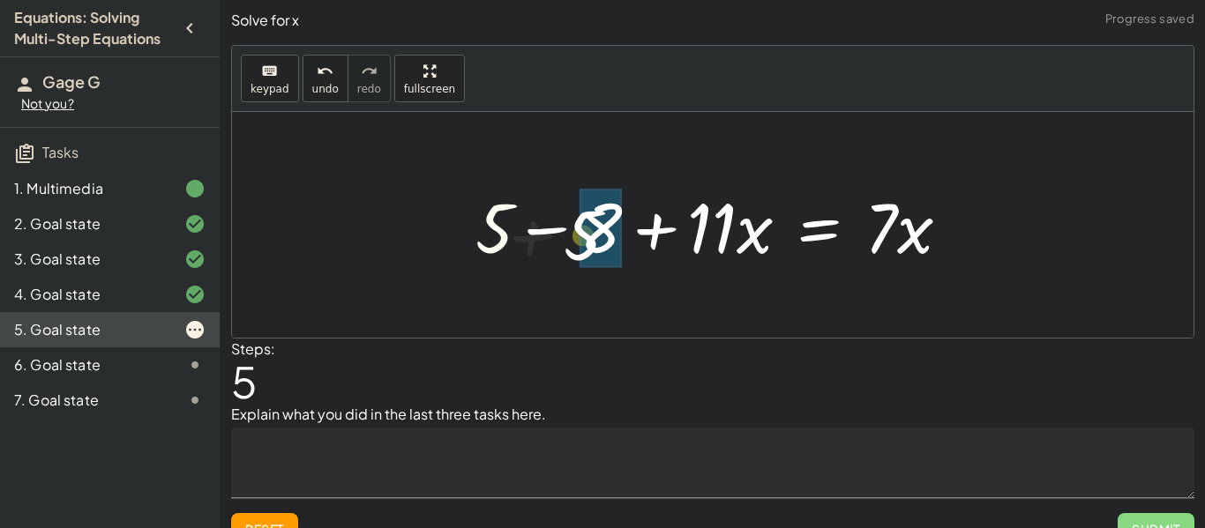
drag, startPoint x: 485, startPoint y: 225, endPoint x: 599, endPoint y: 233, distance: 114.1
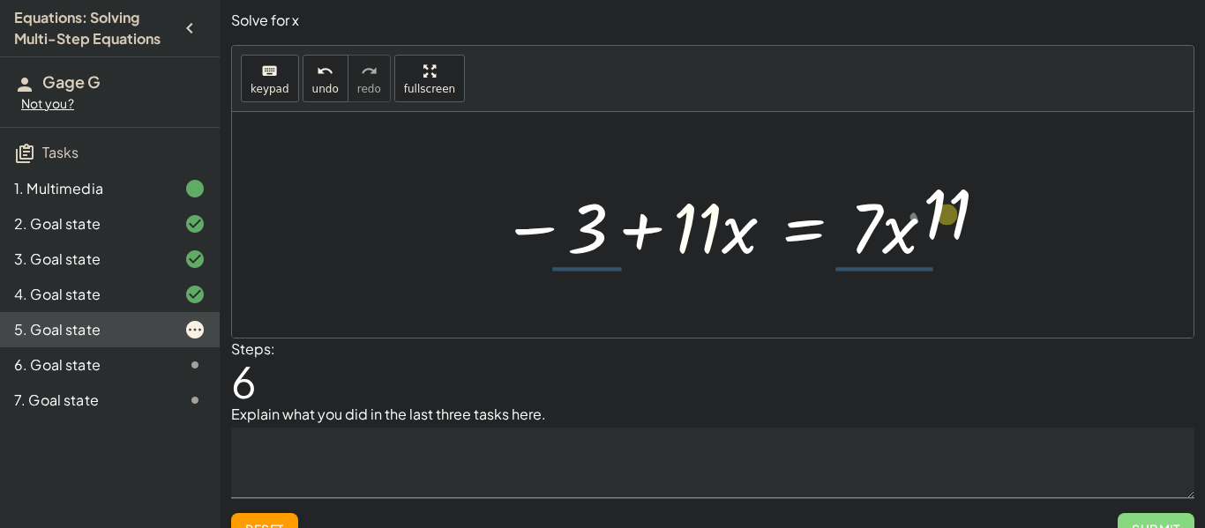
drag, startPoint x: 697, startPoint y: 238, endPoint x: 945, endPoint y: 222, distance: 249.2
click at [945, 222] on div at bounding box center [719, 225] width 454 height 91
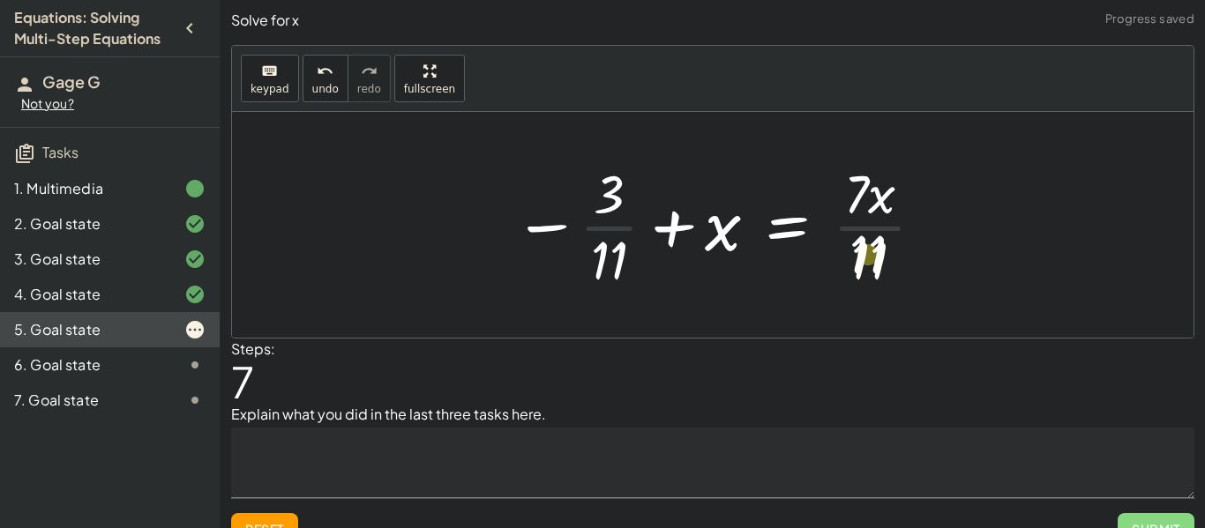
drag, startPoint x: 877, startPoint y: 250, endPoint x: 861, endPoint y: 217, distance: 37.1
click at [861, 217] on div at bounding box center [719, 225] width 430 height 136
drag, startPoint x: 878, startPoint y: 194, endPoint x: 879, endPoint y: 122, distance: 72.3
drag, startPoint x: 858, startPoint y: 172, endPoint x: 871, endPoint y: 235, distance: 64.0
click at [871, 235] on div at bounding box center [719, 225] width 430 height 136
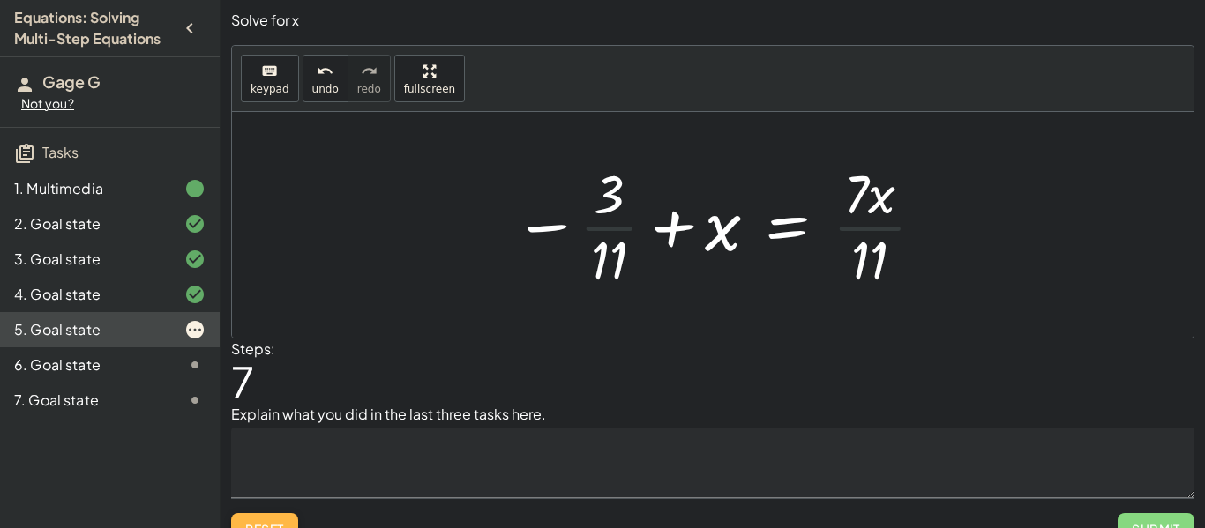
click at [273, 521] on span "Reset" at bounding box center [264, 529] width 39 height 16
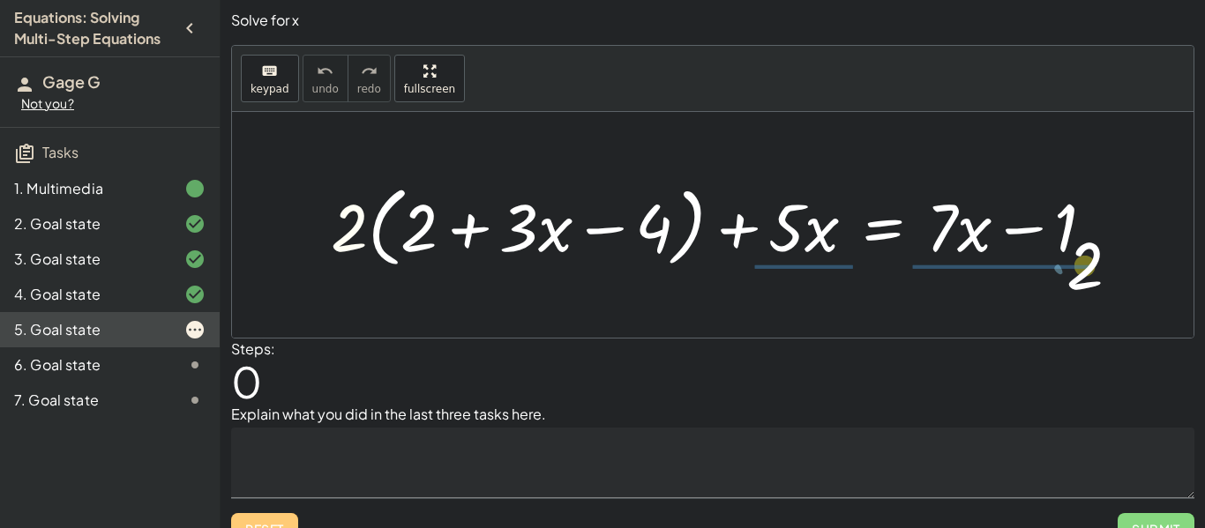
drag, startPoint x: 331, startPoint y: 194, endPoint x: 330, endPoint y: 217, distance: 22.9
click at [330, 217] on div at bounding box center [720, 224] width 796 height 97
click at [0, 0] on div "Solve for x keyboard keypad undo undo redo redo fullscreen + · 2 · ( + 2 + · 3 …" at bounding box center [0, 0] width 0 height 0
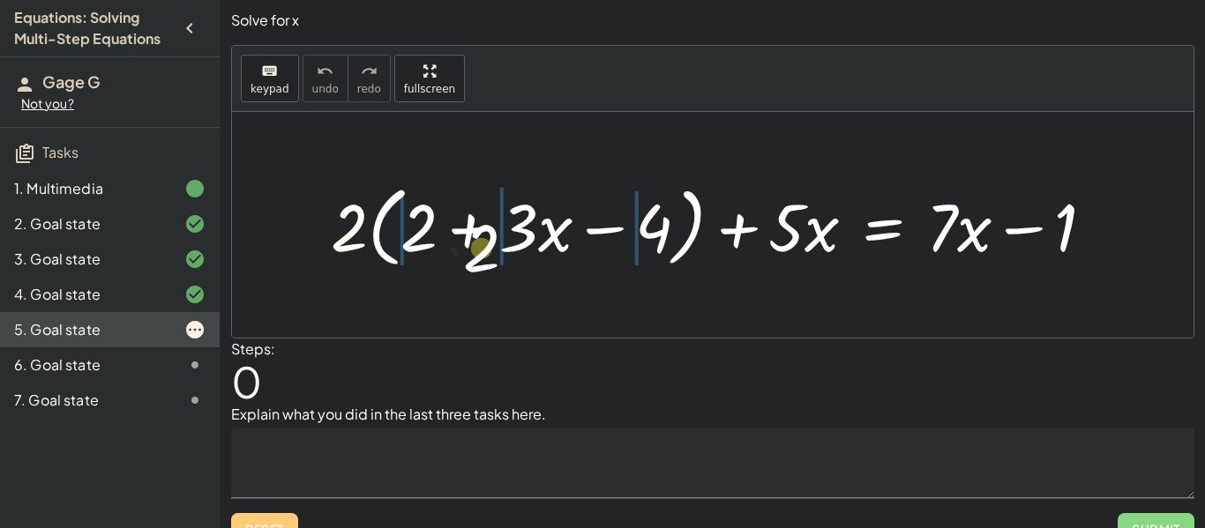
drag, startPoint x: 356, startPoint y: 210, endPoint x: 494, endPoint y: 228, distance: 138.8
click at [494, 228] on div at bounding box center [720, 224] width 796 height 97
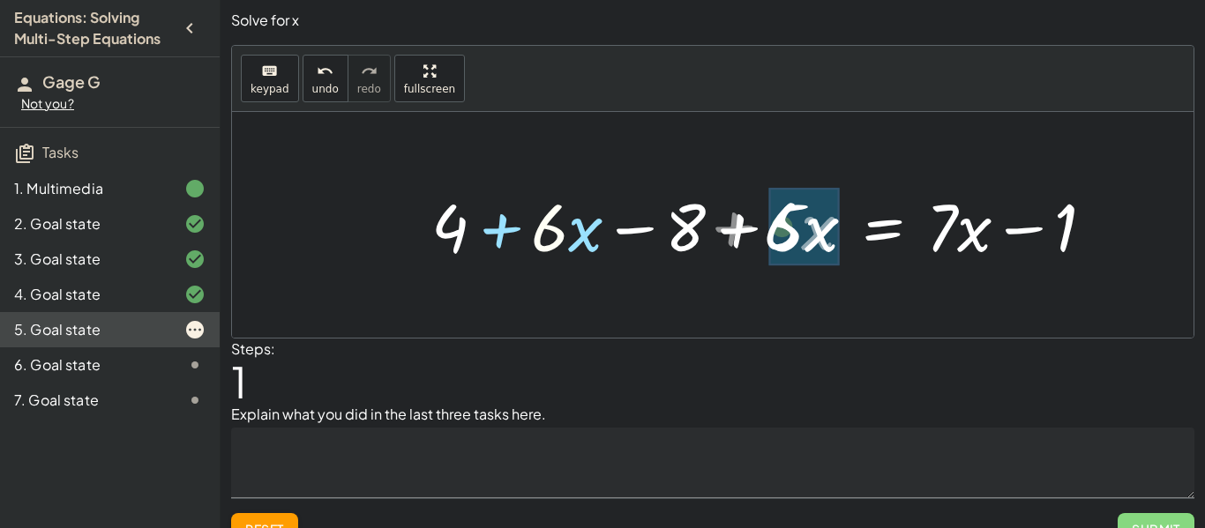
drag, startPoint x: 555, startPoint y: 228, endPoint x: 808, endPoint y: 226, distance: 253.1
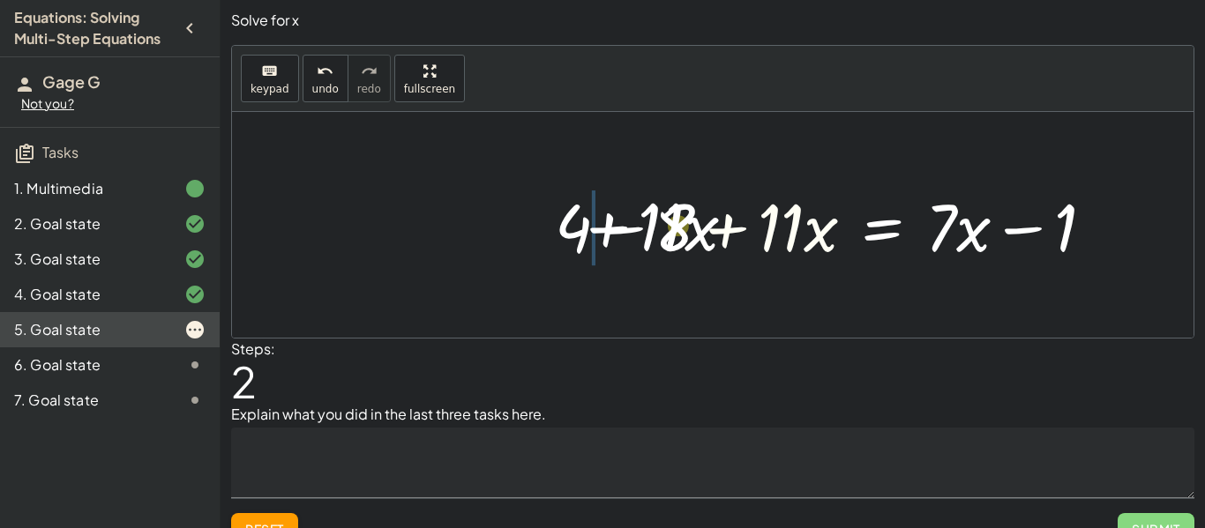
drag, startPoint x: 754, startPoint y: 227, endPoint x: 605, endPoint y: 221, distance: 149.2
click at [605, 221] on div at bounding box center [831, 225] width 571 height 86
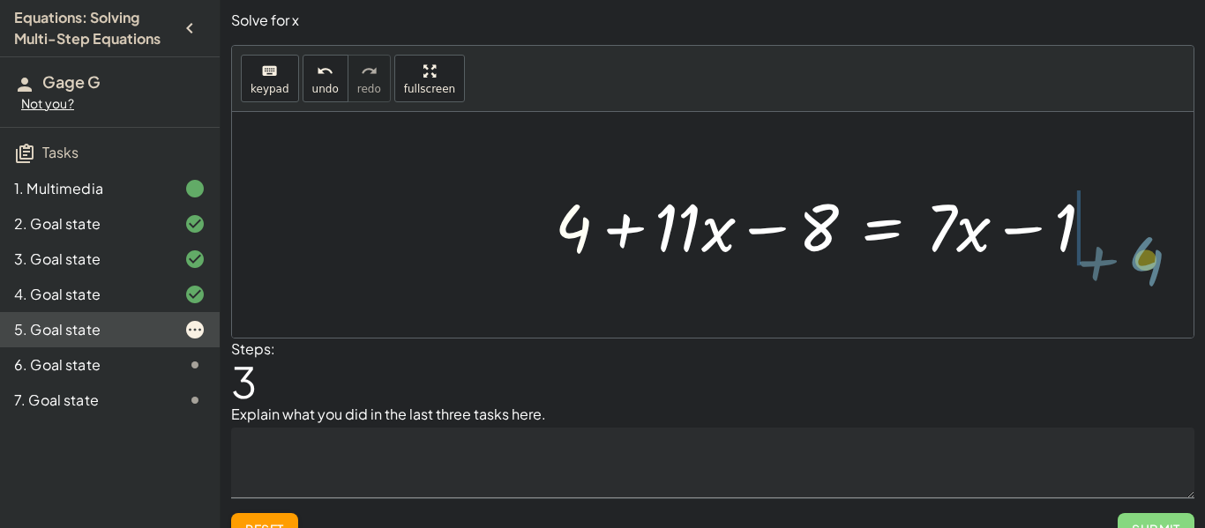
drag, startPoint x: 577, startPoint y: 240, endPoint x: 1155, endPoint y: 271, distance: 579.4
click at [1155, 271] on div "+ · 2 · ( + 2 + · 3 · x − 4 ) + · 5 · x = + · 7 · x − 1 + · 2 · 2 + · 2 · 3 · x…" at bounding box center [712, 225] width 961 height 226
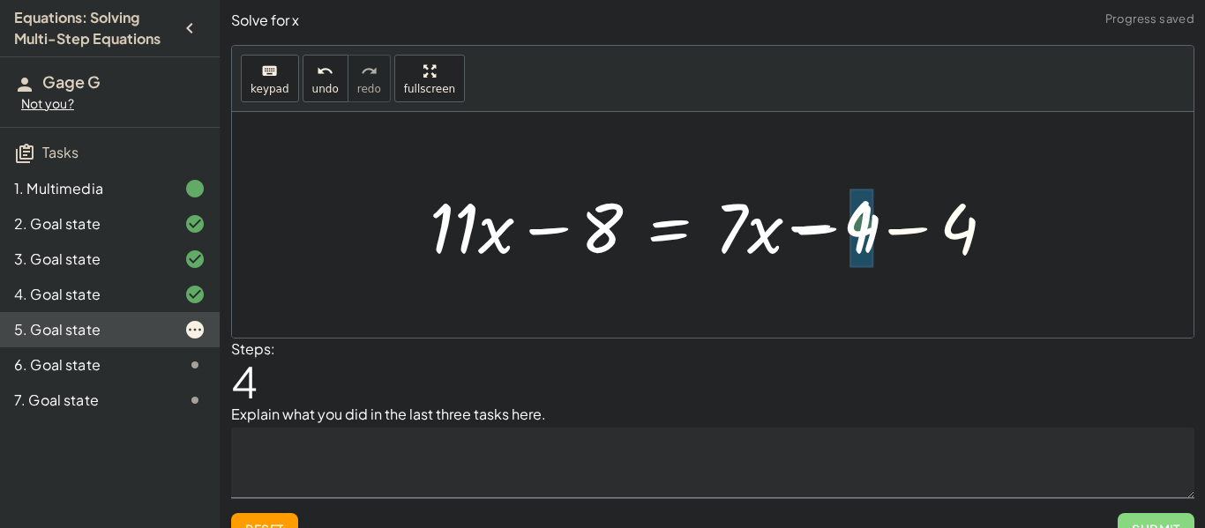
drag, startPoint x: 967, startPoint y: 235, endPoint x: 868, endPoint y: 232, distance: 98.8
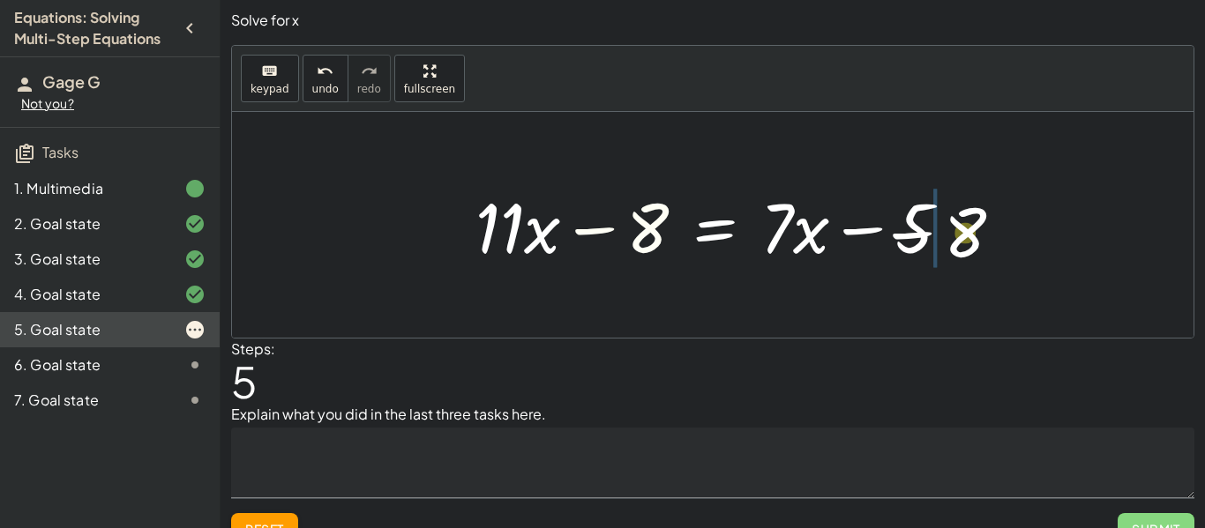
drag, startPoint x: 639, startPoint y: 222, endPoint x: 965, endPoint y: 227, distance: 325.5
click at [965, 227] on div at bounding box center [720, 225] width 506 height 91
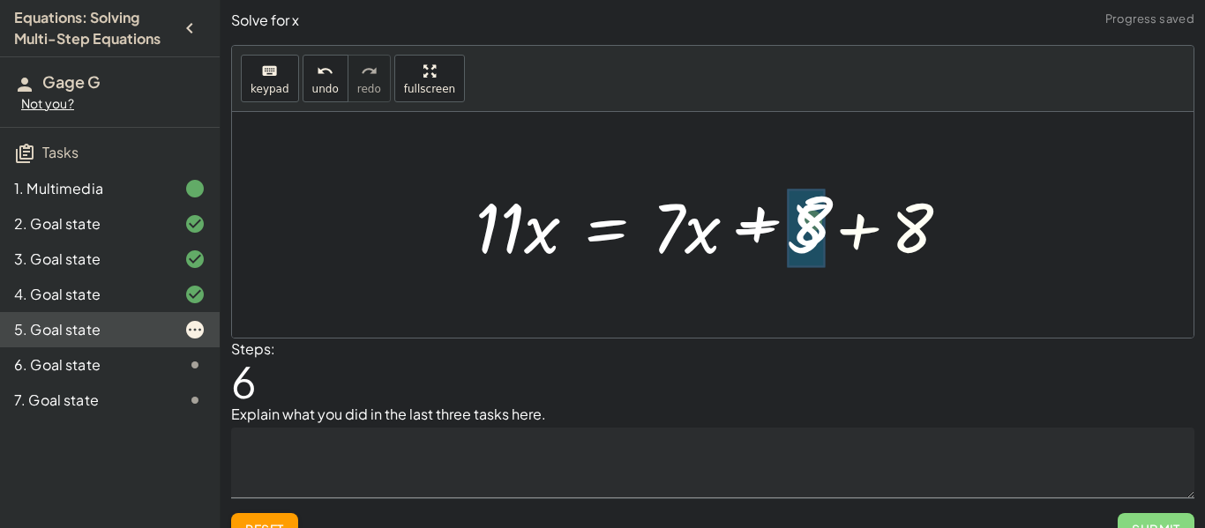
drag, startPoint x: 910, startPoint y: 231, endPoint x: 810, endPoint y: 224, distance: 100.8
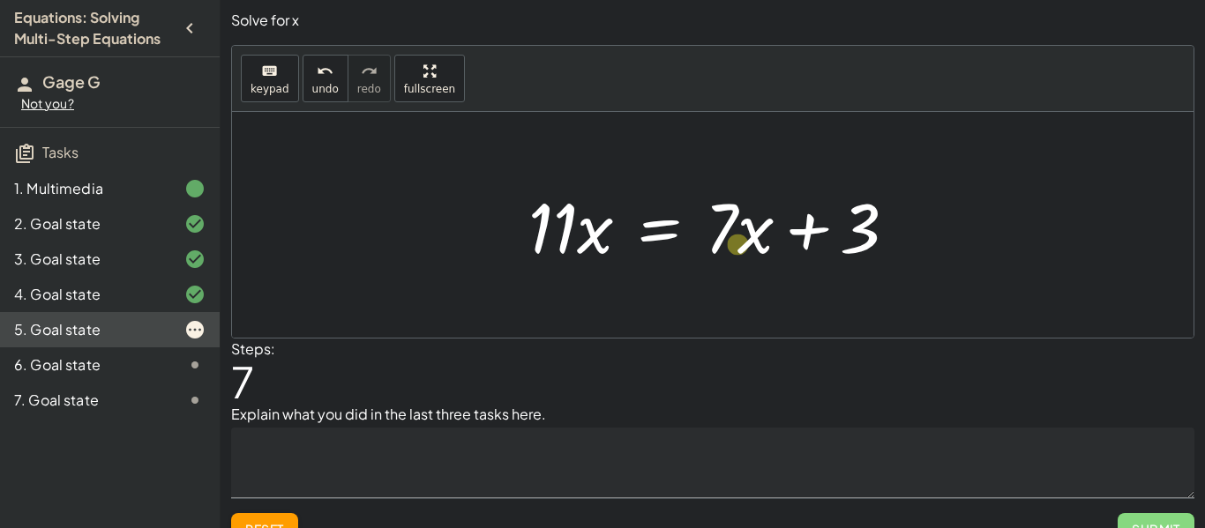
drag, startPoint x: 745, startPoint y: 234, endPoint x: 722, endPoint y: 249, distance: 27.4
click at [722, 249] on div at bounding box center [719, 225] width 400 height 91
drag, startPoint x: 721, startPoint y: 230, endPoint x: 428, endPoint y: 234, distance: 293.7
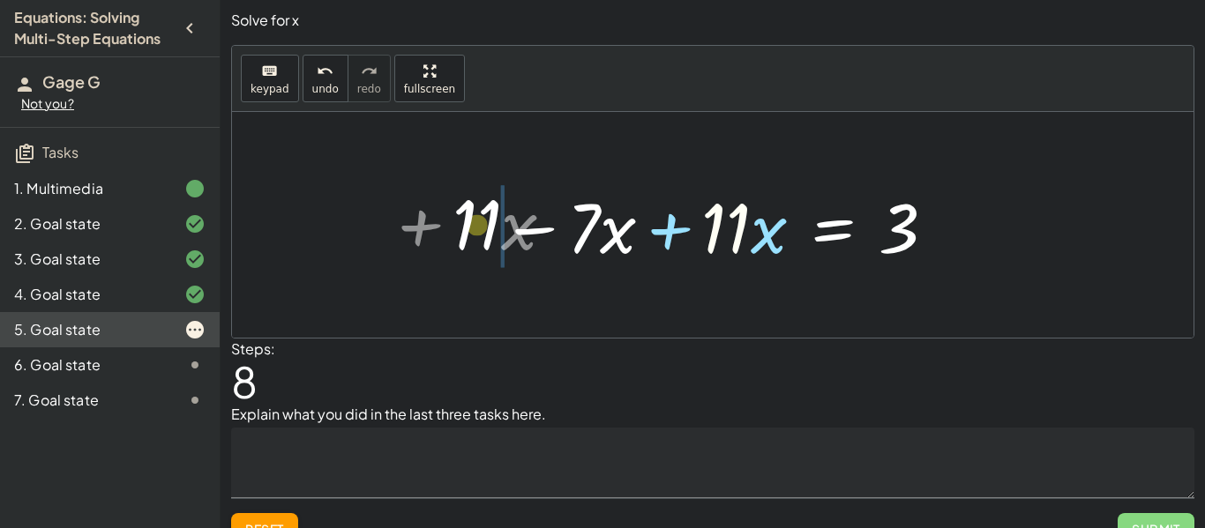
drag, startPoint x: 722, startPoint y: 213, endPoint x: 465, endPoint y: 206, distance: 257.7
click at [465, 206] on div "+ · 2 · ( + 2 + · 3 · x − 4 ) + · 5 · x = + · 7 · x − 1 + · 2 · 2 + · 2 · 3 · x…" at bounding box center [712, 225] width 961 height 226
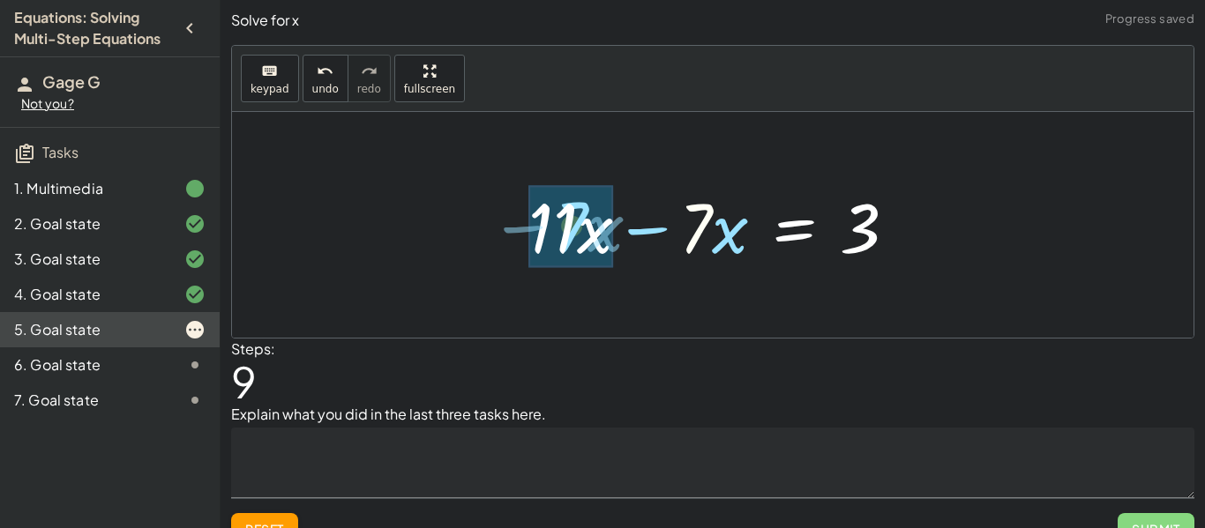
drag, startPoint x: 705, startPoint y: 228, endPoint x: 577, endPoint y: 225, distance: 127.9
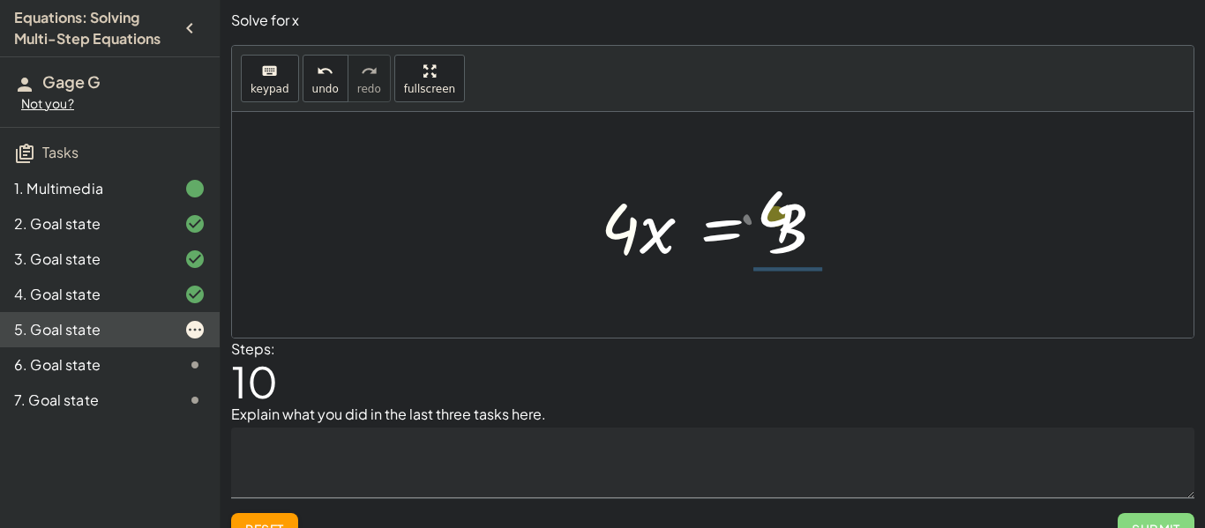
drag, startPoint x: 631, startPoint y: 236, endPoint x: 789, endPoint y: 220, distance: 159.5
click at [789, 220] on div at bounding box center [720, 225] width 256 height 91
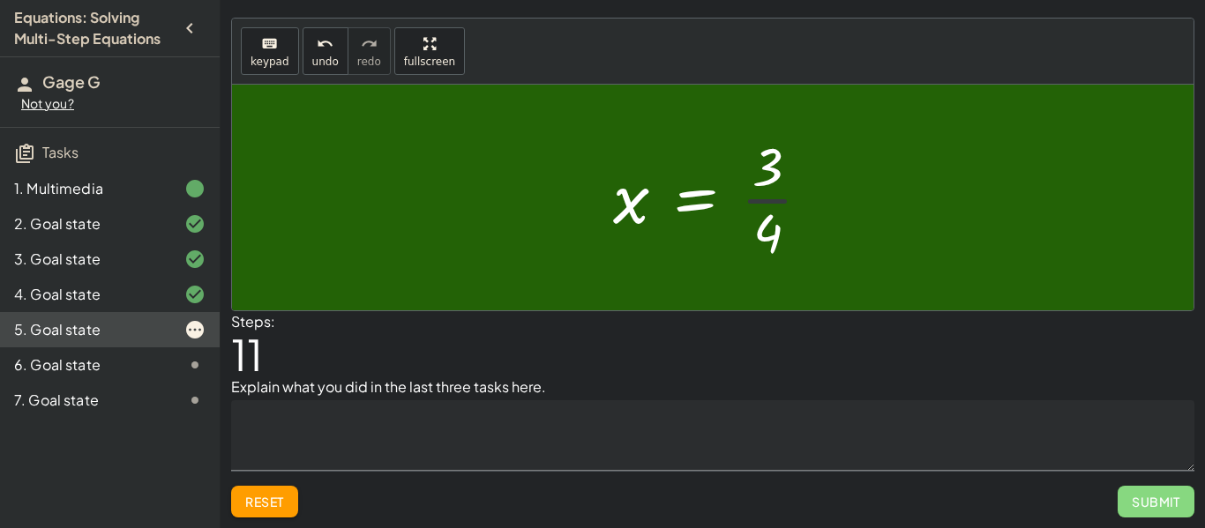
scroll to position [25, 0]
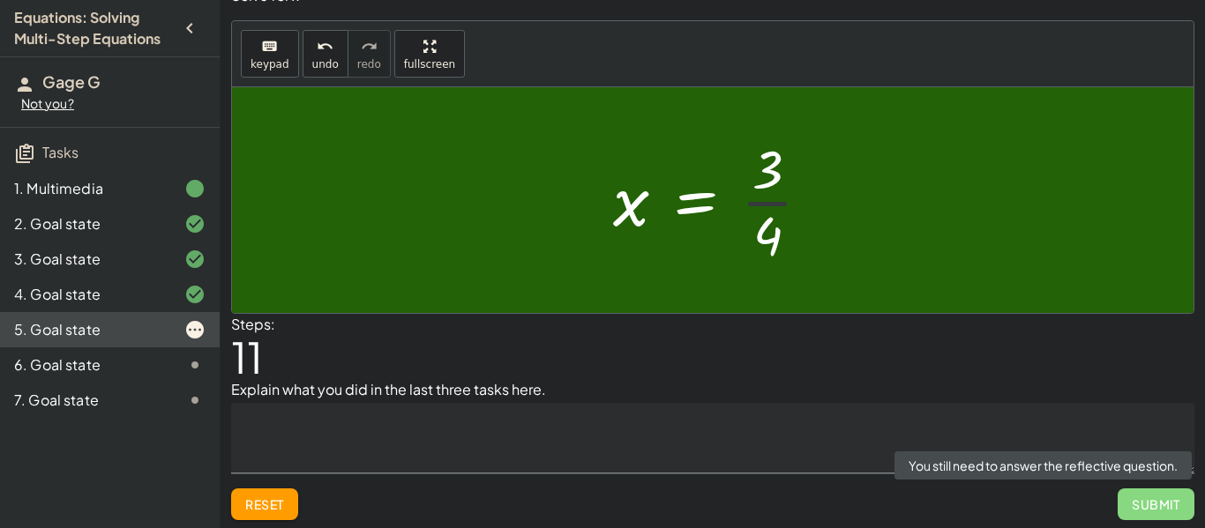
click at [1169, 511] on span "Submit" at bounding box center [1155, 505] width 77 height 32
click at [418, 437] on textarea at bounding box center [712, 438] width 963 height 71
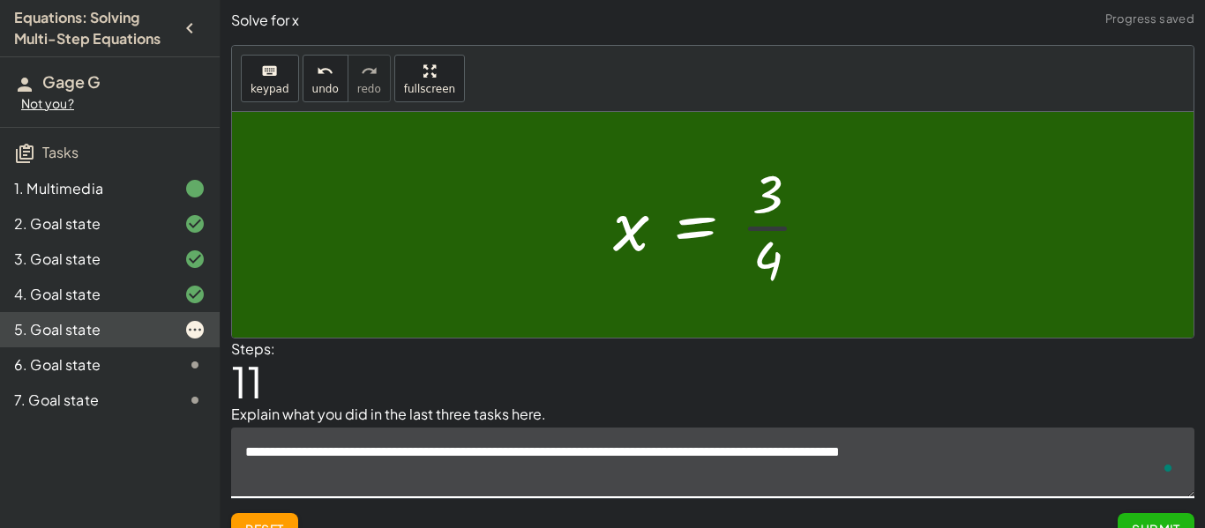
scroll to position [25, 0]
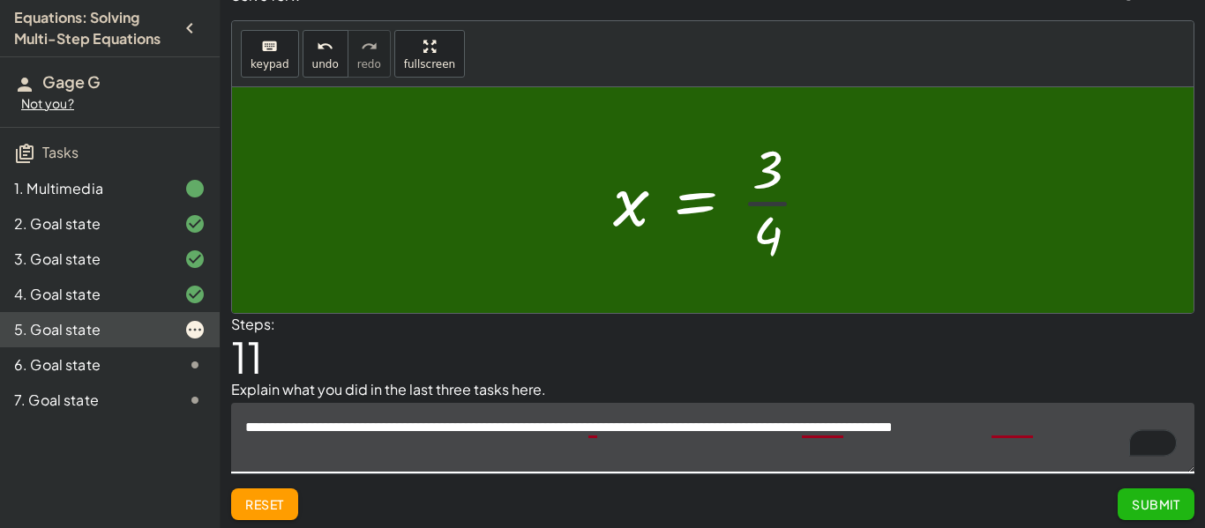
click at [873, 430] on textarea "**********" at bounding box center [712, 438] width 963 height 71
click at [878, 430] on textarea "**********" at bounding box center [712, 438] width 963 height 71
click at [1085, 433] on textarea "**********" at bounding box center [712, 438] width 963 height 71
click at [497, 431] on textarea "**********" at bounding box center [712, 438] width 963 height 71
click at [536, 428] on textarea "**********" at bounding box center [712, 438] width 963 height 71
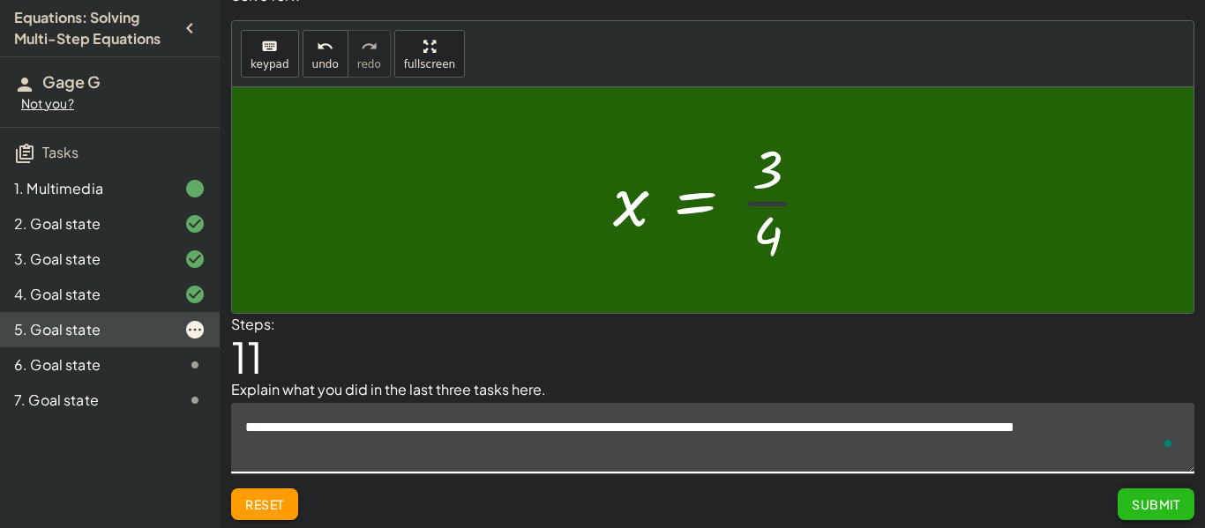
type textarea "**********"
click at [1164, 493] on button "Submit" at bounding box center [1155, 505] width 77 height 32
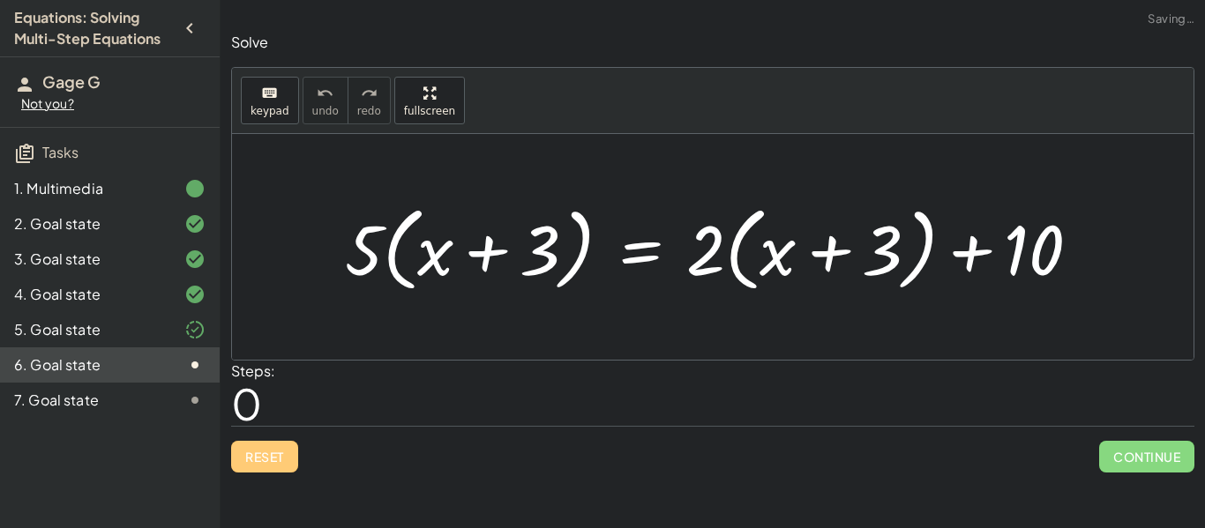
scroll to position [0, 0]
drag, startPoint x: 359, startPoint y: 226, endPoint x: 318, endPoint y: 259, distance: 53.3
click at [318, 259] on div "· 5 · 5 · ( + x + 3 ) = + · 2 · ( + x + 3 ) + 10" at bounding box center [712, 247] width 788 height 110
click at [165, 383] on div "5. Goal state" at bounding box center [110, 400] width 220 height 35
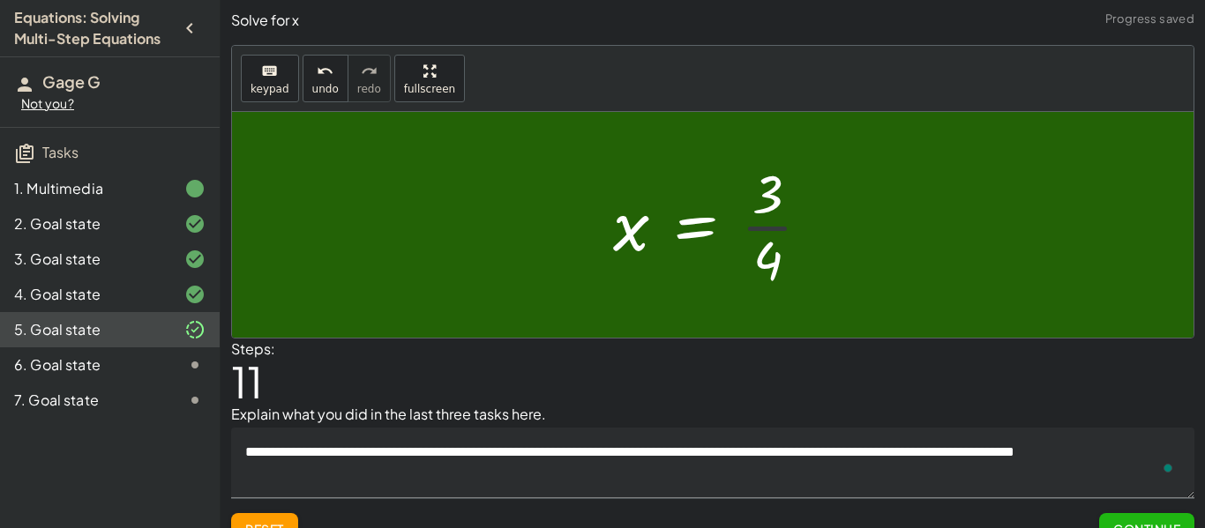
scroll to position [27, 0]
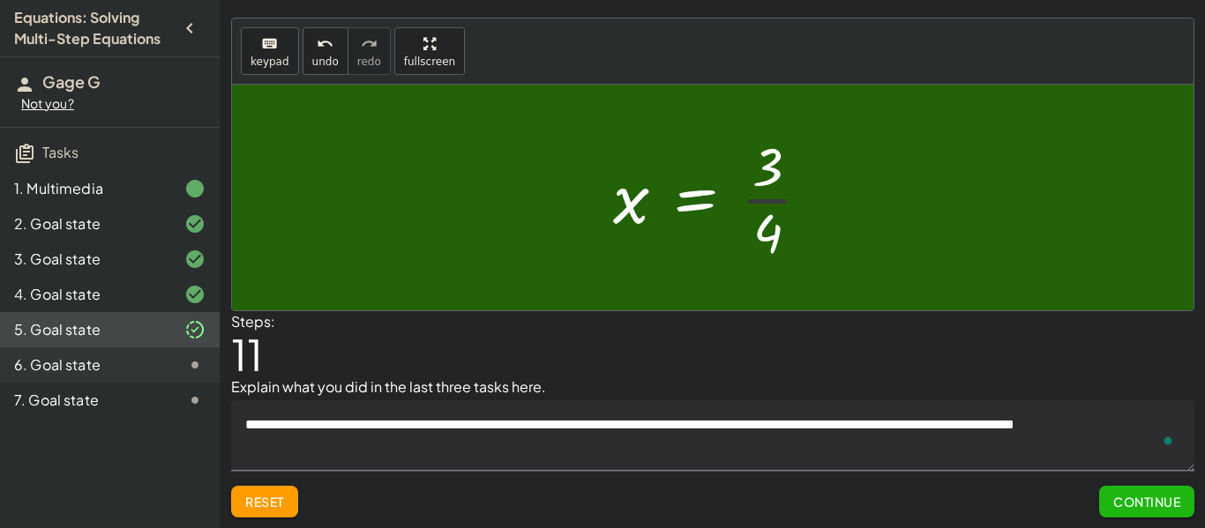
click at [174, 369] on div at bounding box center [180, 365] width 49 height 21
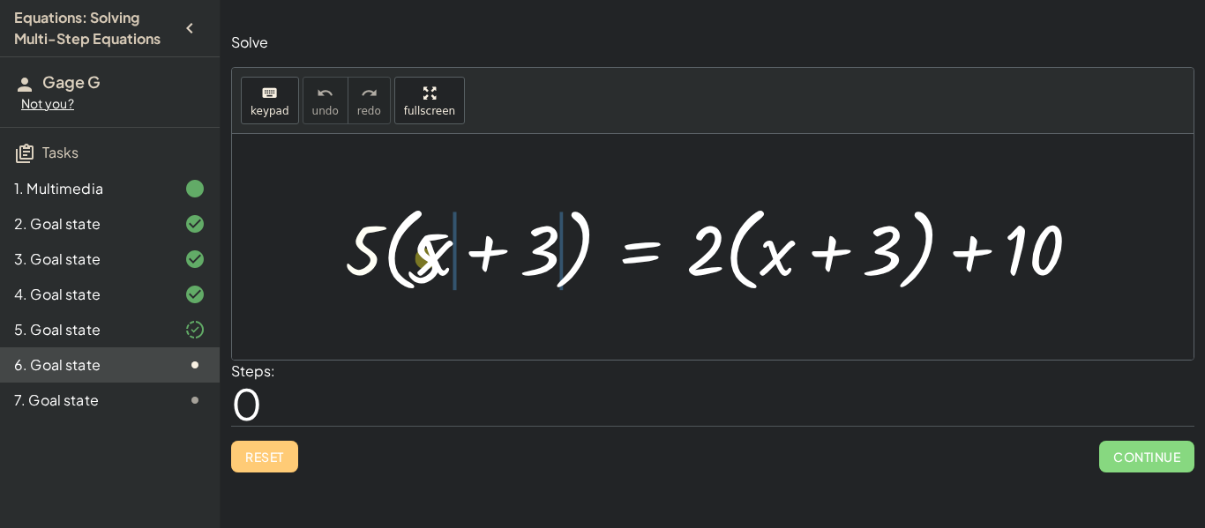
drag, startPoint x: 366, startPoint y: 265, endPoint x: 499, endPoint y: 279, distance: 133.8
click at [499, 279] on div at bounding box center [719, 247] width 766 height 101
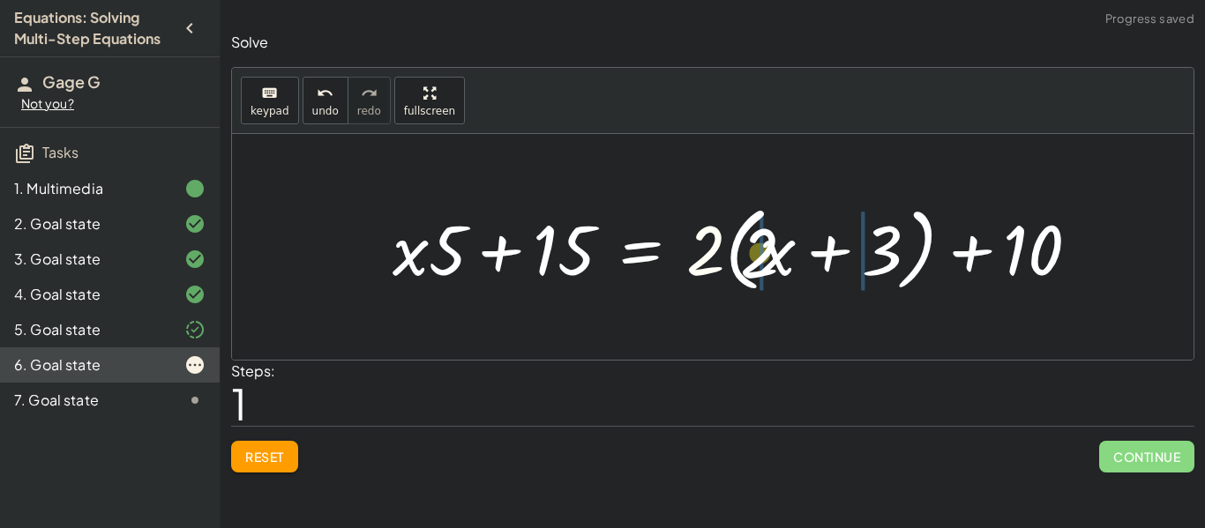
drag, startPoint x: 689, startPoint y: 258, endPoint x: 831, endPoint y: 263, distance: 142.1
click at [831, 263] on div at bounding box center [743, 247] width 719 height 101
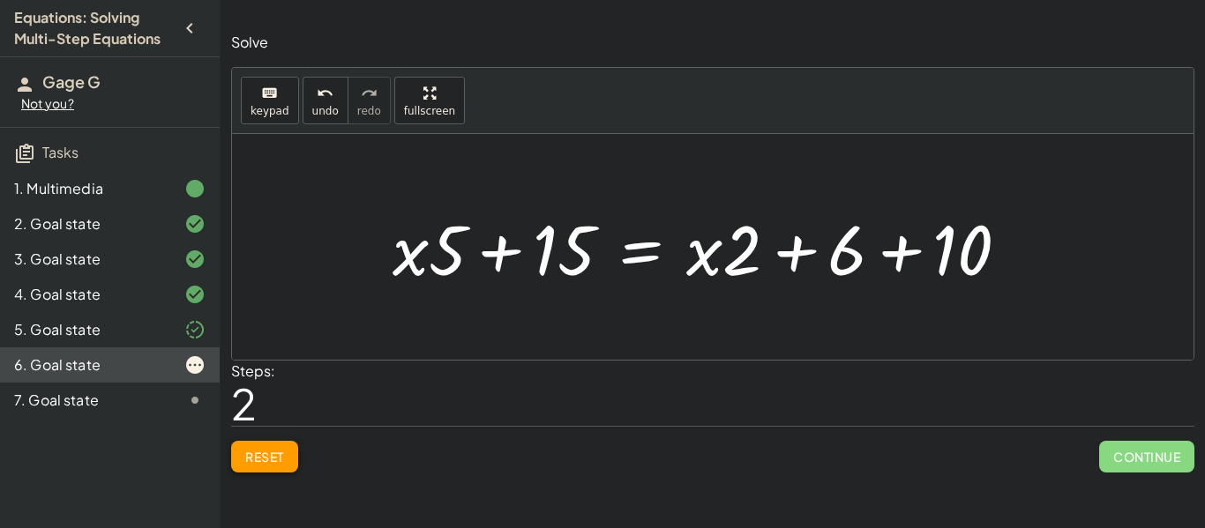
click at [282, 466] on button "Reset" at bounding box center [264, 457] width 67 height 32
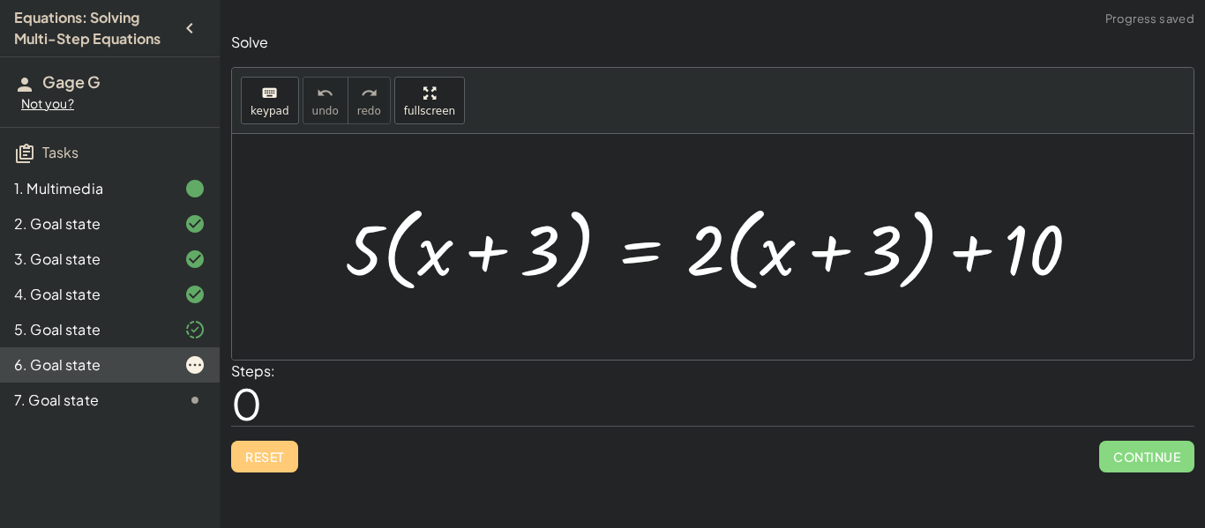
click at [259, 455] on div "Reset Continue" at bounding box center [712, 449] width 963 height 47
drag, startPoint x: 360, startPoint y: 253, endPoint x: 461, endPoint y: 258, distance: 101.6
click at [461, 258] on div at bounding box center [719, 247] width 766 height 101
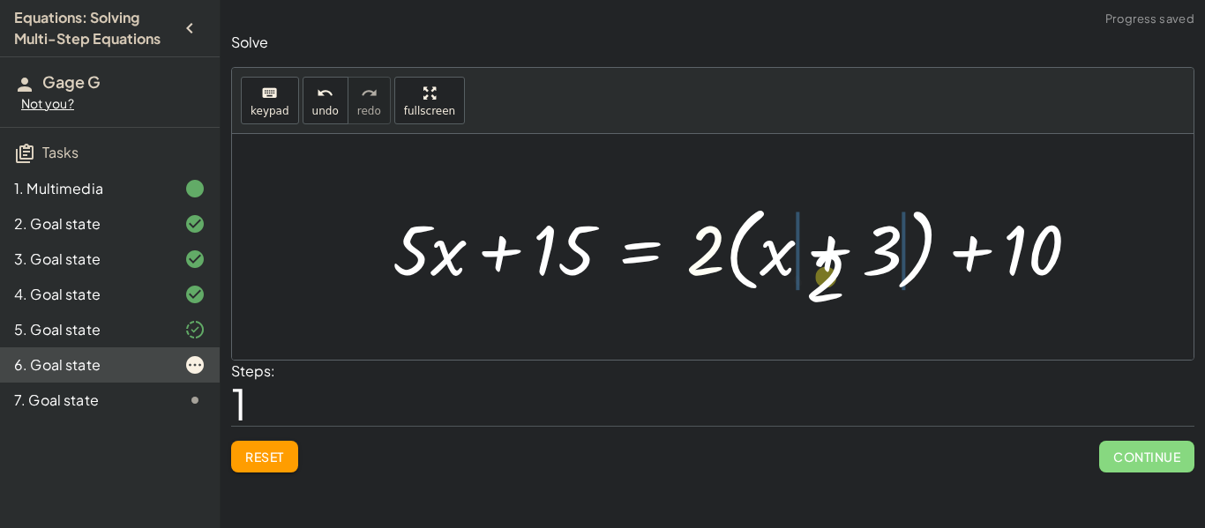
drag, startPoint x: 697, startPoint y: 243, endPoint x: 840, endPoint y: 277, distance: 147.0
click at [840, 277] on div at bounding box center [743, 247] width 719 height 101
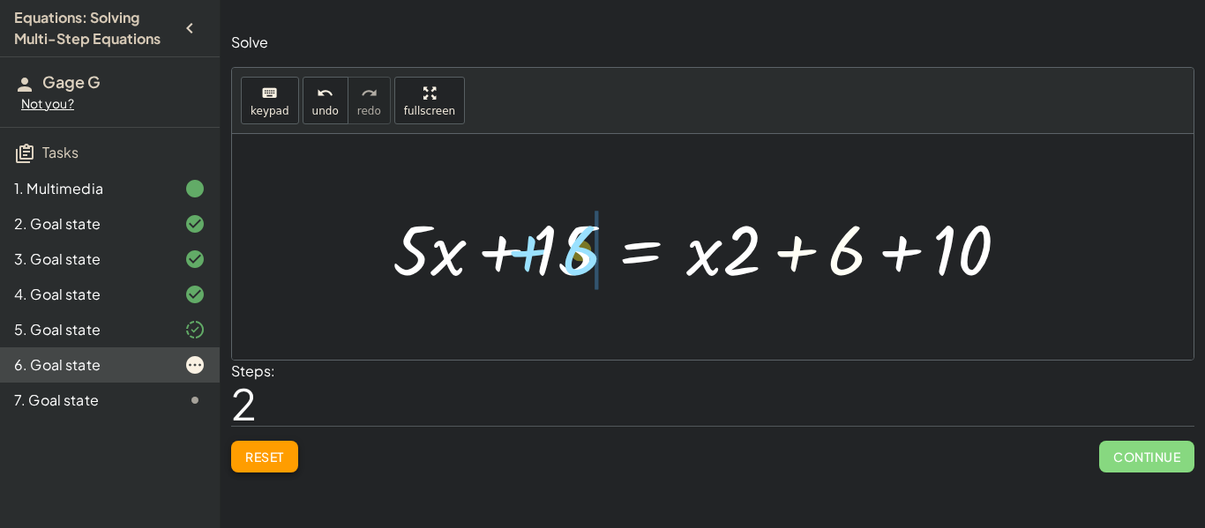
drag, startPoint x: 863, startPoint y: 250, endPoint x: 602, endPoint y: 252, distance: 260.2
click at [602, 252] on div at bounding box center [708, 247] width 648 height 91
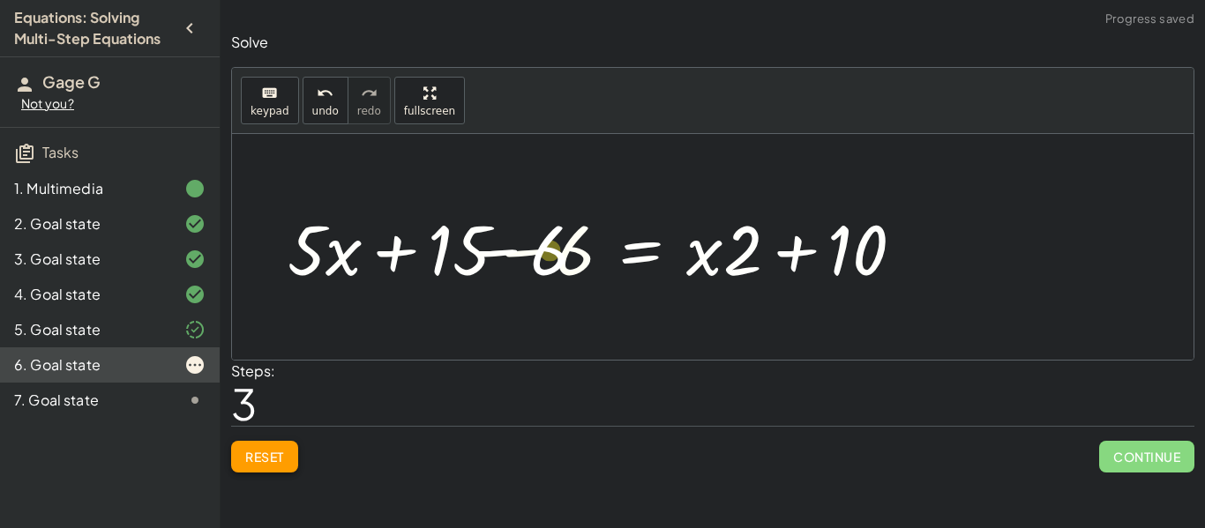
drag, startPoint x: 566, startPoint y: 251, endPoint x: 494, endPoint y: 252, distance: 72.3
click at [494, 252] on div at bounding box center [603, 247] width 648 height 91
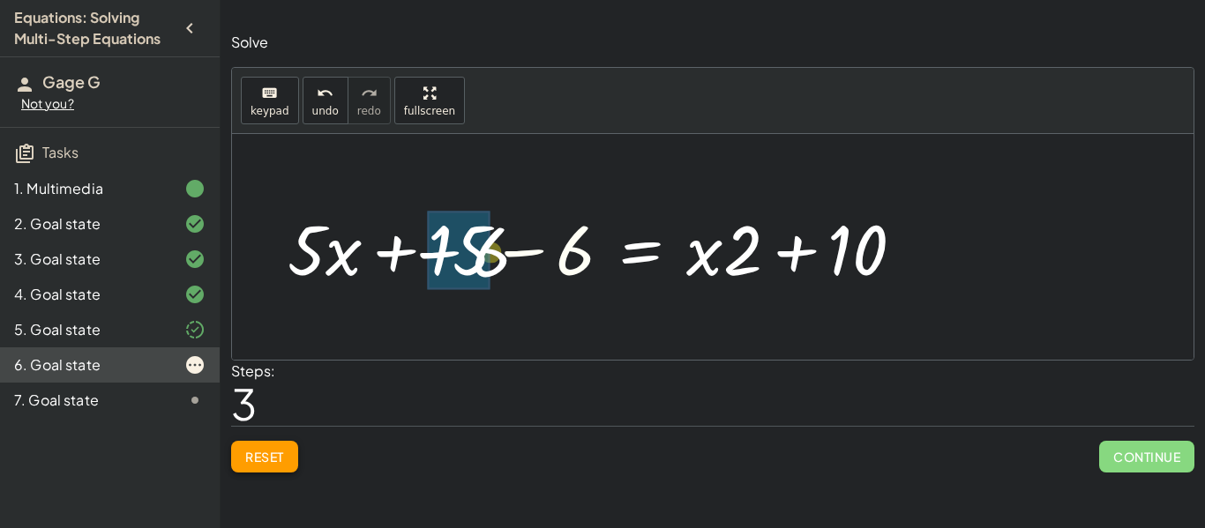
drag, startPoint x: 578, startPoint y: 250, endPoint x: 488, endPoint y: 250, distance: 90.0
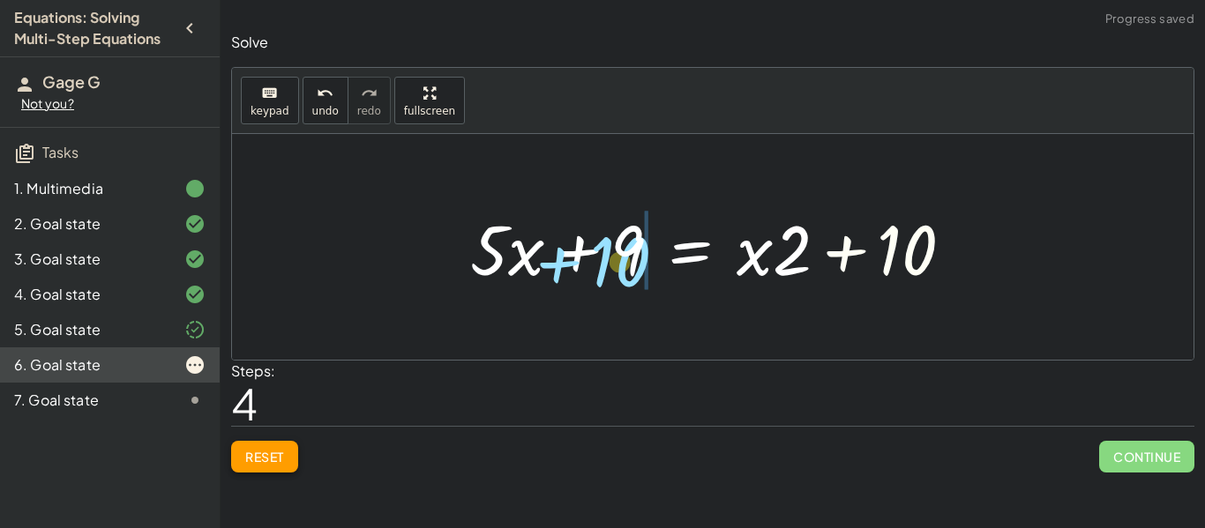
drag, startPoint x: 893, startPoint y: 242, endPoint x: 617, endPoint y: 255, distance: 275.5
click at [617, 255] on div at bounding box center [718, 247] width 515 height 91
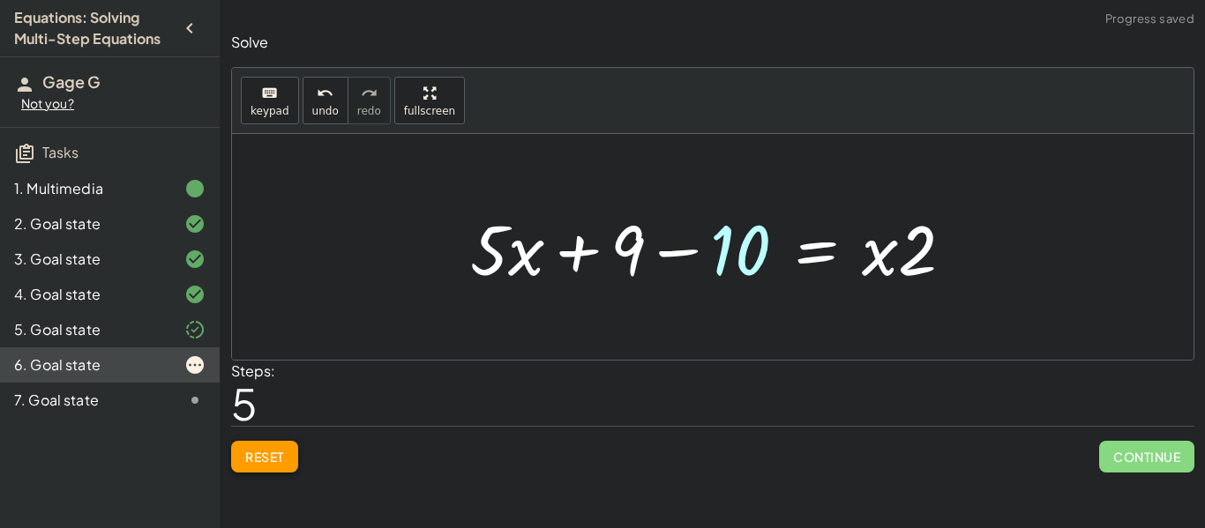
click at [630, 245] on div at bounding box center [718, 247] width 515 height 91
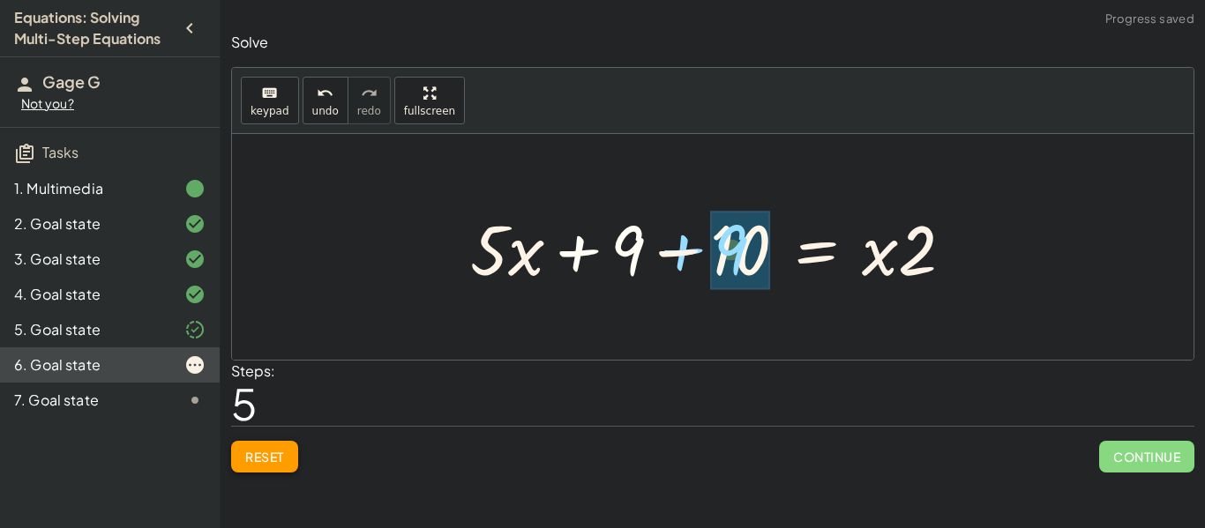
drag, startPoint x: 627, startPoint y: 256, endPoint x: 737, endPoint y: 253, distance: 110.3
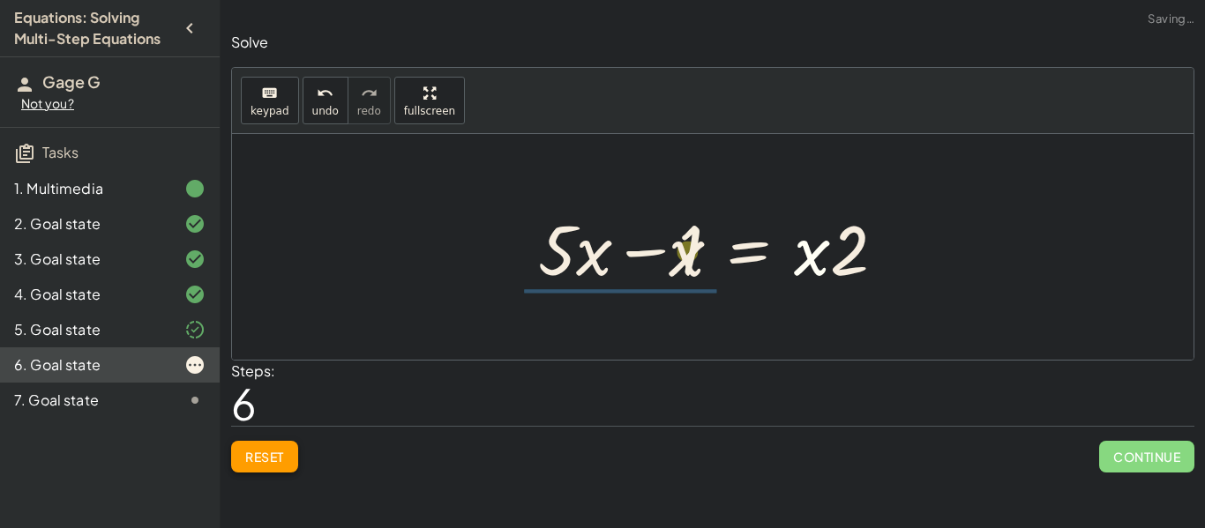
drag, startPoint x: 630, startPoint y: 271, endPoint x: 606, endPoint y: 263, distance: 25.1
click at [606, 263] on div at bounding box center [718, 247] width 379 height 91
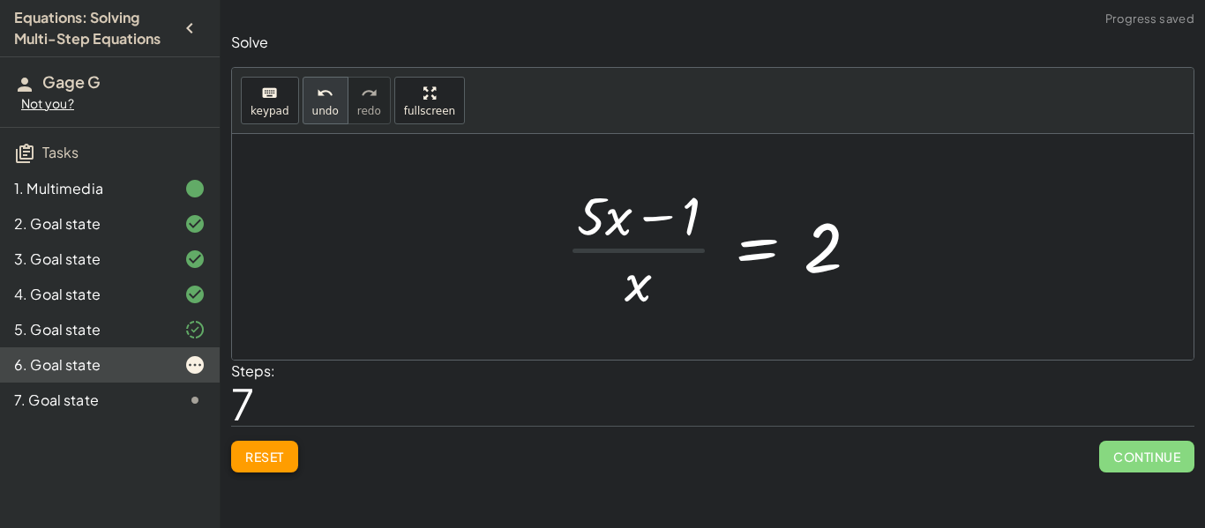
click at [318, 105] on span "undo" at bounding box center [325, 111] width 26 height 12
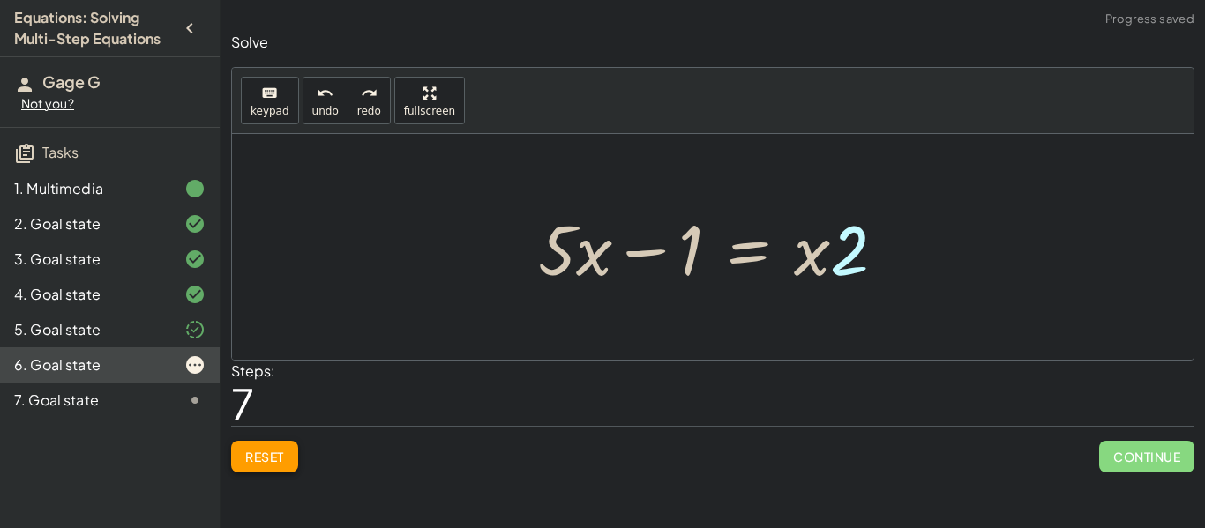
click at [848, 266] on div at bounding box center [718, 247] width 379 height 91
click at [848, 265] on div at bounding box center [718, 247] width 379 height 91
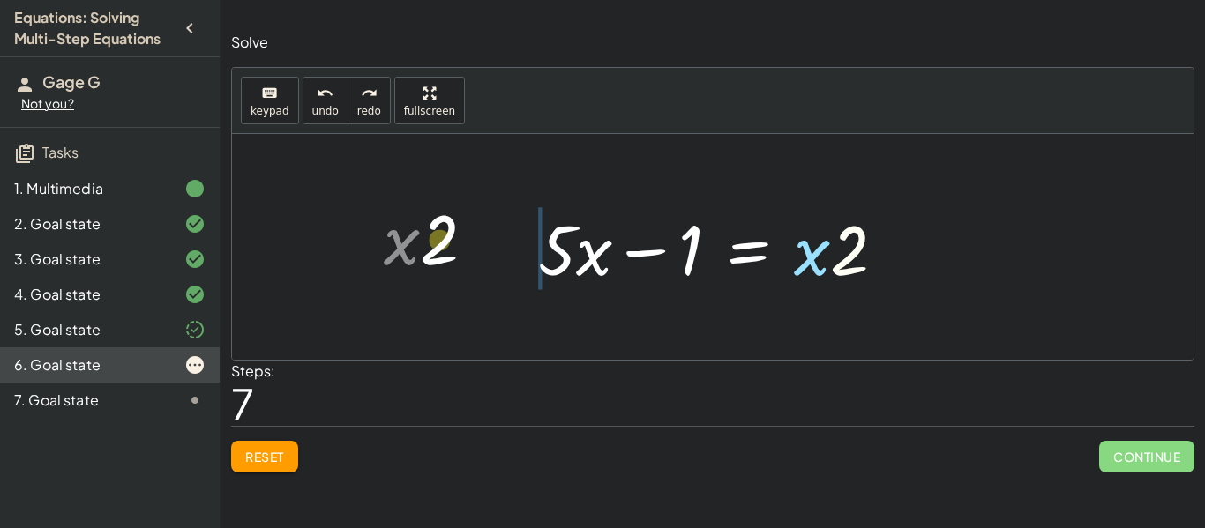
drag, startPoint x: 848, startPoint y: 266, endPoint x: 440, endPoint y: 259, distance: 408.4
click at [440, 259] on div "· 5 · ( + x + 3 ) = + · 2 · ( + x + 3 ) + 10 + · 5 · x + · 5 · 3 = + · 2 · ( + …" at bounding box center [712, 247] width 961 height 226
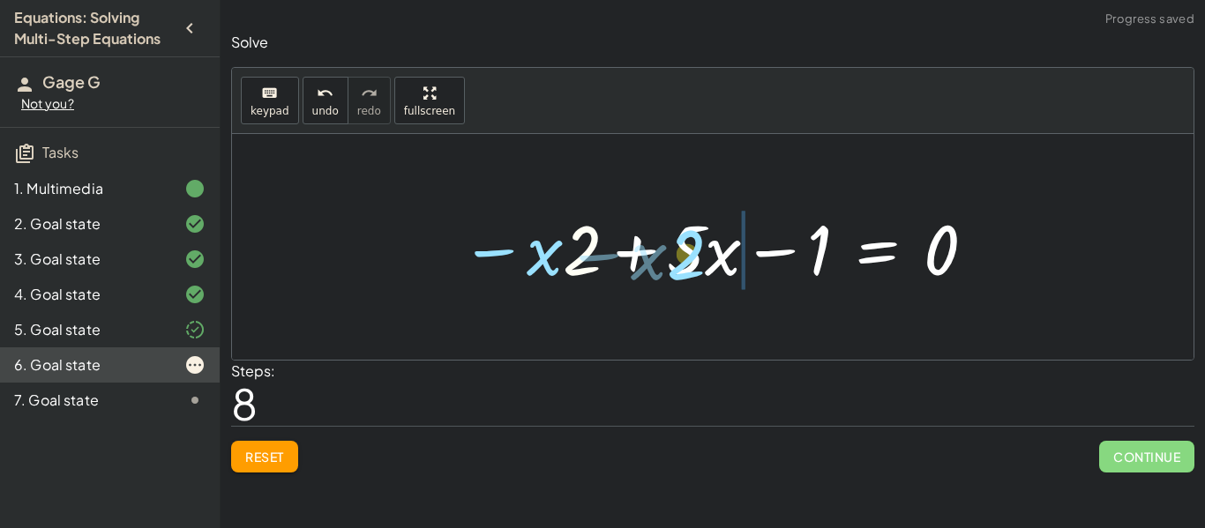
drag, startPoint x: 572, startPoint y: 255, endPoint x: 729, endPoint y: 257, distance: 157.0
click at [729, 257] on div at bounding box center [719, 247] width 534 height 91
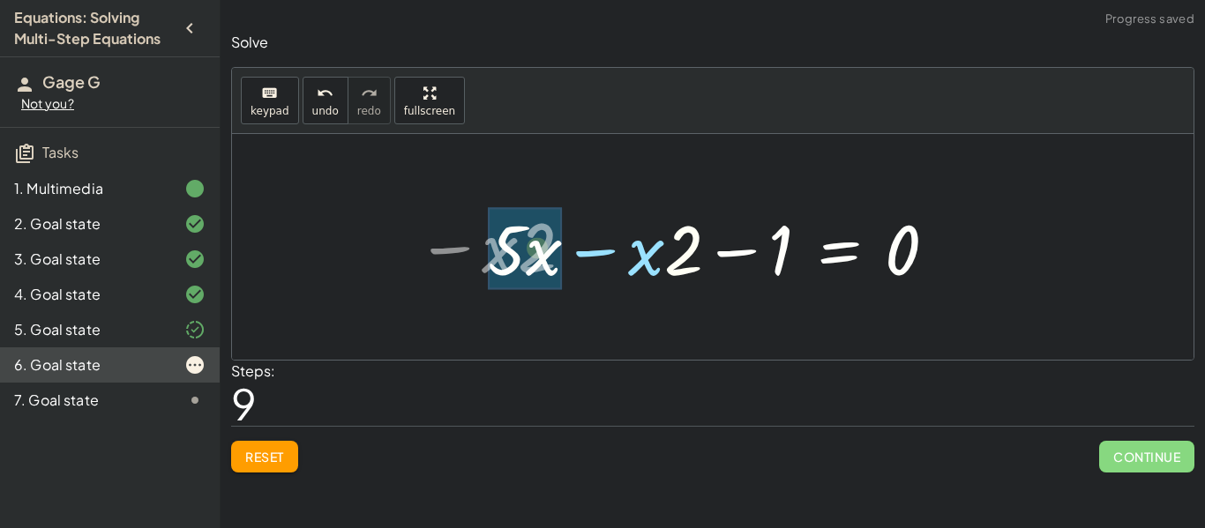
drag, startPoint x: 691, startPoint y: 259, endPoint x: 549, endPoint y: 258, distance: 142.9
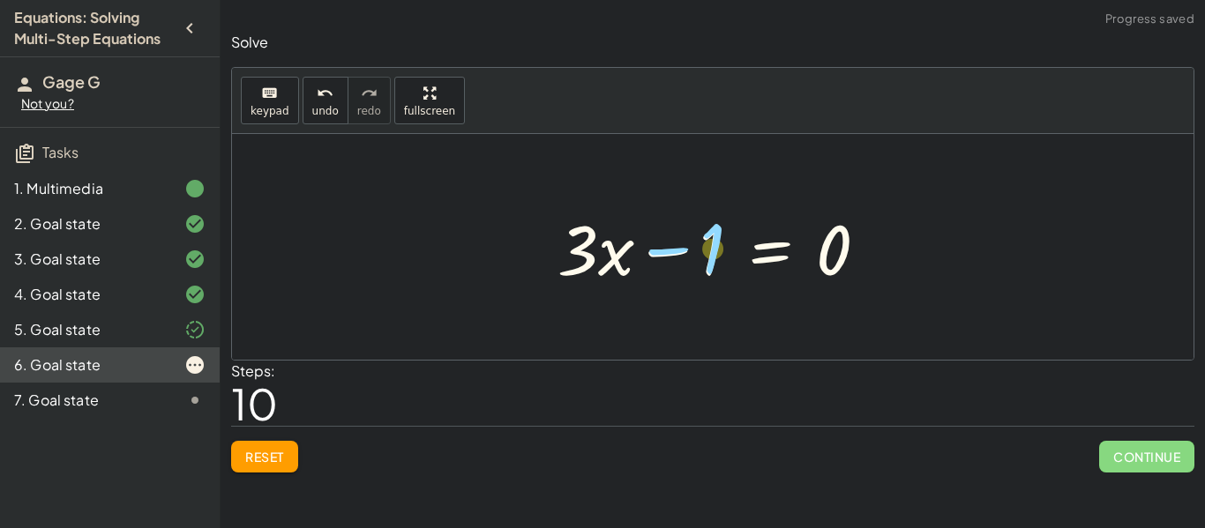
click at [712, 253] on div at bounding box center [720, 247] width 342 height 91
drag, startPoint x: 590, startPoint y: 262, endPoint x: 712, endPoint y: 310, distance: 131.0
click at [712, 310] on div "· 5 · ( + x + 3 ) = + · 2 · ( + x + 3 ) + 10 + · 5 · x + · 5 · 3 = + · 2 · ( + …" at bounding box center [712, 247] width 961 height 226
click at [624, 258] on div at bounding box center [720, 247] width 342 height 91
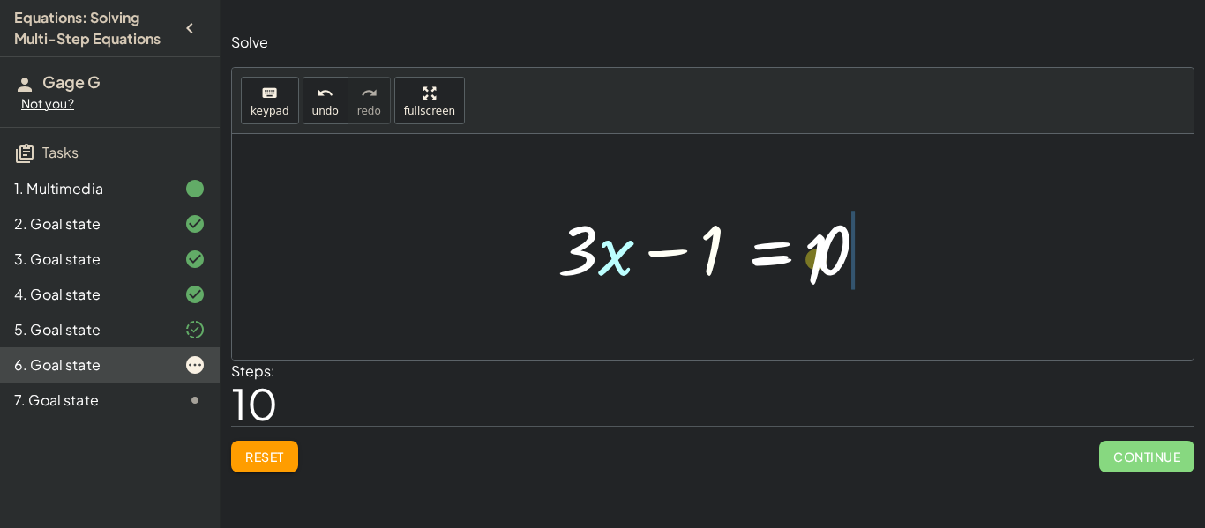
drag, startPoint x: 714, startPoint y: 257, endPoint x: 945, endPoint y: 282, distance: 232.5
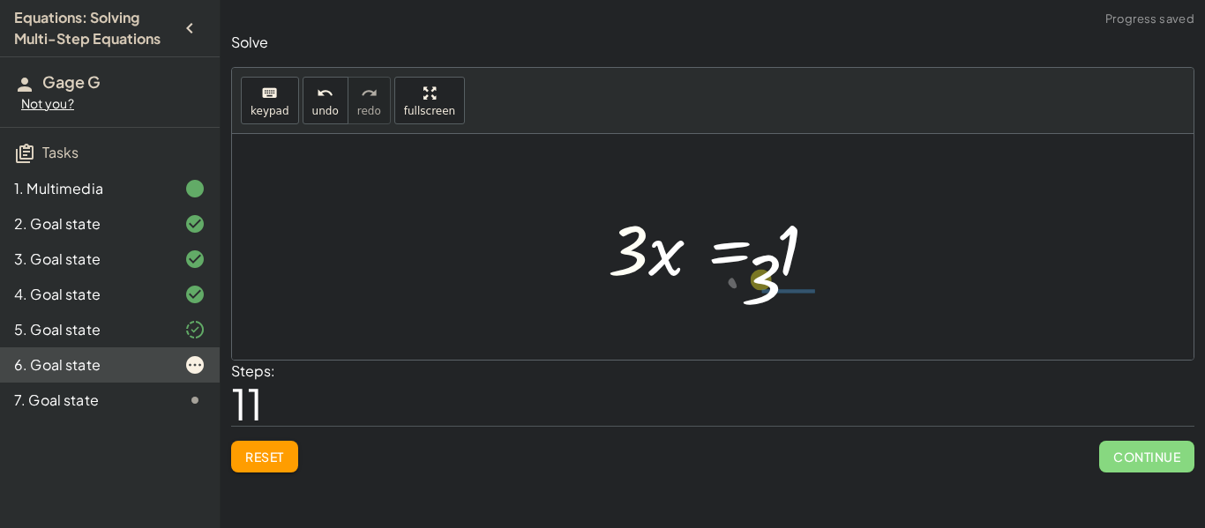
drag, startPoint x: 634, startPoint y: 264, endPoint x: 775, endPoint y: 300, distance: 145.7
click at [775, 300] on div "· 5 · ( + x + 3 ) = + · 2 · ( + x + 3 ) + 10 + · 5 · x + · 5 · 3 = + · 2 · ( + …" at bounding box center [712, 247] width 961 height 226
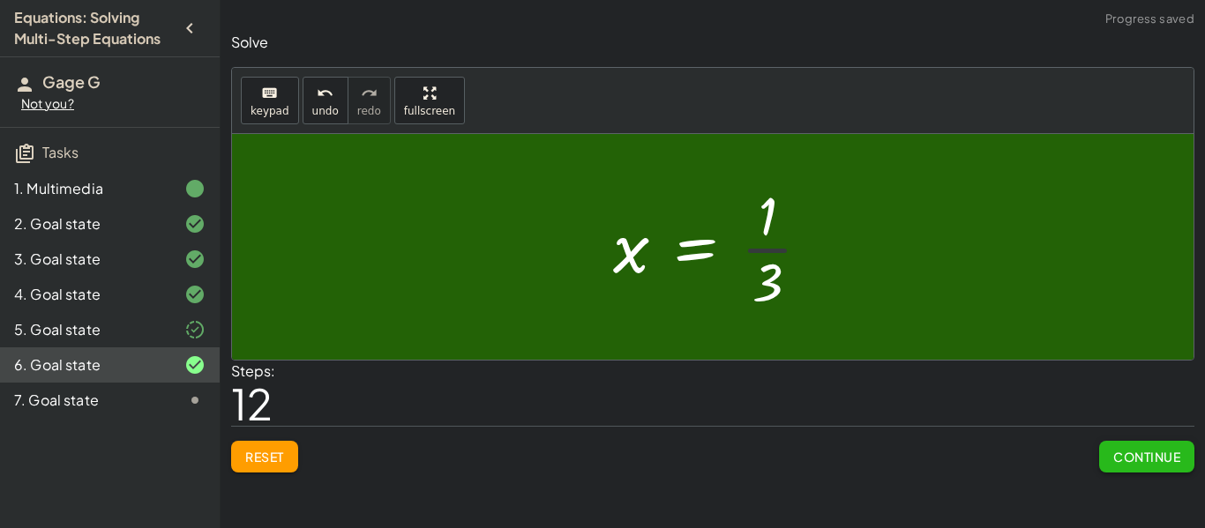
click at [1127, 452] on span "Continue" at bounding box center [1146, 457] width 67 height 16
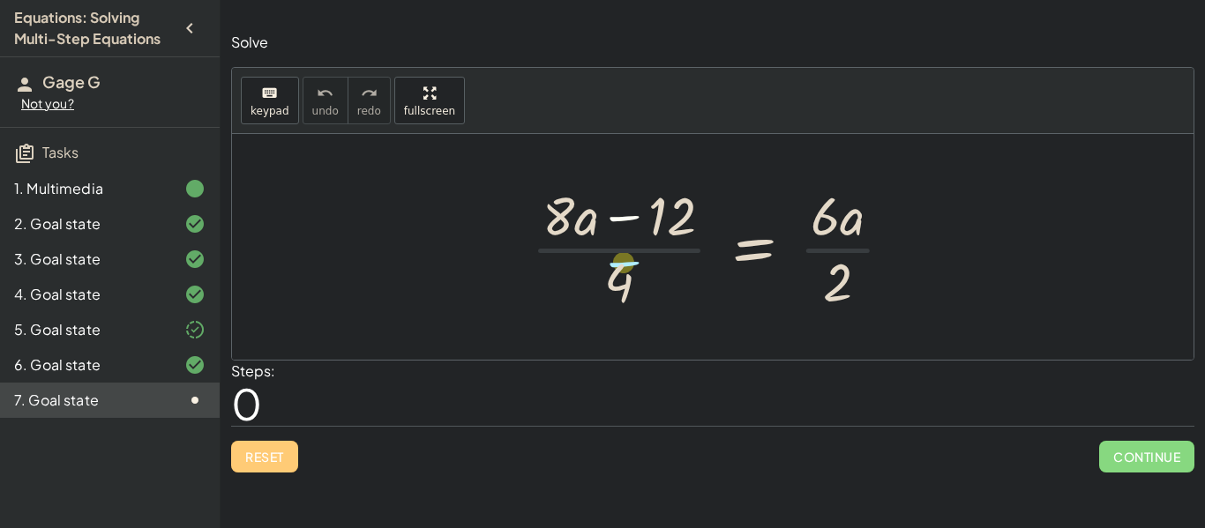
drag, startPoint x: 627, startPoint y: 224, endPoint x: 626, endPoint y: 277, distance: 52.9
click at [626, 277] on div at bounding box center [718, 247] width 393 height 136
drag, startPoint x: 584, startPoint y: 222, endPoint x: 625, endPoint y: 282, distance: 72.9
click at [625, 282] on div at bounding box center [718, 247] width 393 height 136
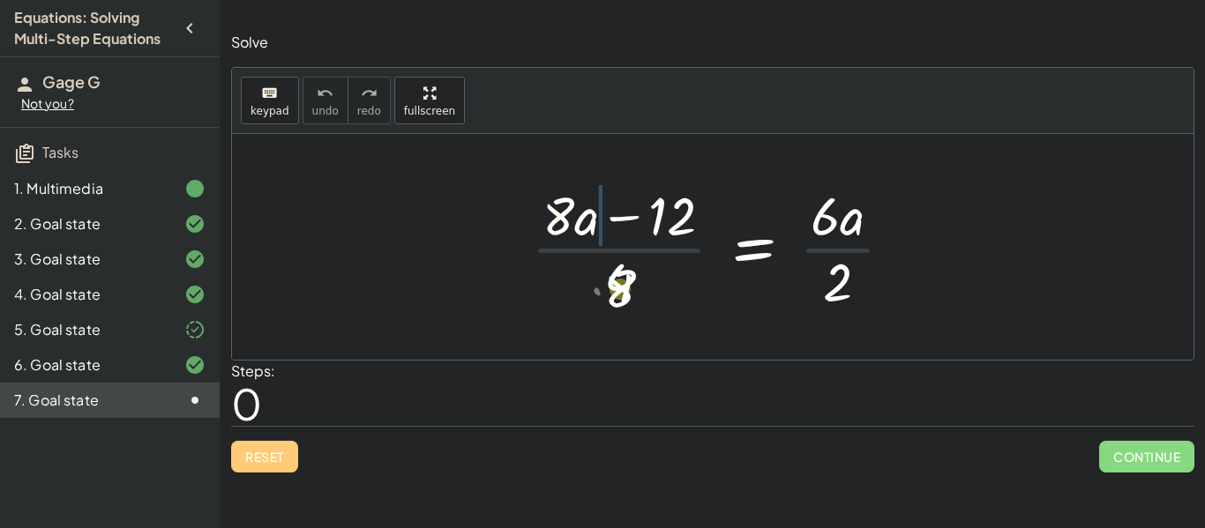
drag, startPoint x: 567, startPoint y: 205, endPoint x: 627, endPoint y: 307, distance: 118.6
click at [627, 307] on div at bounding box center [718, 247] width 393 height 136
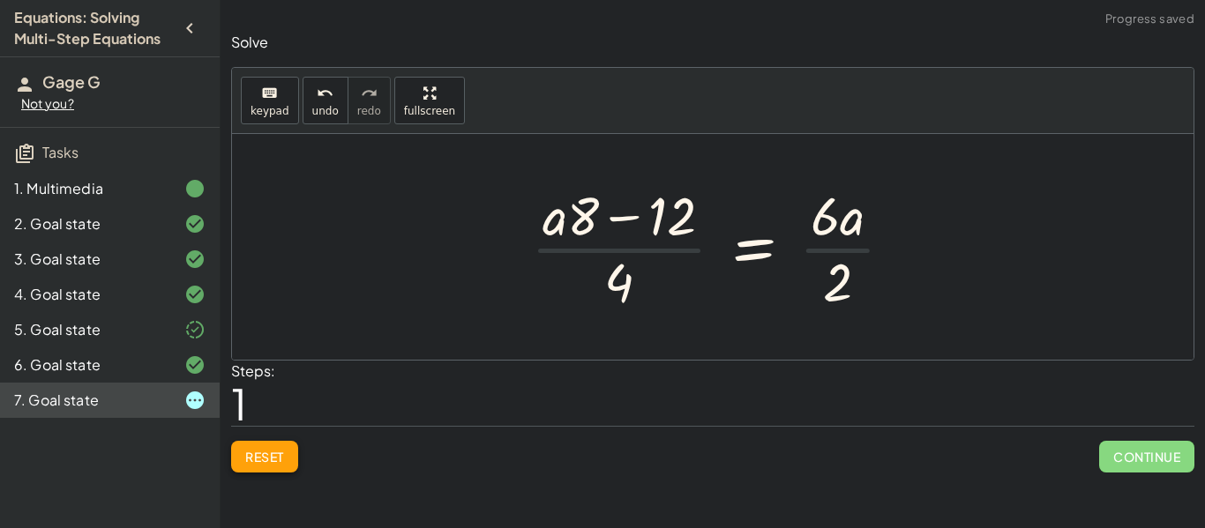
click at [287, 450] on button "Reset" at bounding box center [264, 457] width 67 height 32
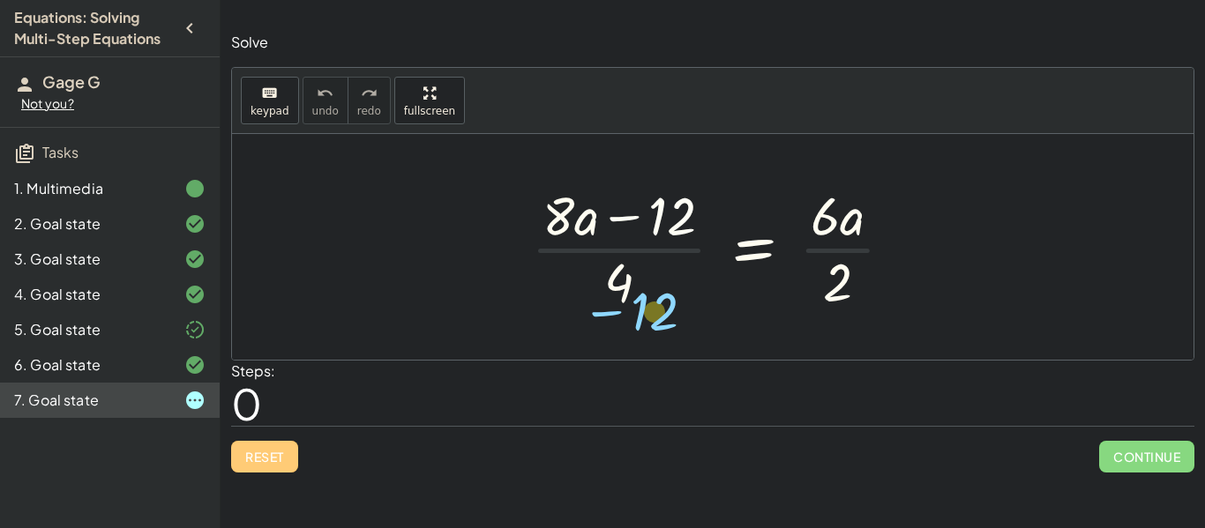
drag, startPoint x: 652, startPoint y: 229, endPoint x: 634, endPoint y: 325, distance: 97.7
click at [634, 325] on div "− 12 · ( + · 8 · a − 12 ) · 4 = · 6 · a · 2" at bounding box center [712, 247] width 961 height 226
click at [638, 251] on div at bounding box center [718, 247] width 393 height 136
click at [808, 244] on div at bounding box center [718, 247] width 393 height 136
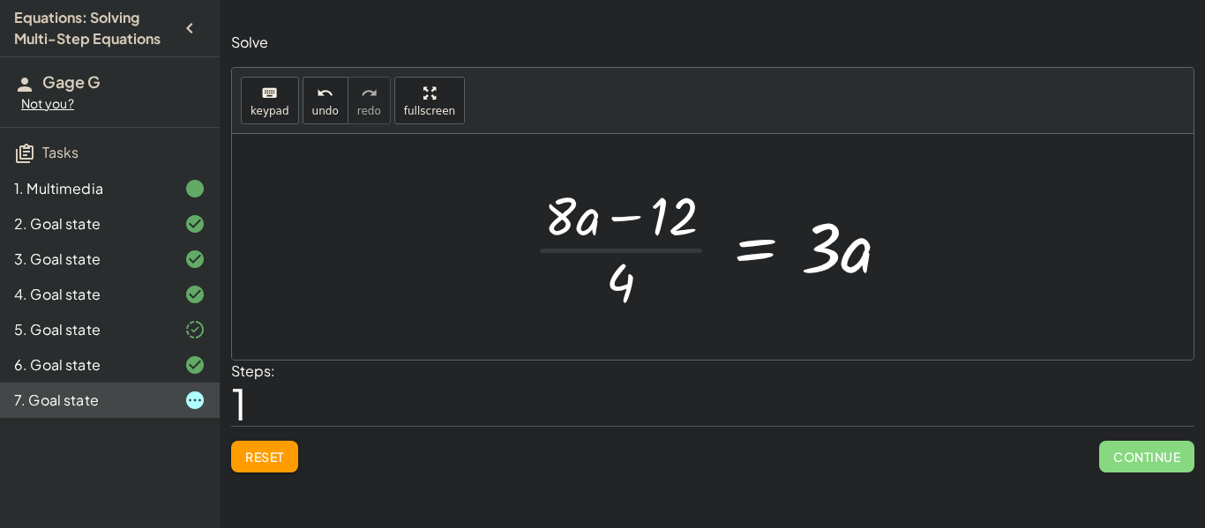
click at [615, 242] on div at bounding box center [719, 247] width 390 height 136
click at [635, 250] on div at bounding box center [719, 247] width 390 height 136
drag, startPoint x: 670, startPoint y: 228, endPoint x: 683, endPoint y: 227, distance: 12.4
click at [683, 227] on div at bounding box center [719, 247] width 390 height 136
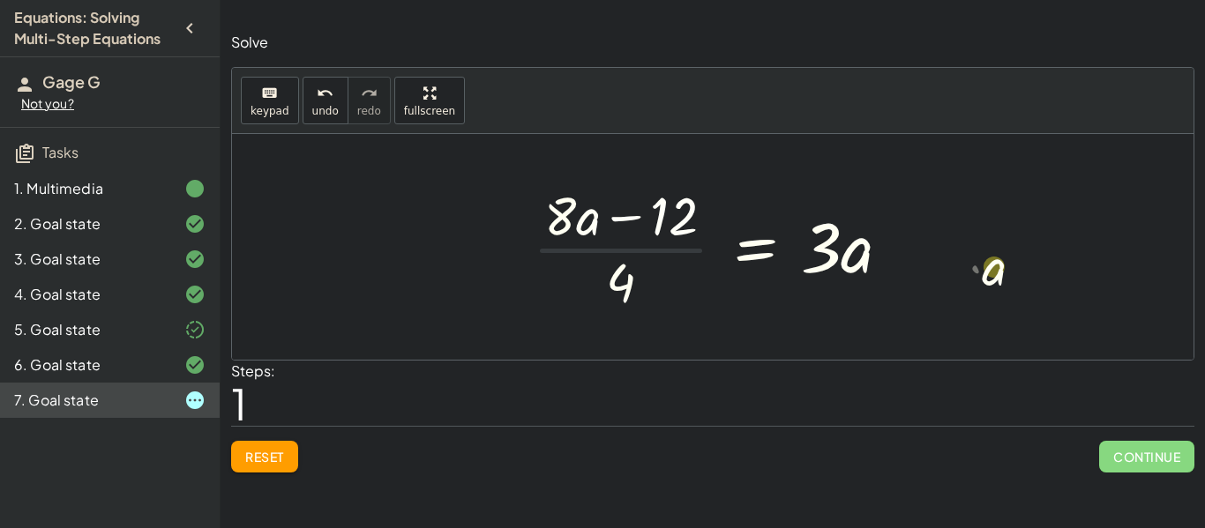
drag, startPoint x: 584, startPoint y: 228, endPoint x: 986, endPoint y: 275, distance: 405.0
drag, startPoint x: 571, startPoint y: 223, endPoint x: 813, endPoint y: 263, distance: 245.8
click at [813, 263] on div at bounding box center [719, 247] width 390 height 136
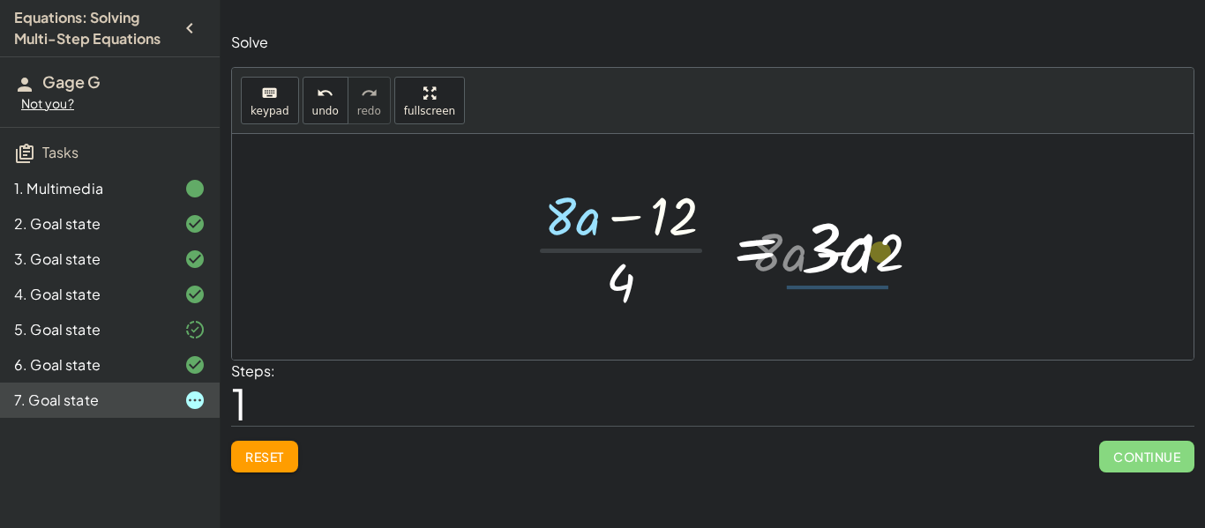
drag, startPoint x: 662, startPoint y: 213, endPoint x: 880, endPoint y: 250, distance: 220.8
click at [880, 250] on div at bounding box center [719, 247] width 390 height 136
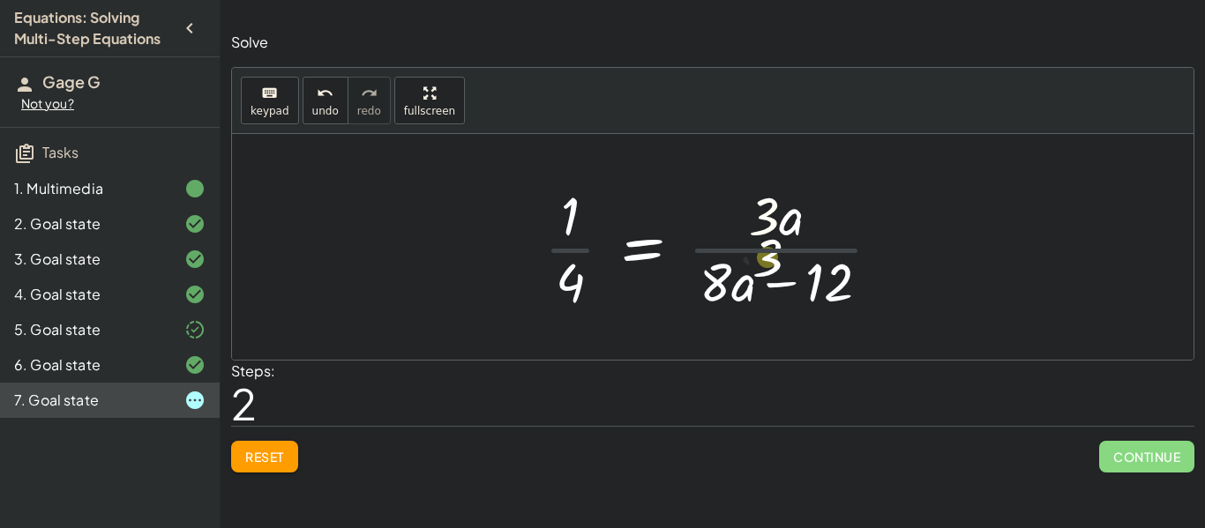
drag, startPoint x: 773, startPoint y: 227, endPoint x: 774, endPoint y: 257, distance: 30.0
click at [774, 257] on div at bounding box center [719, 247] width 369 height 136
click at [776, 255] on div at bounding box center [719, 247] width 369 height 136
click at [582, 243] on div at bounding box center [719, 247] width 369 height 136
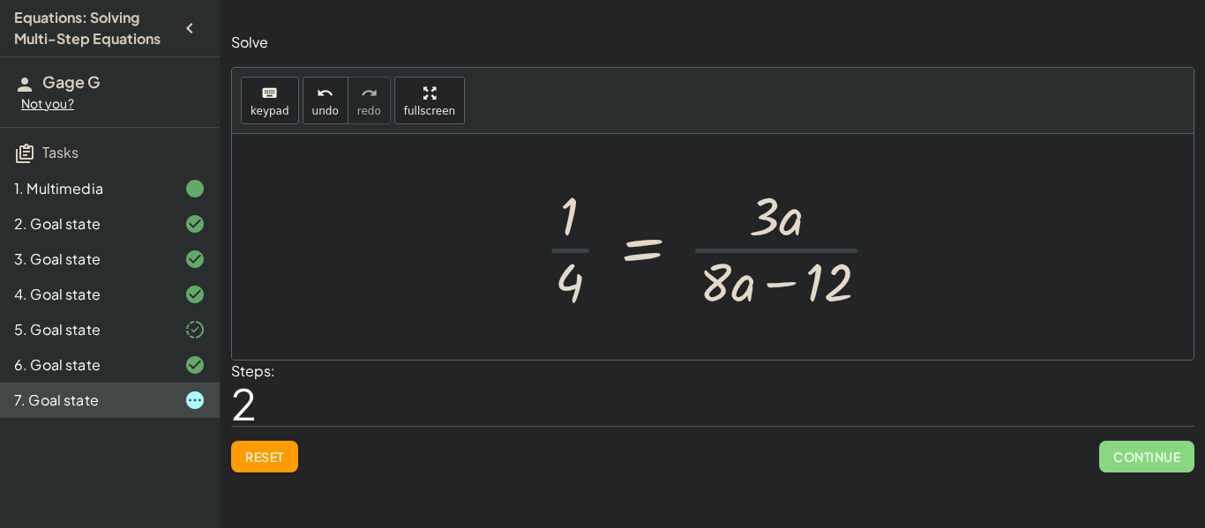
click at [574, 250] on div at bounding box center [719, 247] width 369 height 136
drag, startPoint x: 573, startPoint y: 286, endPoint x: 573, endPoint y: 213, distance: 73.2
click at [573, 213] on div at bounding box center [719, 247] width 369 height 136
drag, startPoint x: 739, startPoint y: 287, endPoint x: 551, endPoint y: 295, distance: 188.0
click at [551, 295] on div at bounding box center [719, 247] width 369 height 136
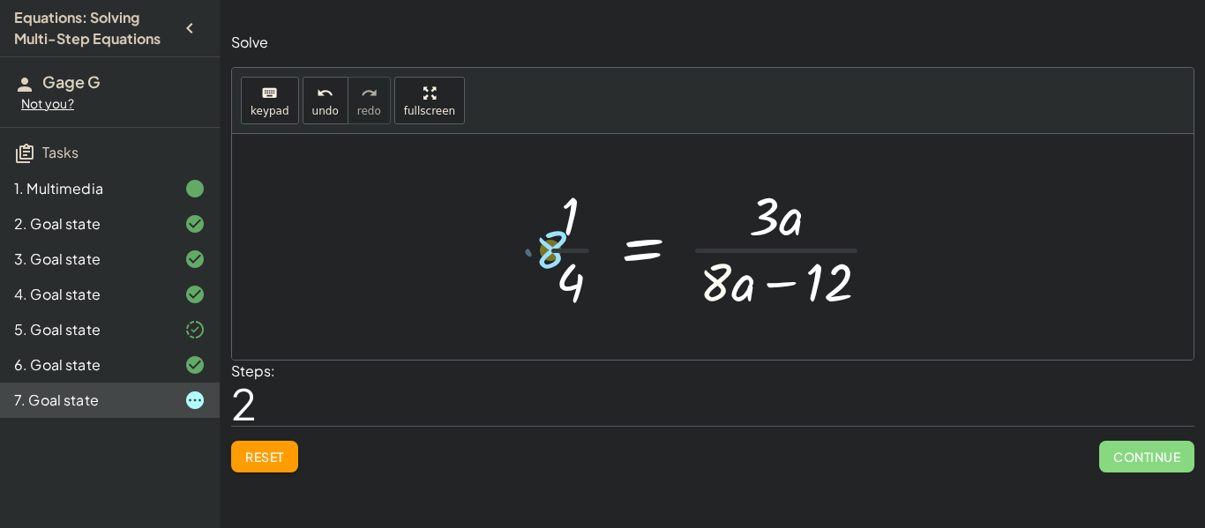
drag, startPoint x: 721, startPoint y: 279, endPoint x: 555, endPoint y: 243, distance: 170.6
click at [555, 243] on div at bounding box center [719, 247] width 369 height 136
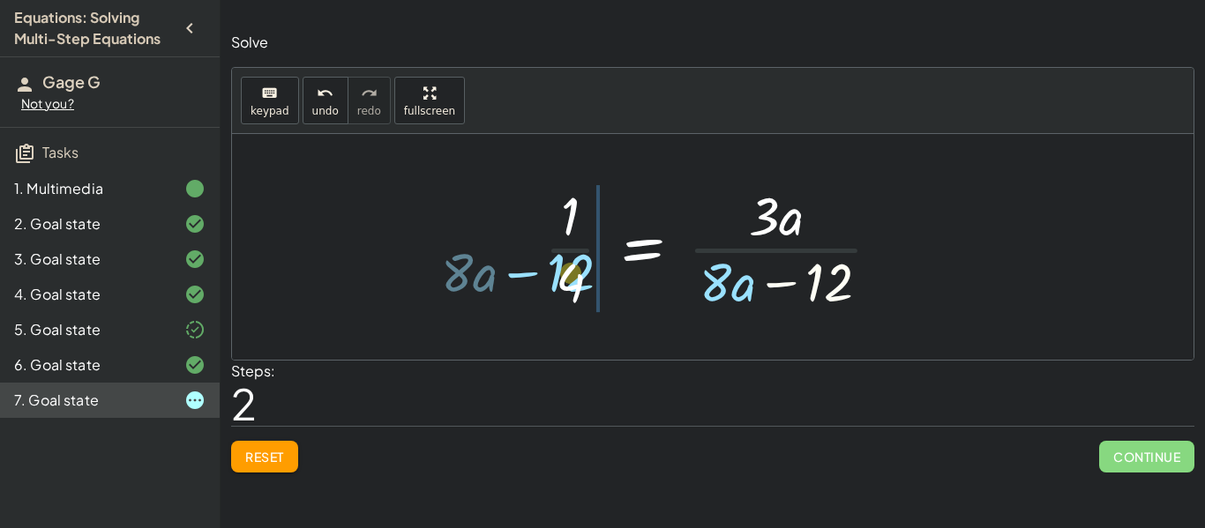
drag, startPoint x: 826, startPoint y: 276, endPoint x: 570, endPoint y: 270, distance: 256.7
click at [570, 270] on div at bounding box center [719, 247] width 369 height 136
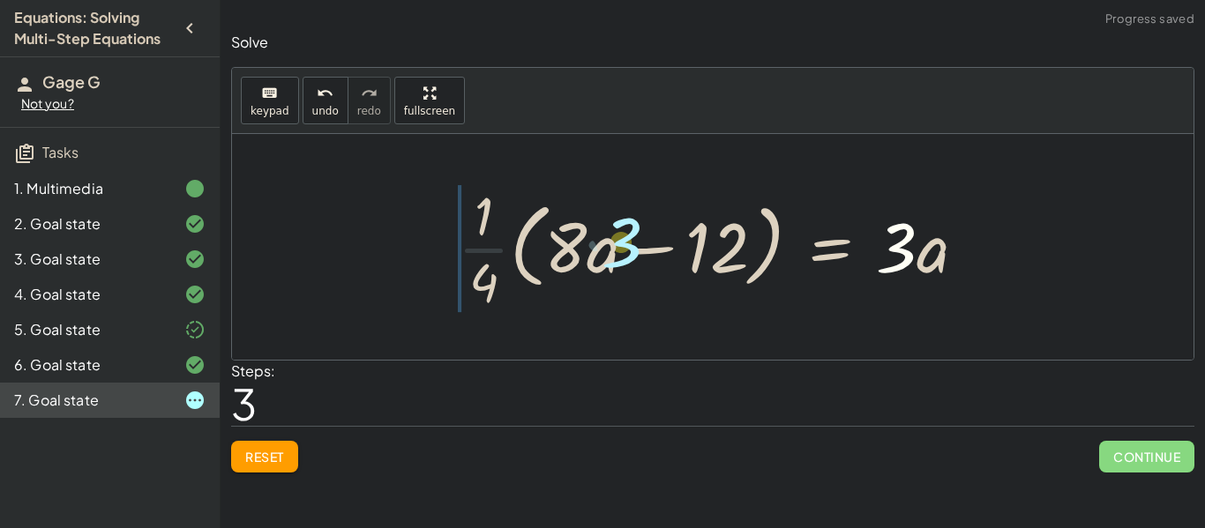
drag, startPoint x: 892, startPoint y: 247, endPoint x: 602, endPoint y: 240, distance: 290.3
click at [602, 240] on div at bounding box center [719, 247] width 540 height 136
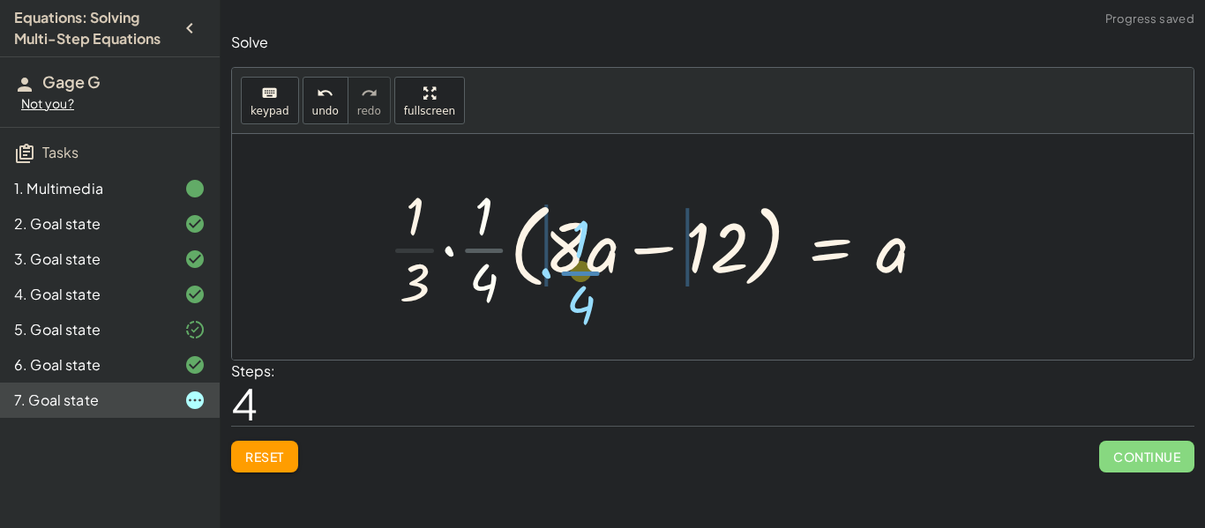
drag, startPoint x: 461, startPoint y: 249, endPoint x: 611, endPoint y: 267, distance: 151.1
click at [611, 267] on div at bounding box center [664, 247] width 570 height 136
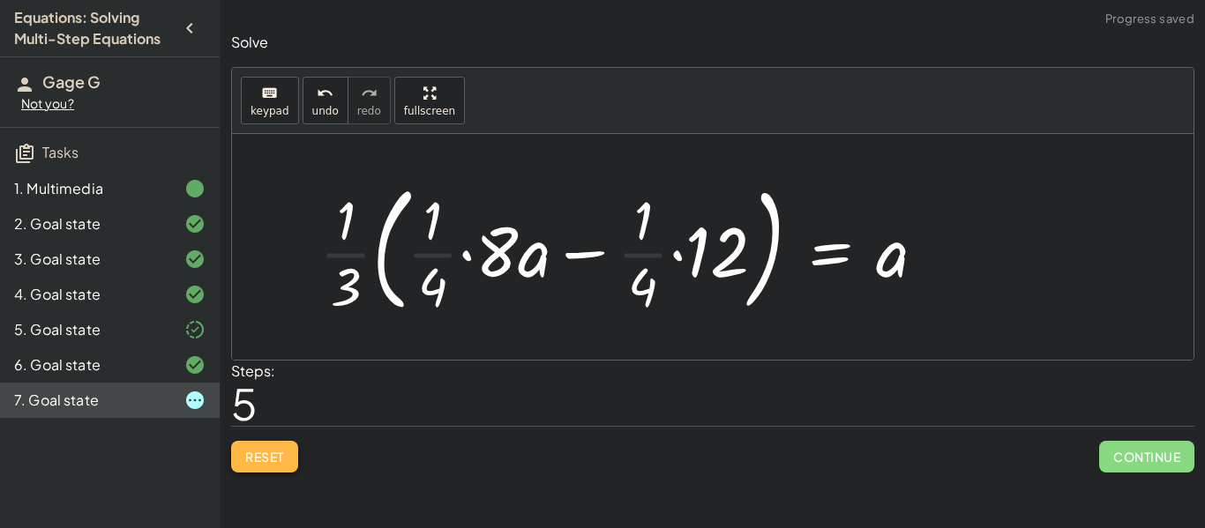
click at [269, 453] on span "Reset" at bounding box center [264, 457] width 39 height 16
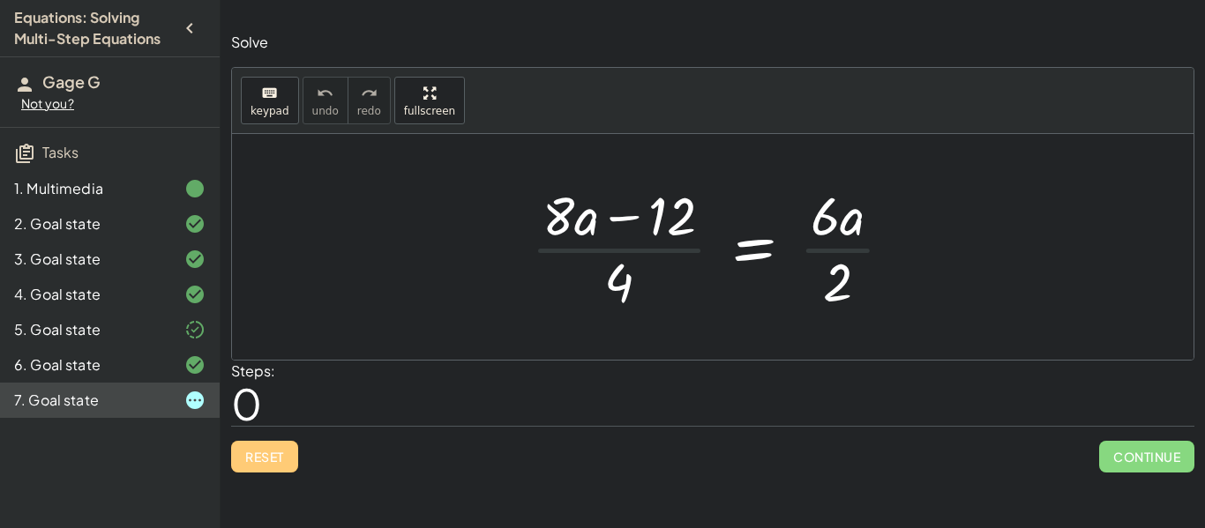
click at [843, 244] on div at bounding box center [718, 247] width 393 height 136
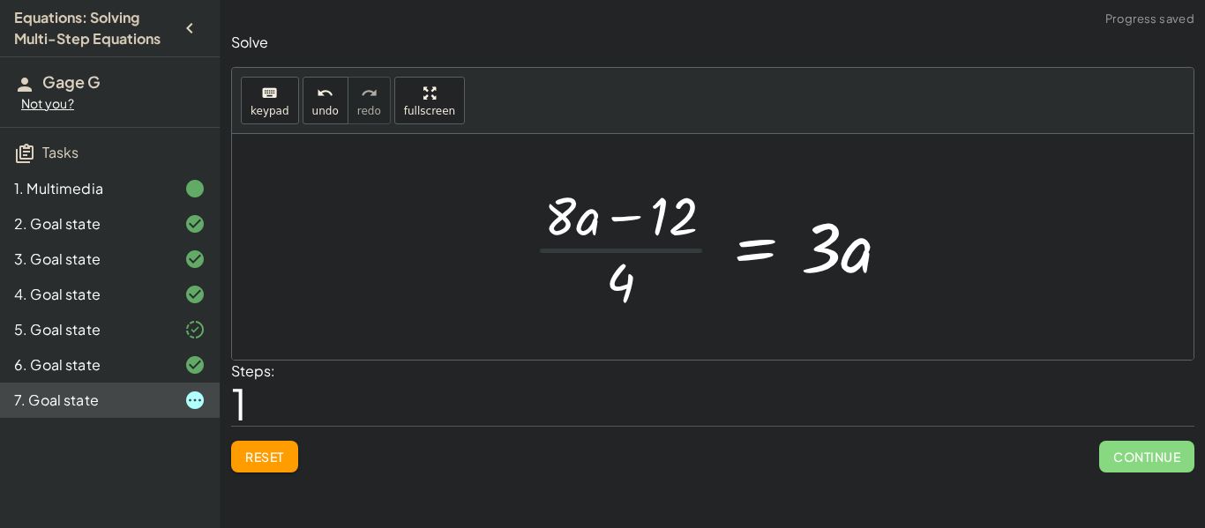
click at [611, 260] on div at bounding box center [719, 247] width 390 height 136
drag, startPoint x: 615, startPoint y: 277, endPoint x: 801, endPoint y: 236, distance: 190.5
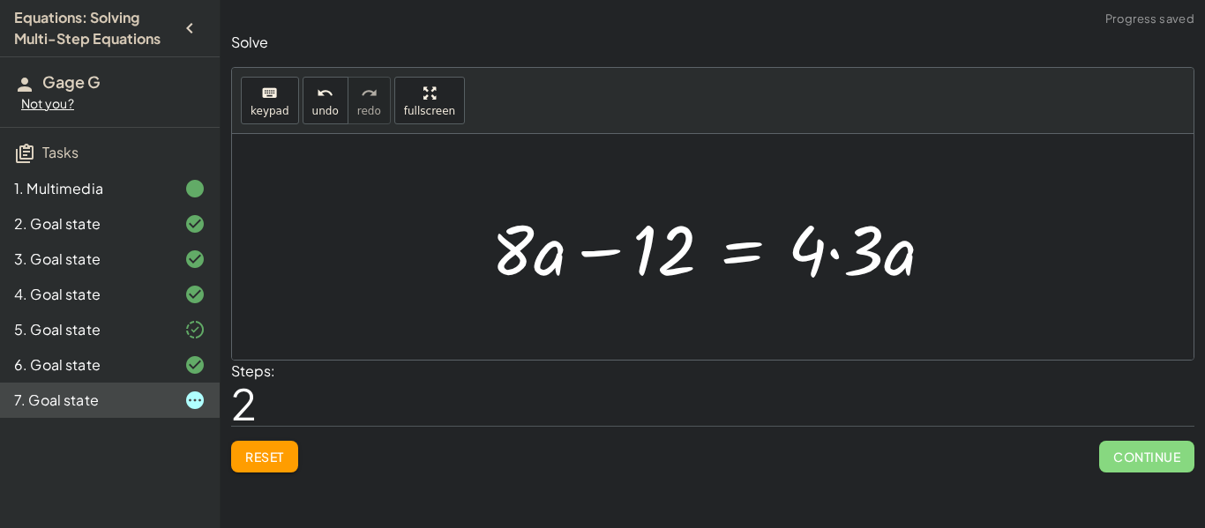
click at [828, 258] on div at bounding box center [719, 247] width 474 height 91
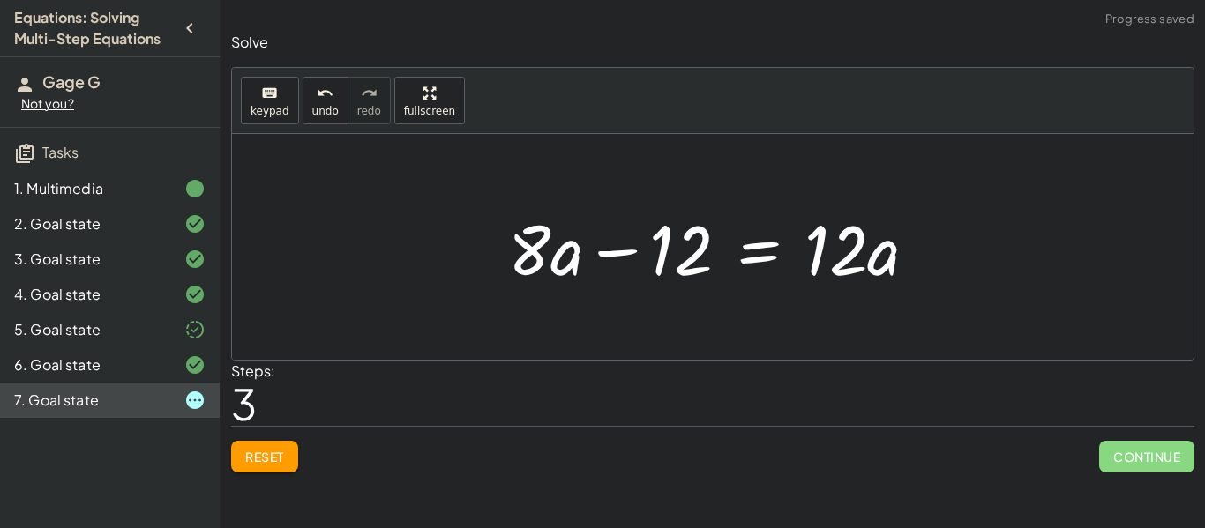
click at [633, 251] on div at bounding box center [719, 247] width 441 height 91
drag, startPoint x: 675, startPoint y: 254, endPoint x: 669, endPoint y: 247, distance: 9.4
click at [669, 247] on div at bounding box center [719, 247] width 441 height 91
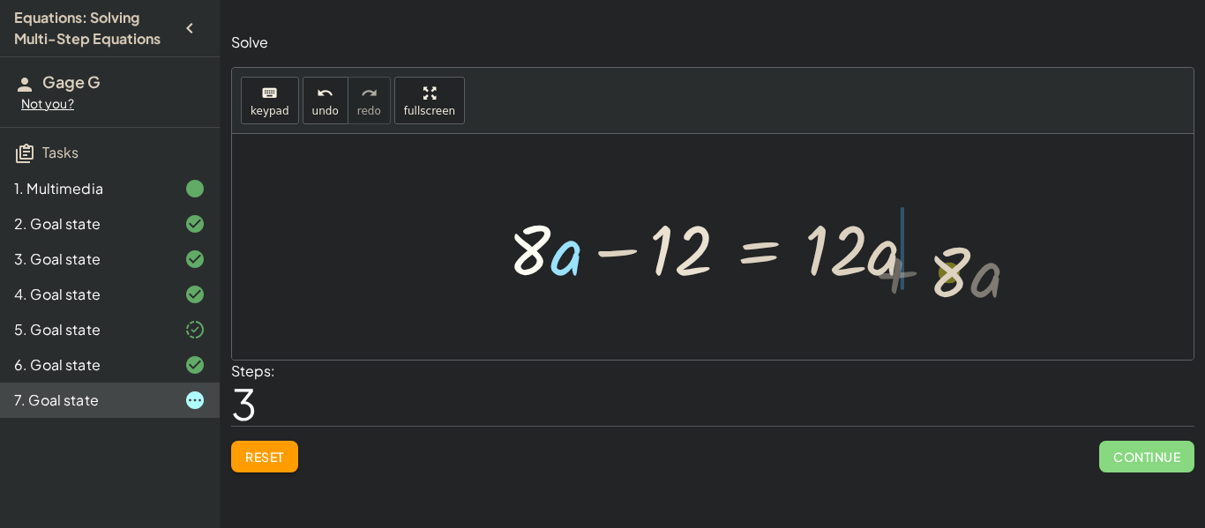
drag, startPoint x: 534, startPoint y: 250, endPoint x: 955, endPoint y: 265, distance: 421.0
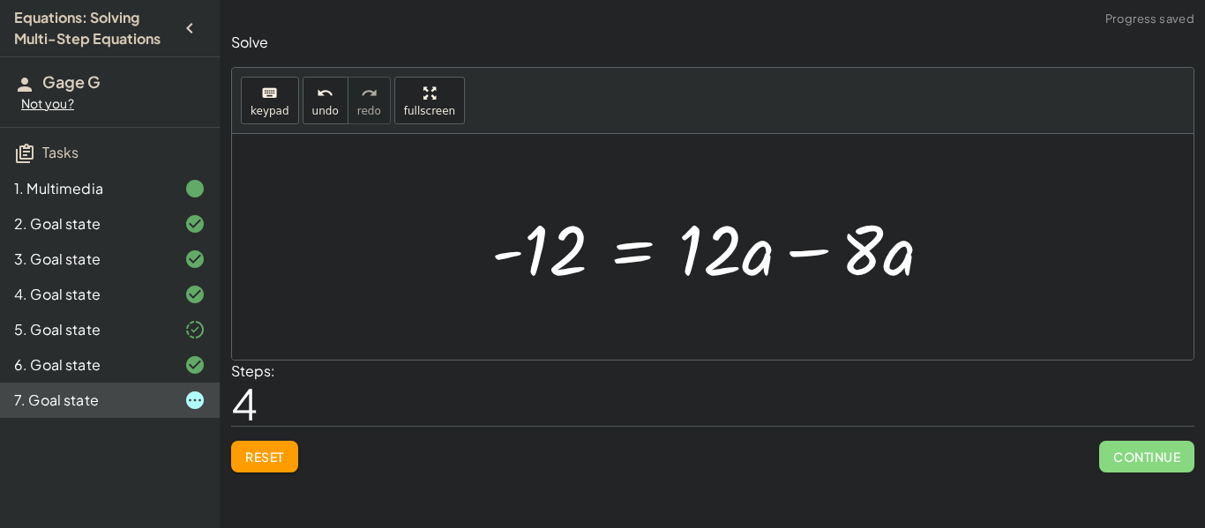
drag, startPoint x: 979, startPoint y: 258, endPoint x: 963, endPoint y: 257, distance: 15.9
click at [963, 257] on div at bounding box center [712, 247] width 961 height 226
click at [871, 244] on div at bounding box center [719, 247] width 474 height 91
drag, startPoint x: 871, startPoint y: 245, endPoint x: 736, endPoint y: 244, distance: 134.9
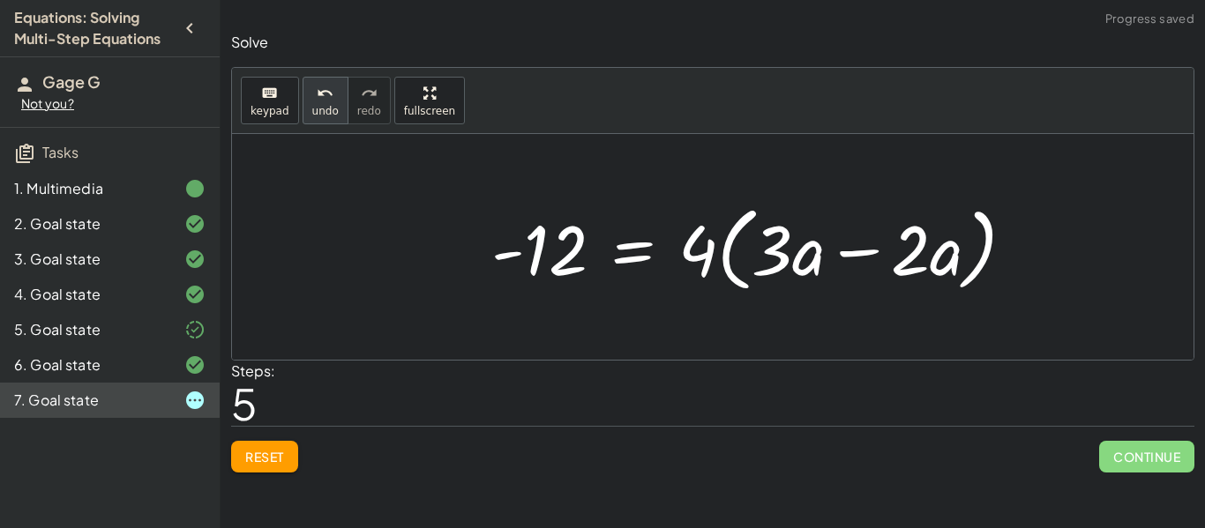
click at [322, 88] on icon "undo" at bounding box center [325, 93] width 17 height 21
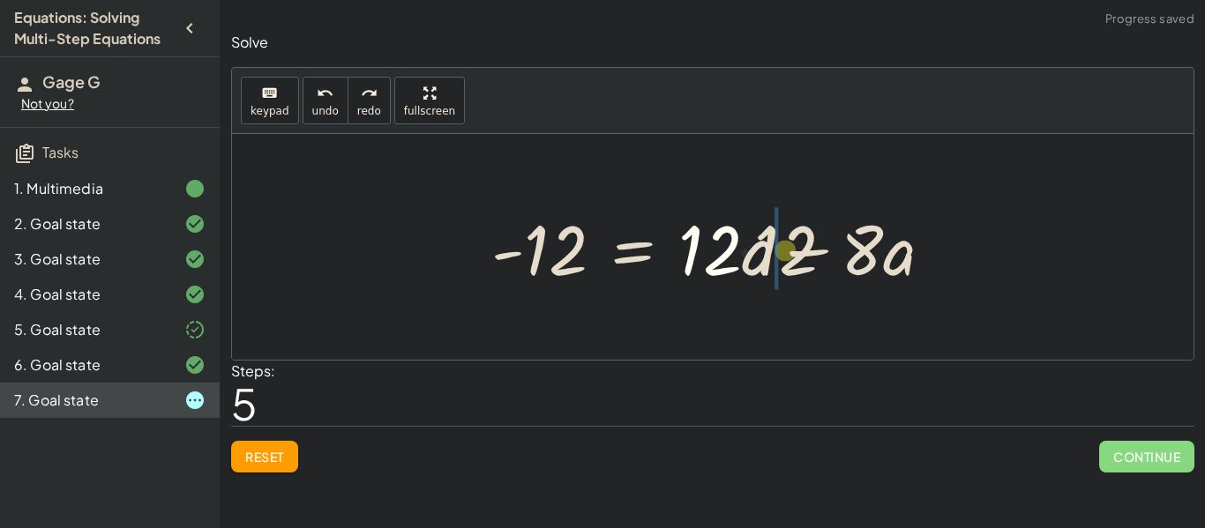
drag, startPoint x: 718, startPoint y: 256, endPoint x: 751, endPoint y: 257, distance: 32.6
click at [751, 257] on div at bounding box center [719, 247] width 474 height 91
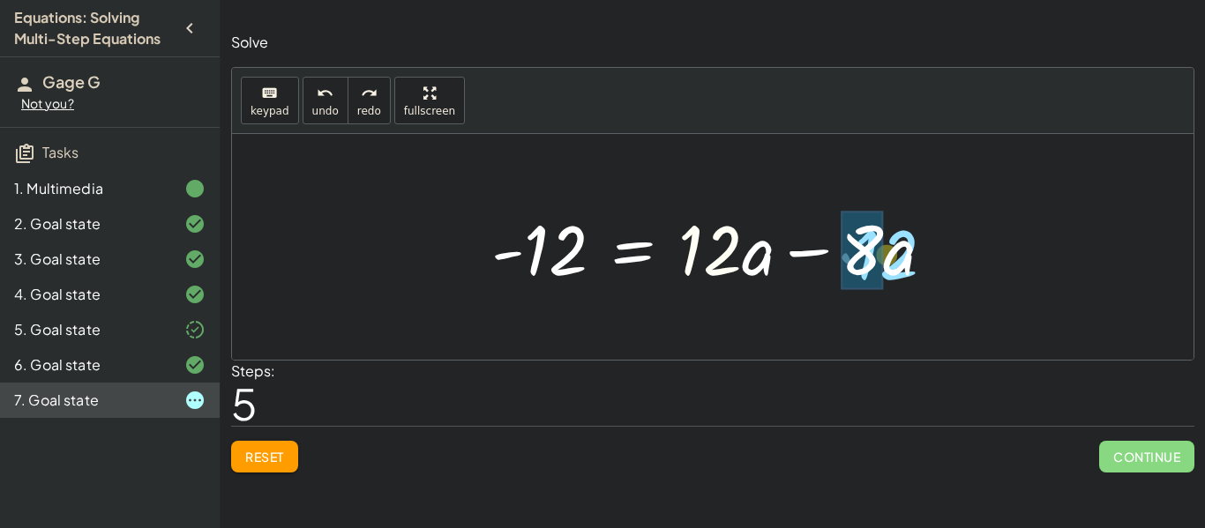
drag, startPoint x: 723, startPoint y: 255, endPoint x: 899, endPoint y: 256, distance: 175.5
click at [899, 256] on div at bounding box center [719, 247] width 474 height 91
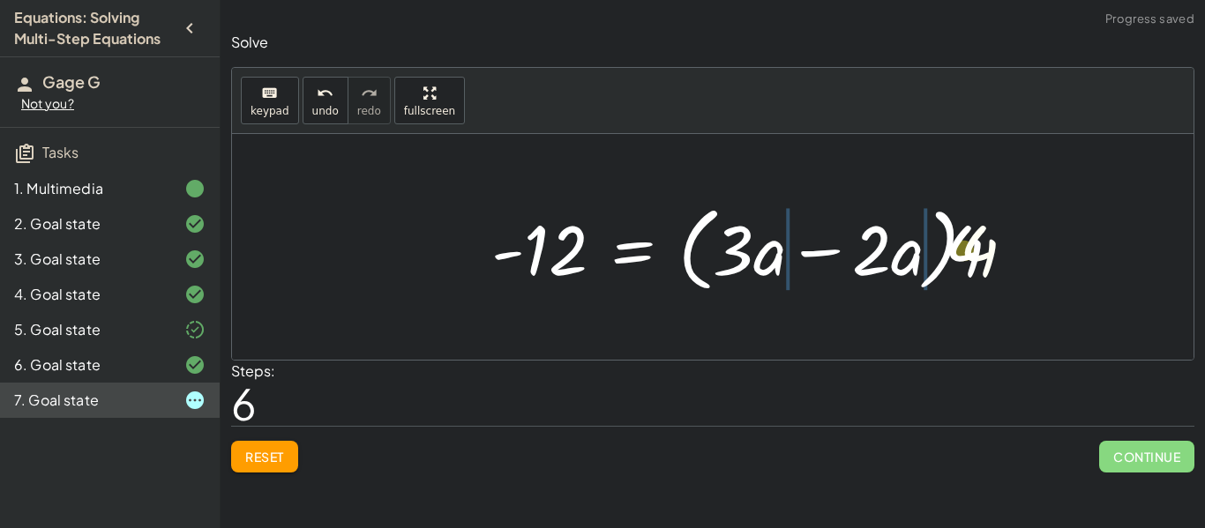
drag, startPoint x: 965, startPoint y: 253, endPoint x: 883, endPoint y: 254, distance: 82.0
click at [883, 254] on div at bounding box center [760, 247] width 556 height 101
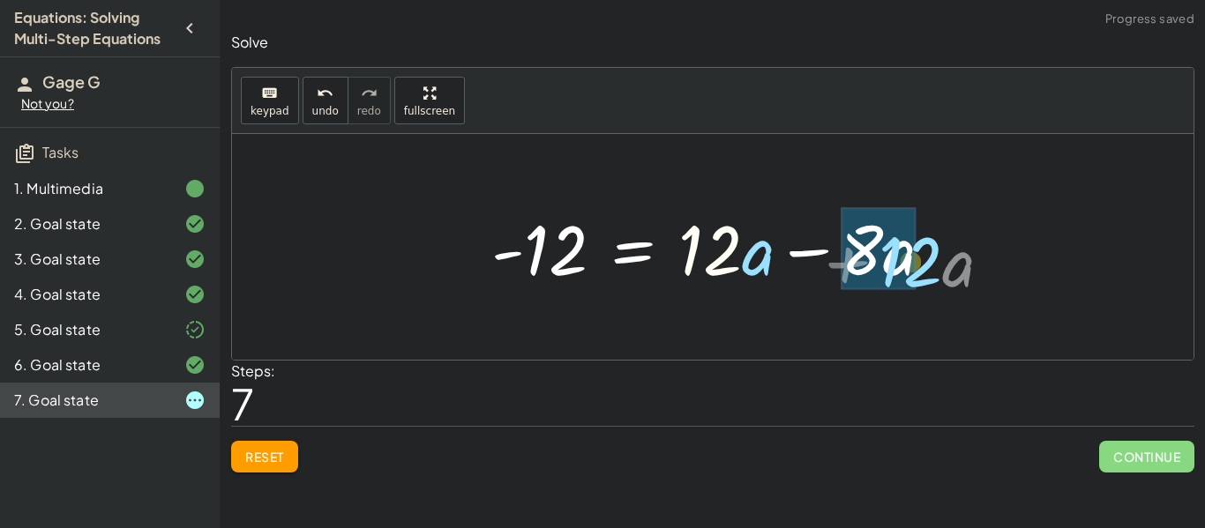
drag, startPoint x: 727, startPoint y: 250, endPoint x: 924, endPoint y: 258, distance: 197.7
click at [924, 258] on div at bounding box center [719, 247] width 474 height 91
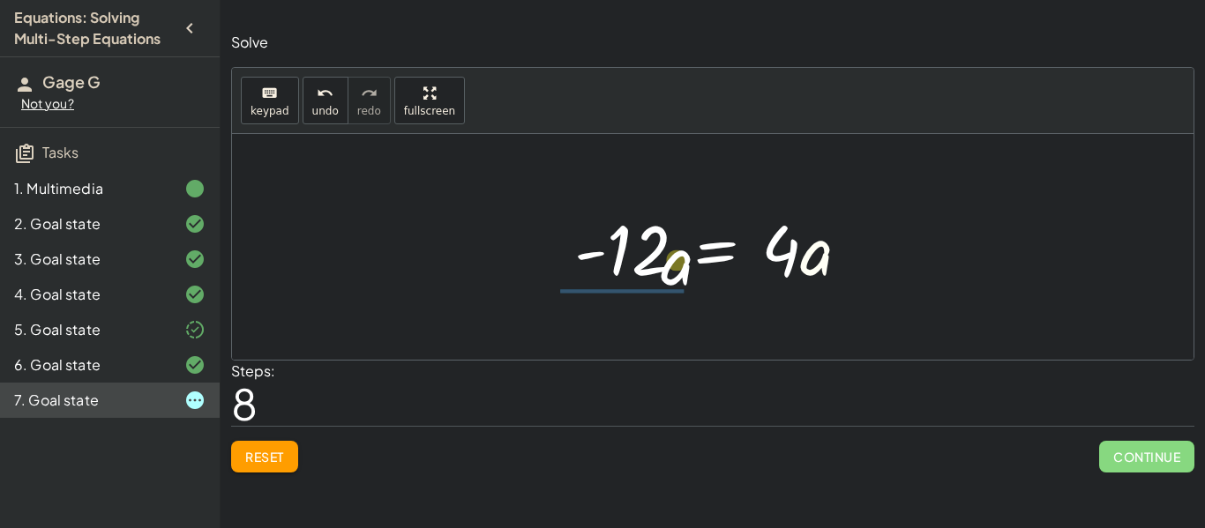
drag, startPoint x: 808, startPoint y: 266, endPoint x: 618, endPoint y: 280, distance: 190.1
click at [618, 280] on div at bounding box center [719, 247] width 308 height 91
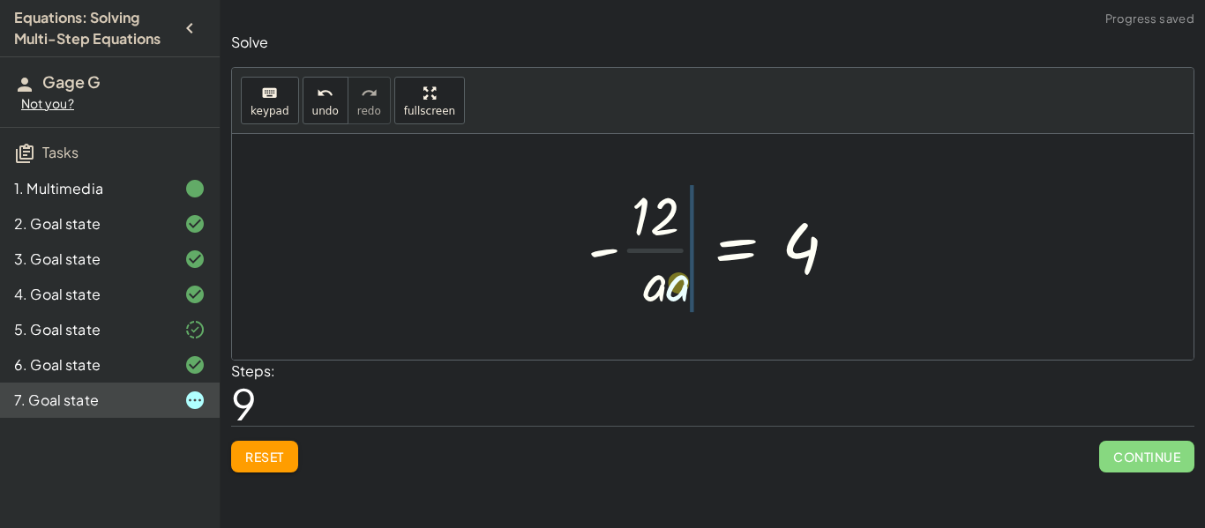
drag, startPoint x: 630, startPoint y: 288, endPoint x: 667, endPoint y: 286, distance: 37.1
click at [667, 286] on div at bounding box center [719, 247] width 281 height 136
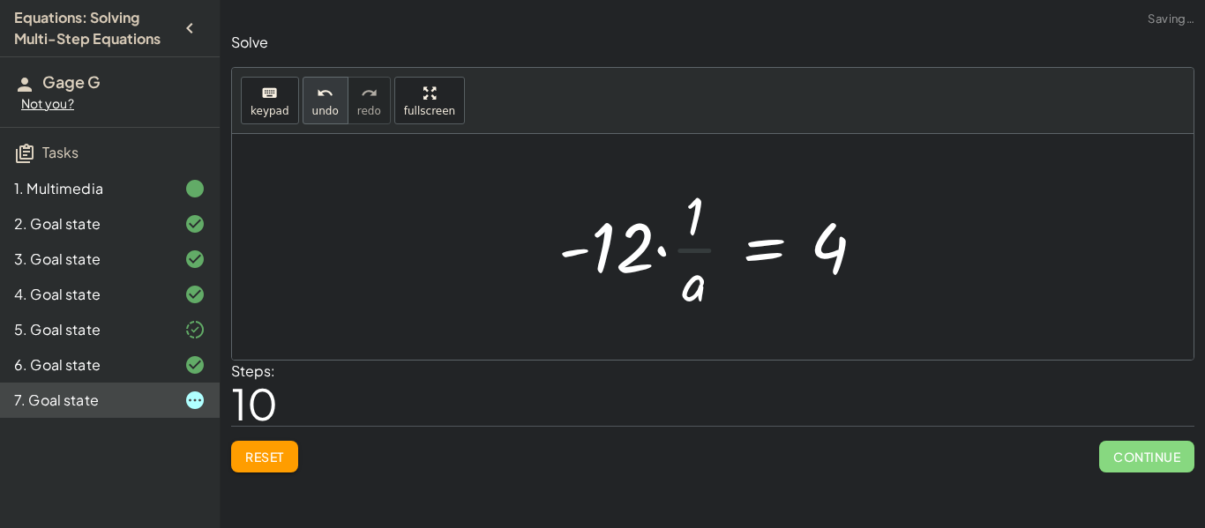
click at [317, 97] on icon "undo" at bounding box center [325, 93] width 17 height 21
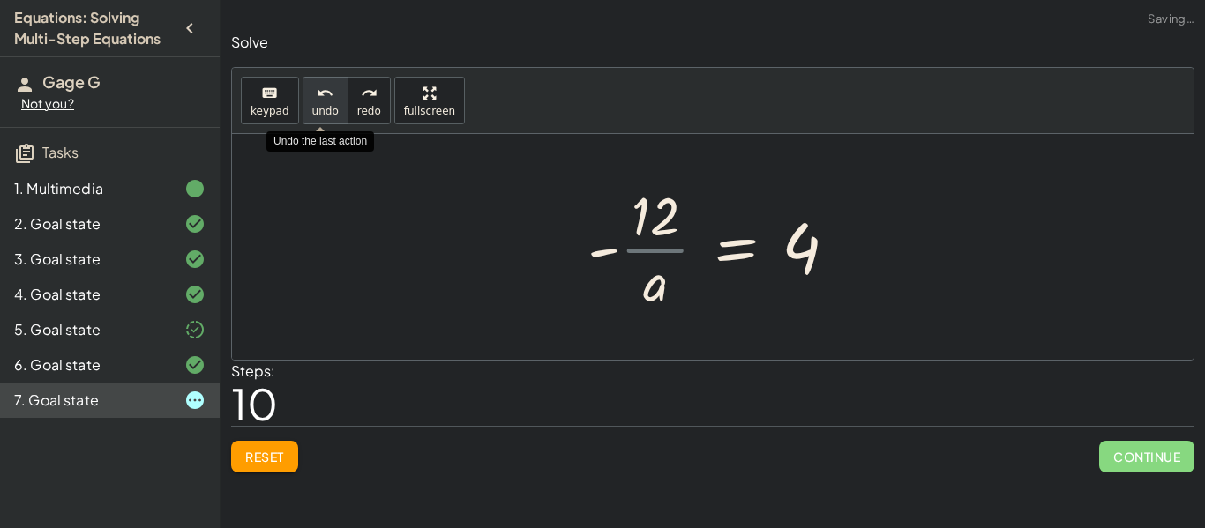
click at [317, 97] on icon "undo" at bounding box center [325, 93] width 17 height 21
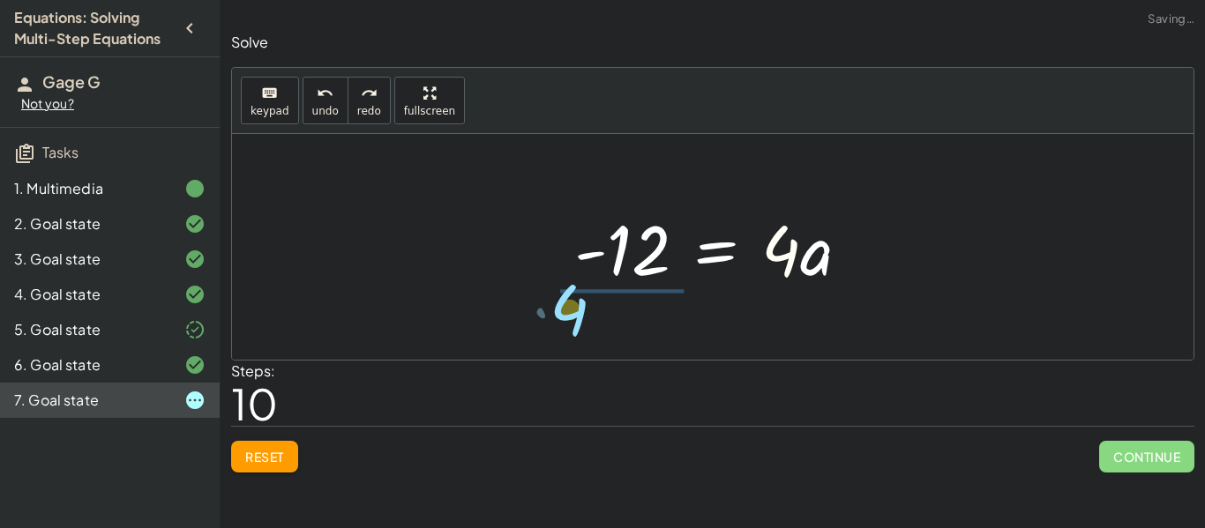
drag, startPoint x: 779, startPoint y: 265, endPoint x: 574, endPoint y: 325, distance: 213.0
click at [574, 325] on div "· ( + · 8 · a − 12 ) · 4 = · 6 · a · 2 · ( + · 8 · a − 12 ) · 4 = · 3 · a + · 8…" at bounding box center [712, 247] width 961 height 226
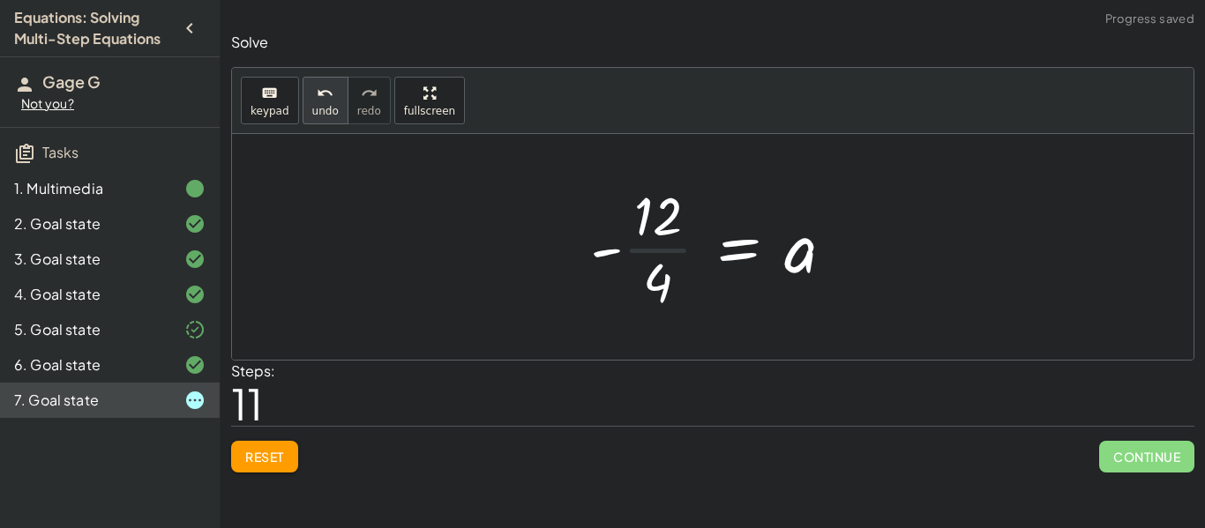
click at [318, 109] on span "undo" at bounding box center [325, 111] width 26 height 12
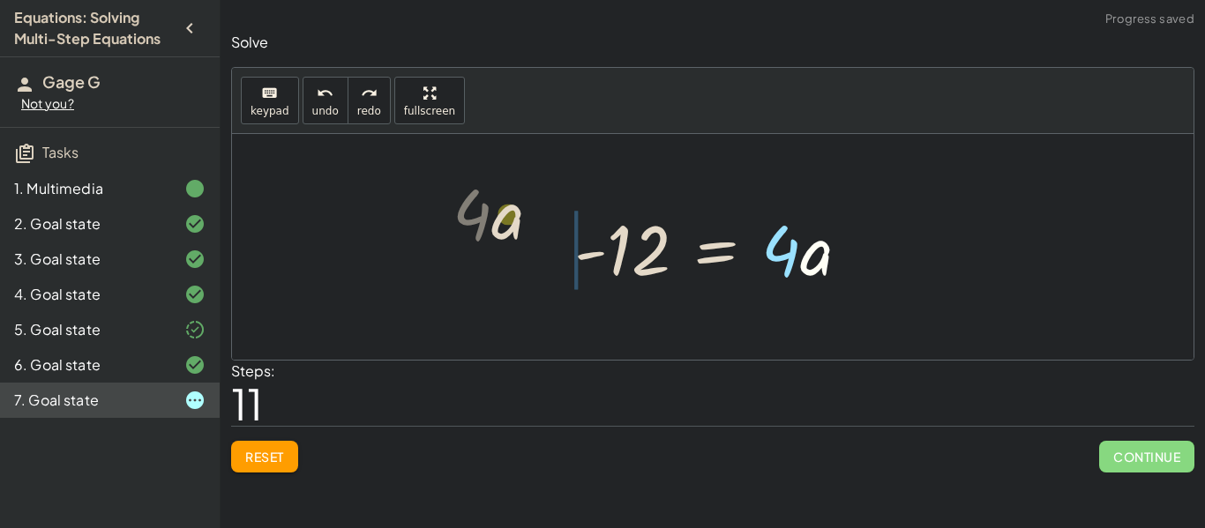
drag, startPoint x: 814, startPoint y: 280, endPoint x: 497, endPoint y: 250, distance: 318.1
click at [497, 250] on div "· ( + · 8 · a − 12 ) · 4 = · 6 · a · 2 · ( + · 8 · a − 12 ) · 4 = · 3 · a + · 8…" at bounding box center [712, 247] width 961 height 226
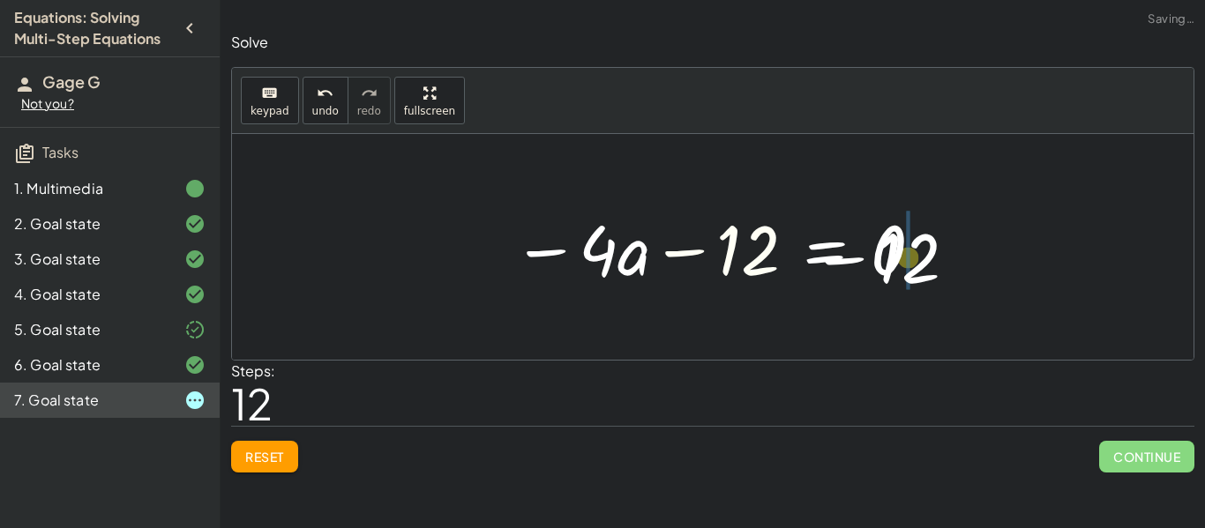
drag, startPoint x: 764, startPoint y: 272, endPoint x: 967, endPoint y: 278, distance: 203.0
click at [967, 278] on div "· ( + · 8 · a − 12 ) · 4 = · 6 · a · 2 · ( + · 8 · a − 12 ) · 4 = · 3 · a + · 8…" at bounding box center [712, 247] width 961 height 226
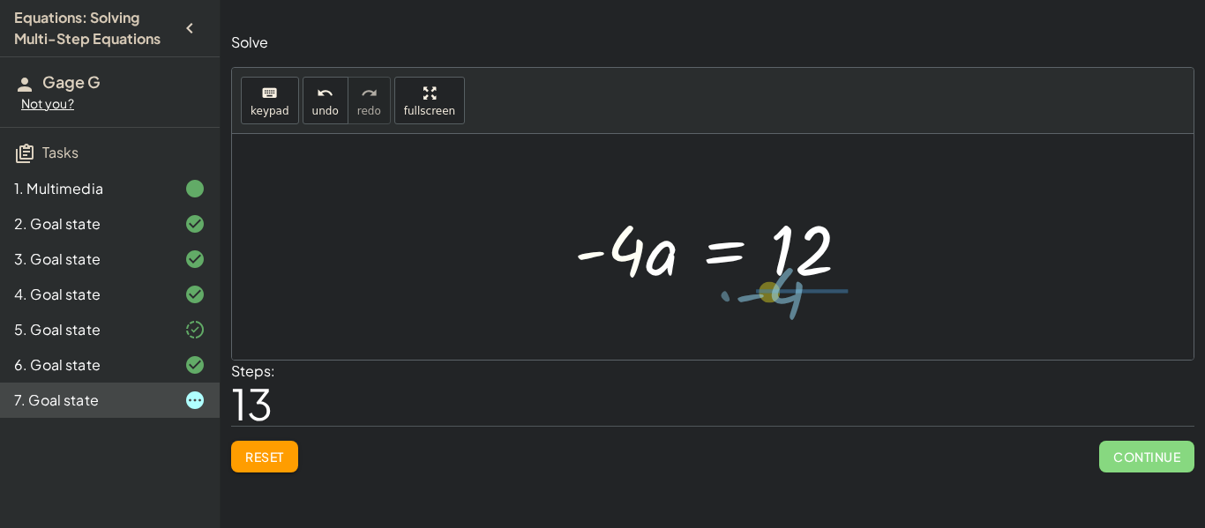
drag, startPoint x: 634, startPoint y: 261, endPoint x: 797, endPoint y: 304, distance: 168.8
click at [797, 304] on div "· ( + · 8 · a − 12 ) · 4 = · 6 · a · 2 · ( + · 8 · a − 12 ) · 4 = · 3 · a + · 8…" at bounding box center [712, 247] width 961 height 226
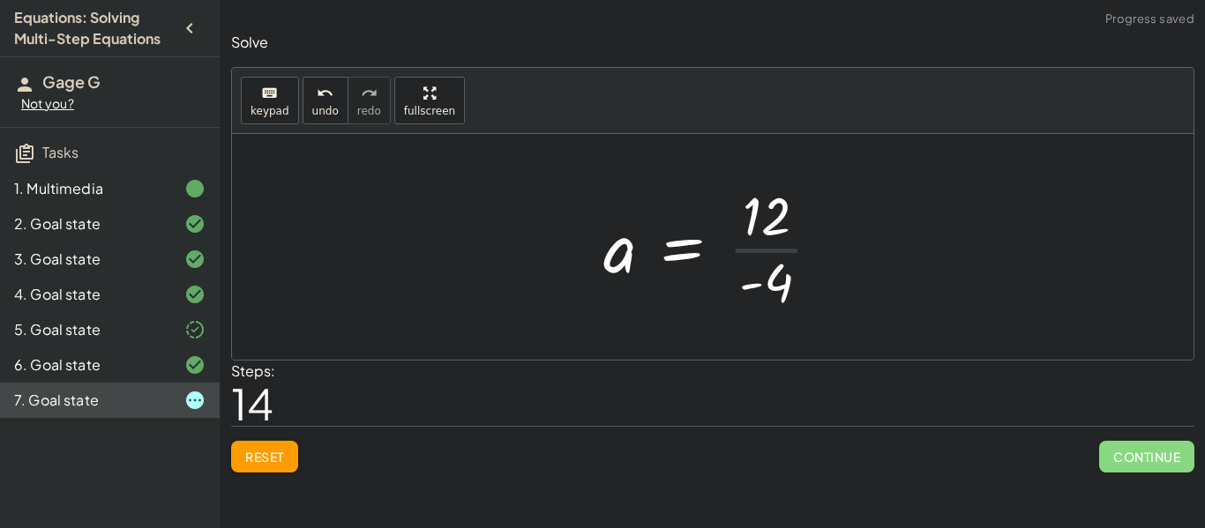
click at [768, 246] on div at bounding box center [719, 247] width 250 height 136
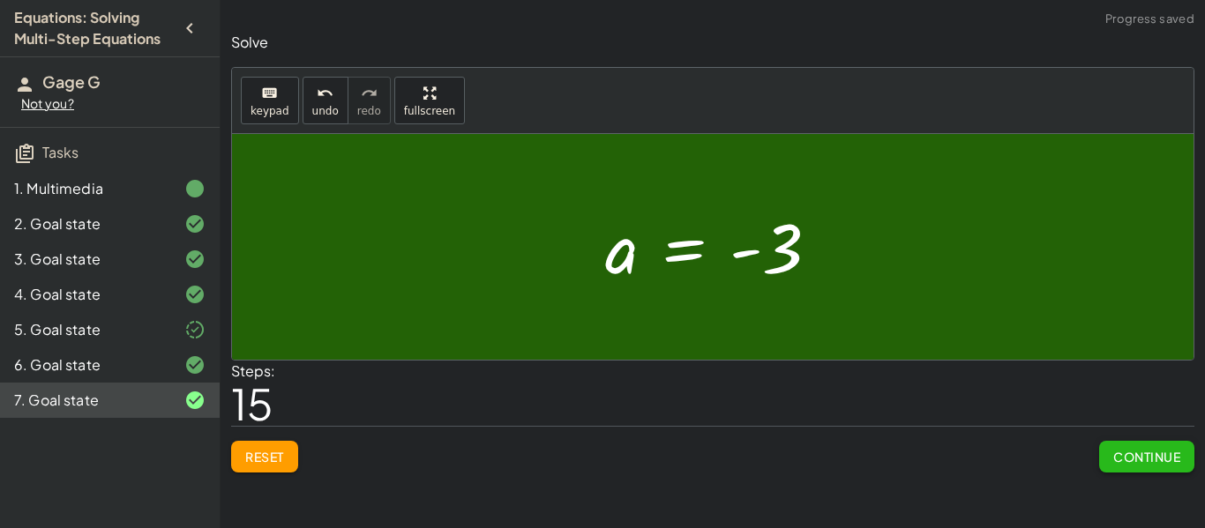
click at [1132, 461] on span "Continue" at bounding box center [1146, 457] width 67 height 16
